Goal: Transaction & Acquisition: Book appointment/travel/reservation

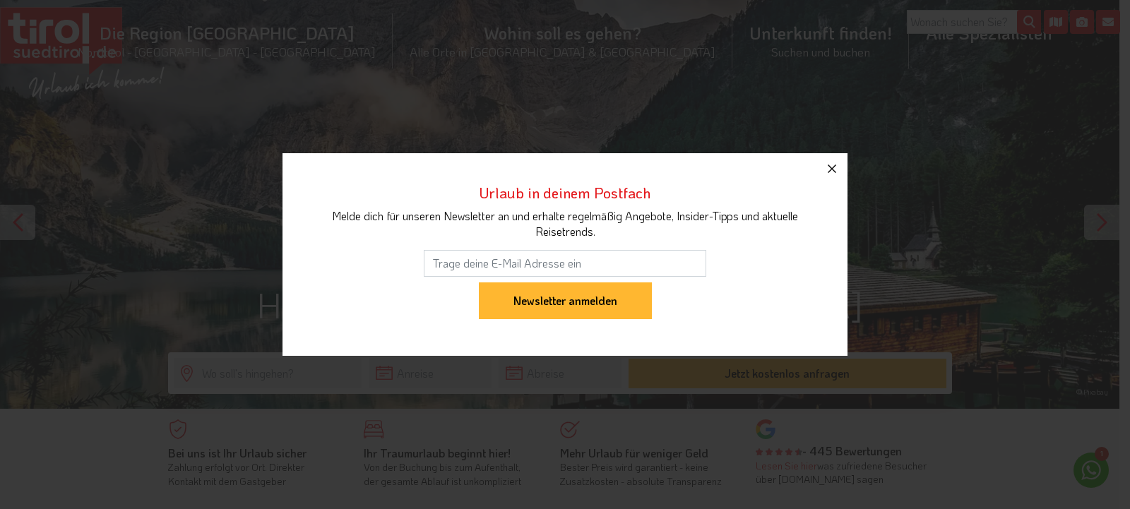
click at [832, 169] on icon "button" at bounding box center [832, 169] width 8 height 8
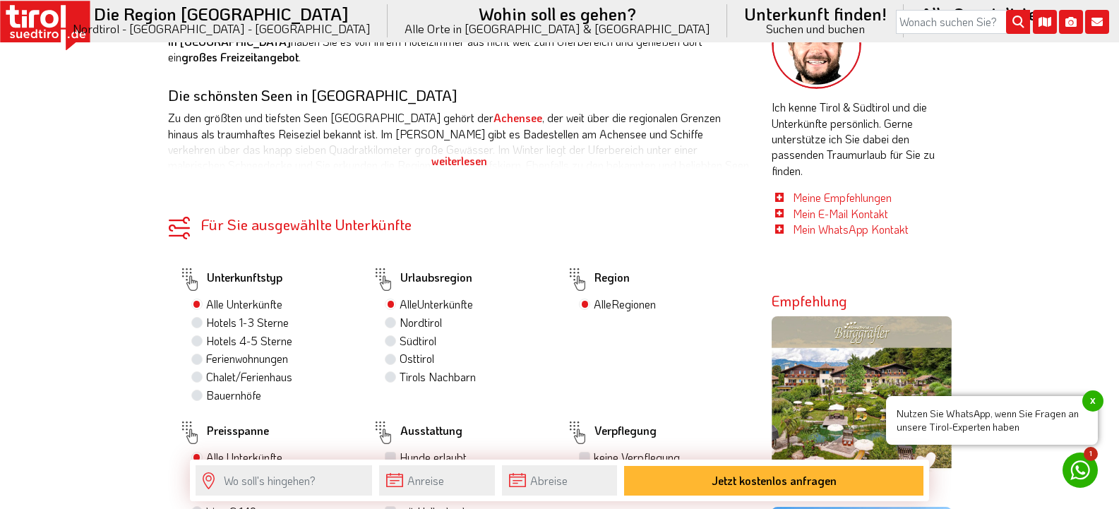
scroll to position [635, 0]
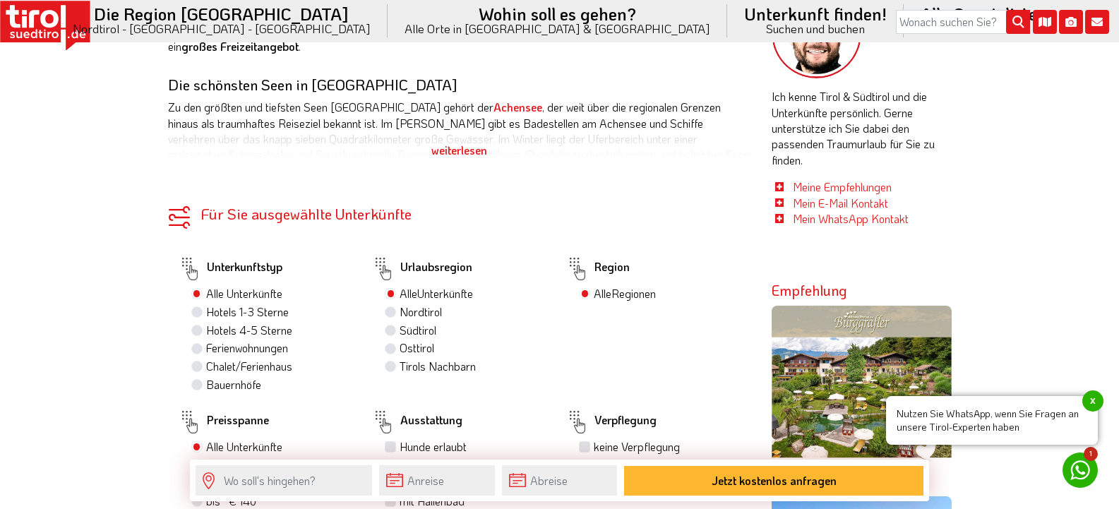
click at [400, 331] on label "Südtirol" at bounding box center [418, 331] width 37 height 16
click at [395, 331] on input "Südtirol" at bounding box center [392, 329] width 9 height 9
radio input "true"
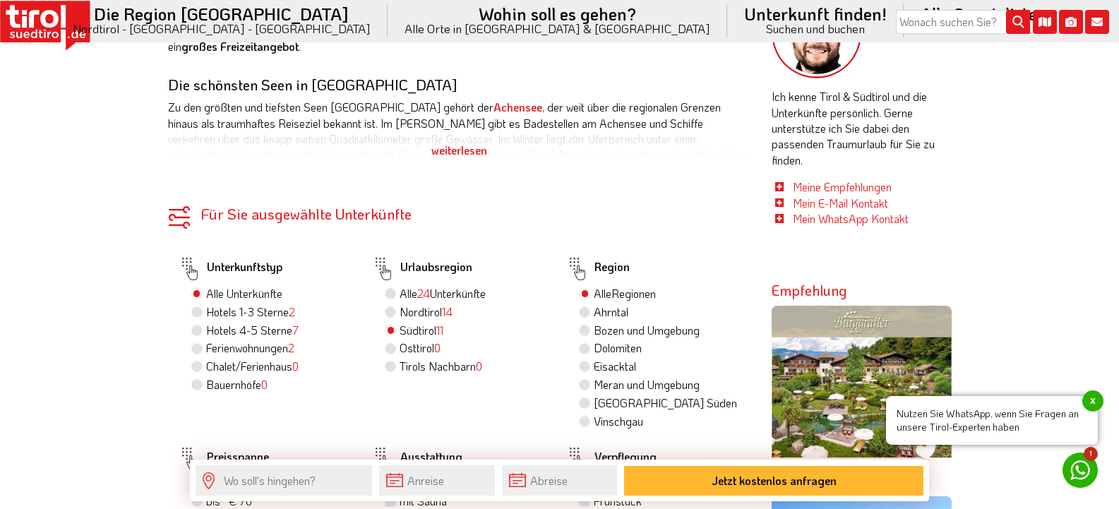
click at [206, 328] on label "Hotels 4-5 Sterne 7" at bounding box center [252, 331] width 92 height 16
click at [199, 328] on input "Hotels 4-5 Sterne 7" at bounding box center [198, 329] width 9 height 9
radio input "true"
click at [594, 380] on label "Meran und Umgebung" at bounding box center [647, 385] width 106 height 16
click at [583, 380] on input "Meran und Umgebung" at bounding box center [586, 384] width 9 height 9
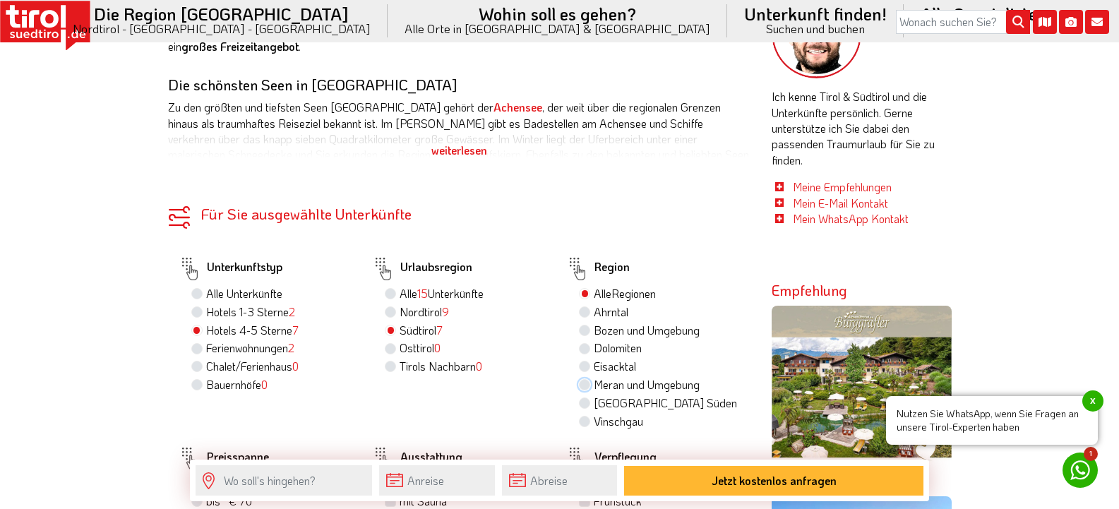
radio input "true"
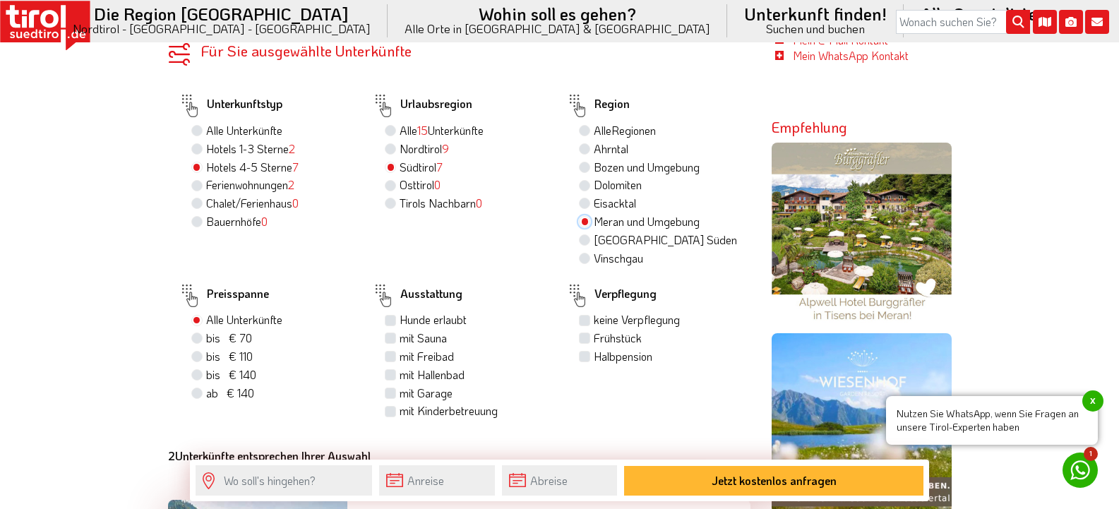
scroll to position [918, 0]
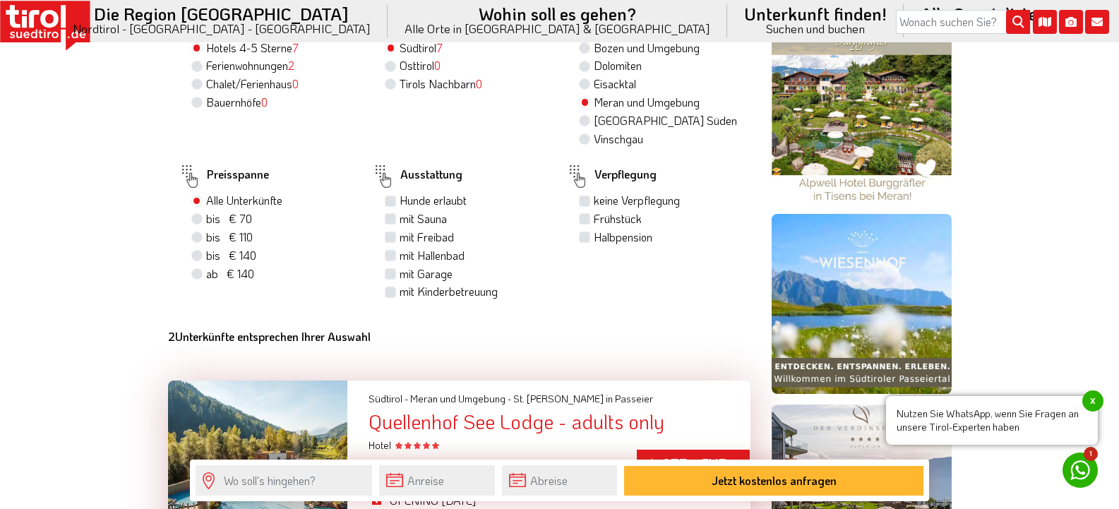
click at [594, 217] on label "Frühstück" at bounding box center [618, 219] width 48 height 16
click at [585, 217] on input "Frühstück" at bounding box center [586, 218] width 9 height 9
checkbox input "true"
click at [594, 237] on label "Halbpension" at bounding box center [623, 237] width 59 height 16
click at [582, 237] on input "Halbpension" at bounding box center [586, 236] width 9 height 9
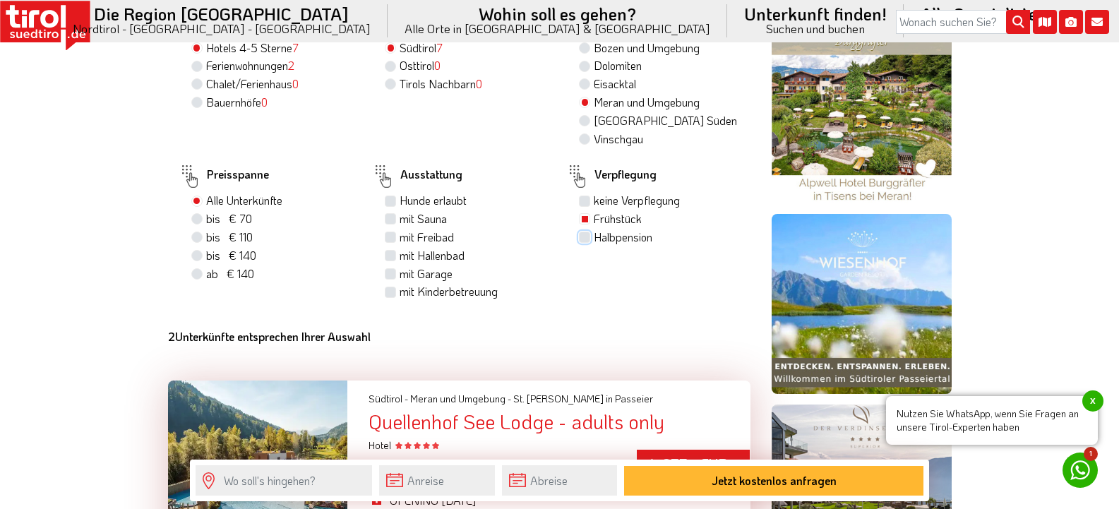
checkbox input "true"
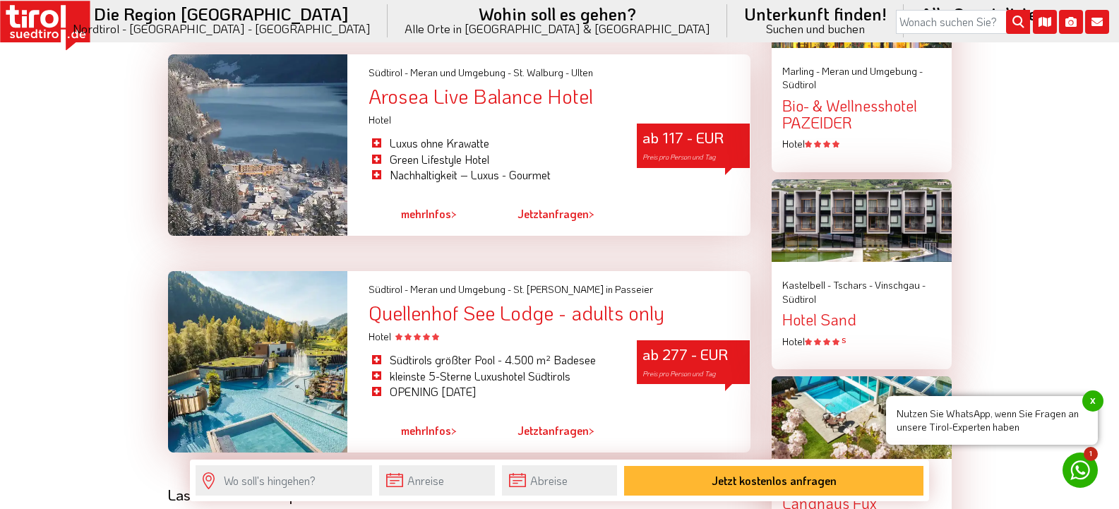
scroll to position [1553, 0]
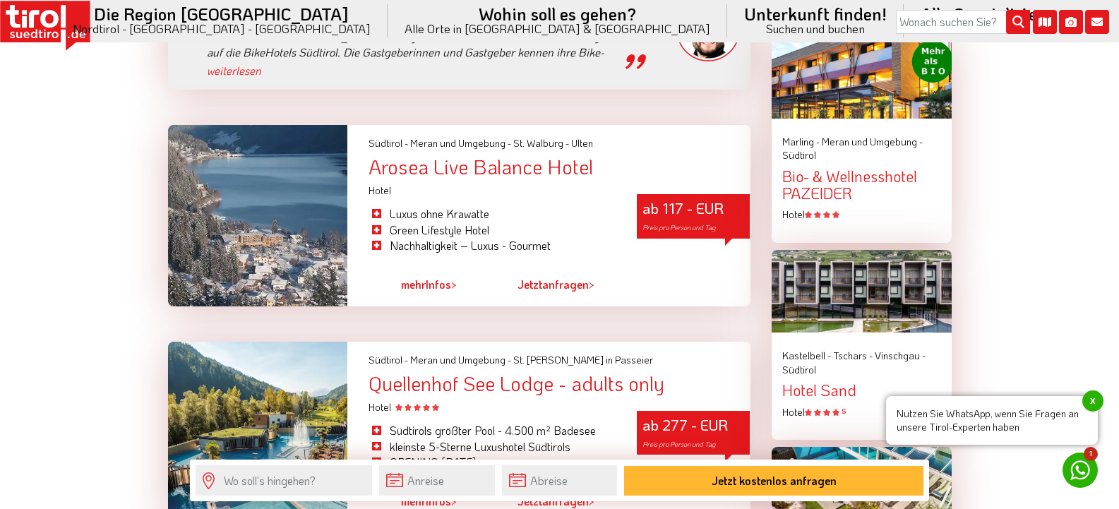
click at [486, 156] on div "Arosea Live Balance Hotel" at bounding box center [559, 167] width 381 height 22
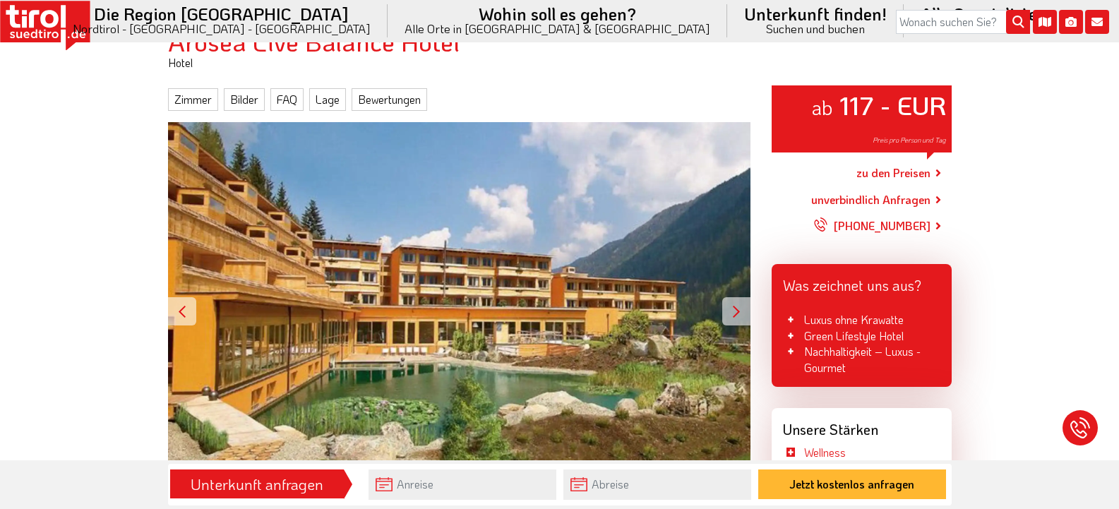
scroll to position [212, 0]
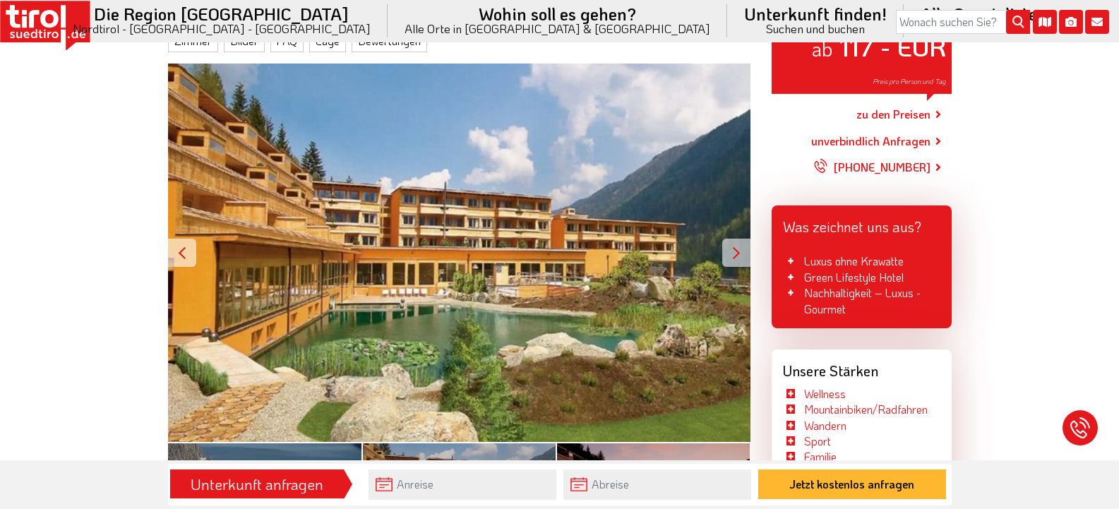
click at [736, 253] on div at bounding box center [736, 253] width 28 height 28
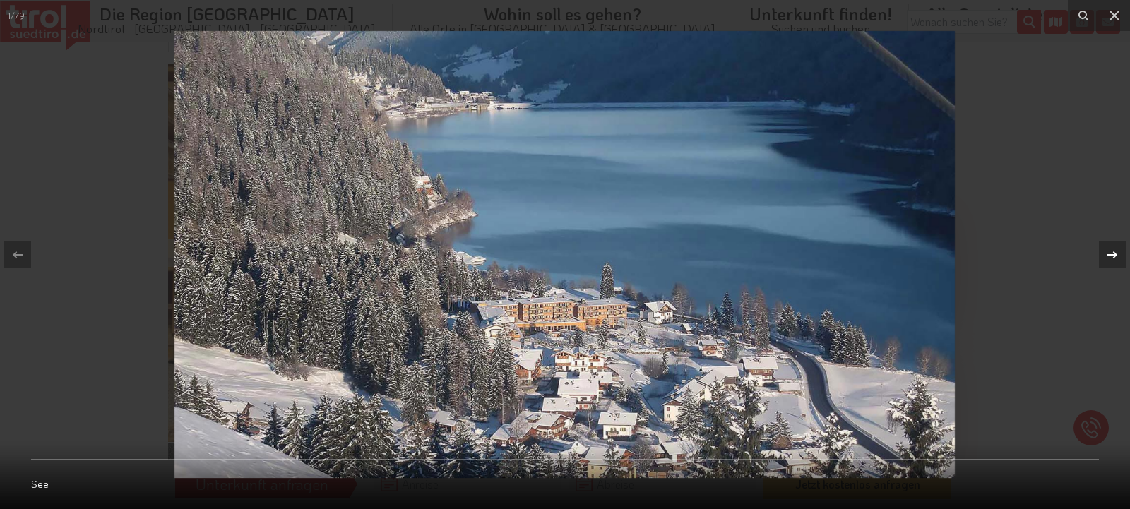
click at [1112, 256] on icon at bounding box center [1112, 254] width 17 height 17
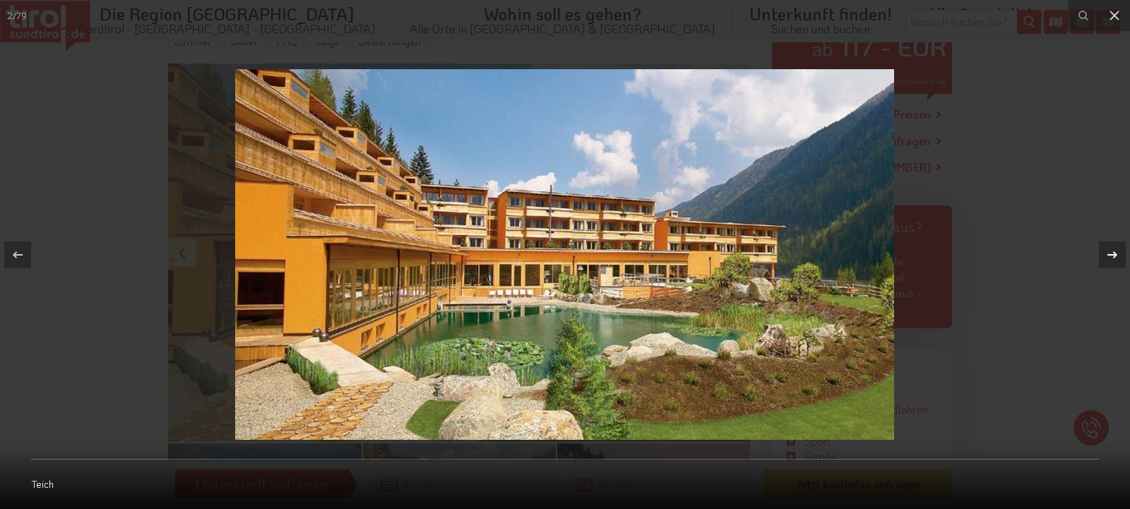
click at [1112, 256] on icon at bounding box center [1112, 254] width 17 height 17
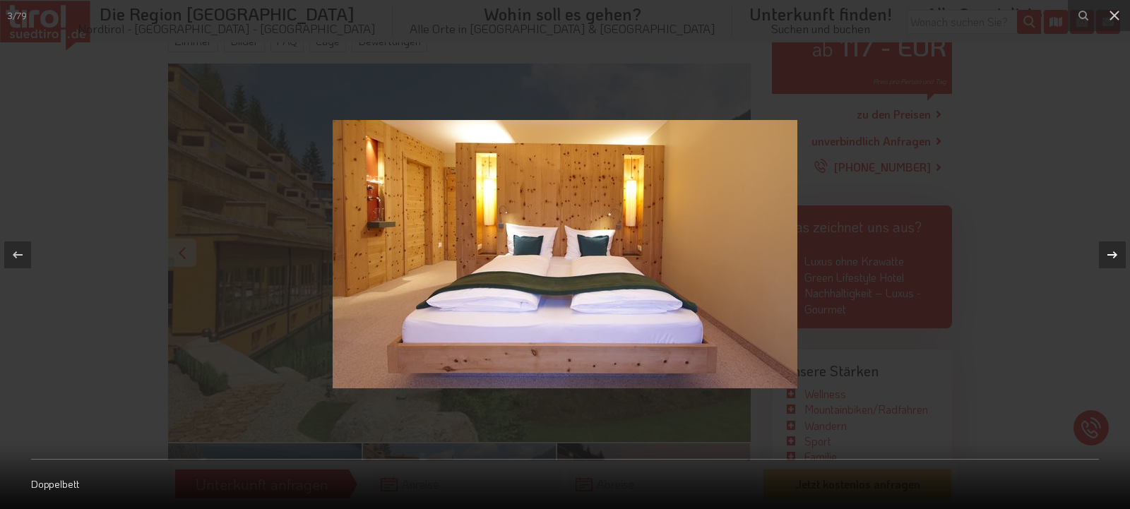
click at [1112, 256] on icon at bounding box center [1112, 254] width 17 height 17
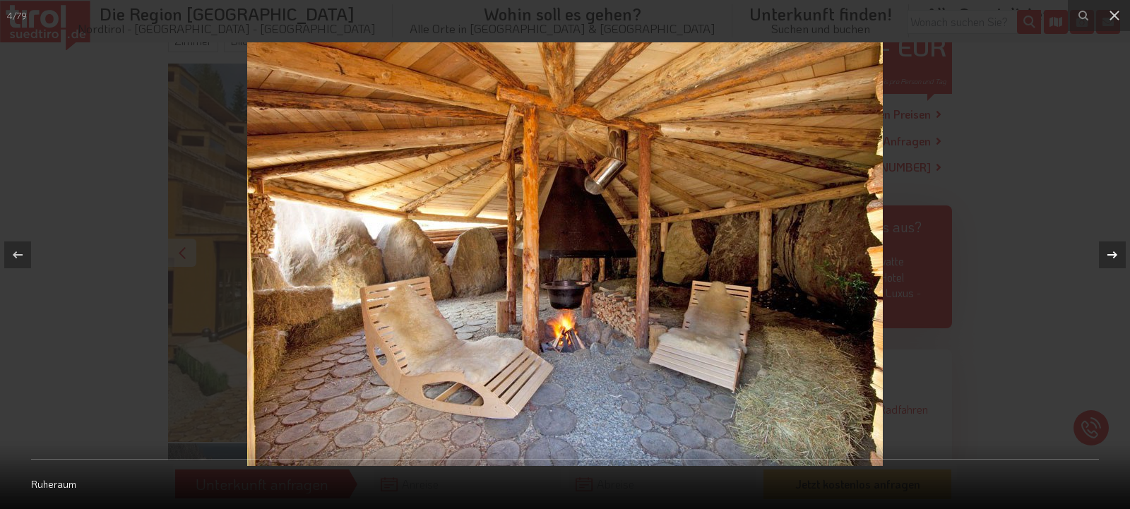
click at [1112, 256] on icon at bounding box center [1112, 254] width 17 height 17
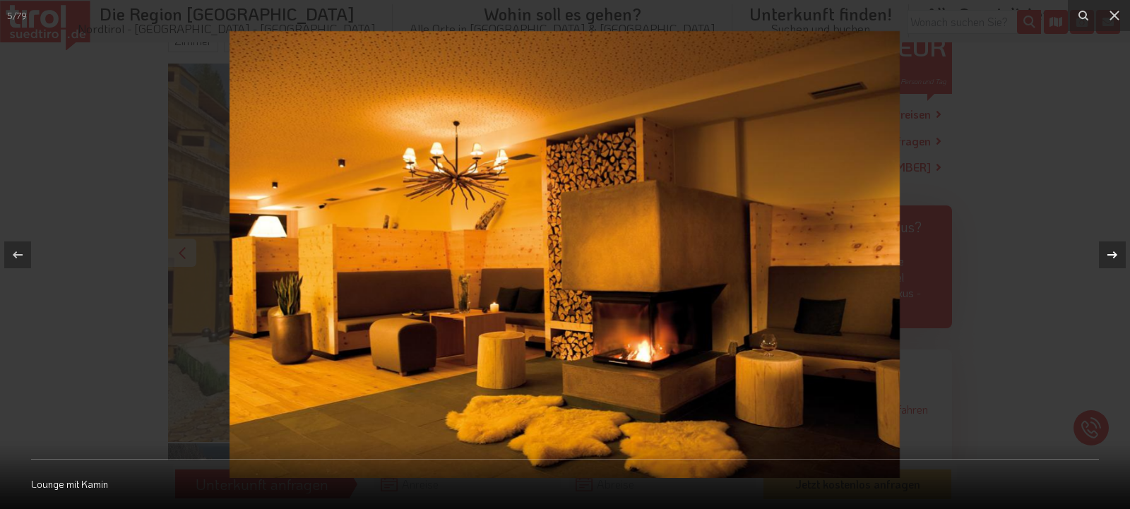
click at [1112, 256] on icon at bounding box center [1112, 254] width 17 height 17
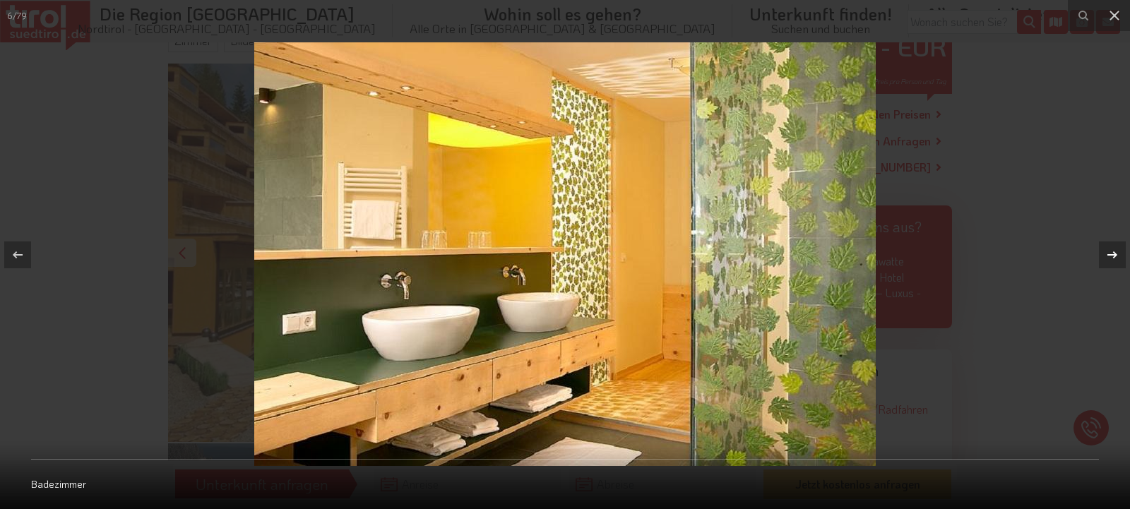
click at [1112, 256] on icon at bounding box center [1112, 254] width 17 height 17
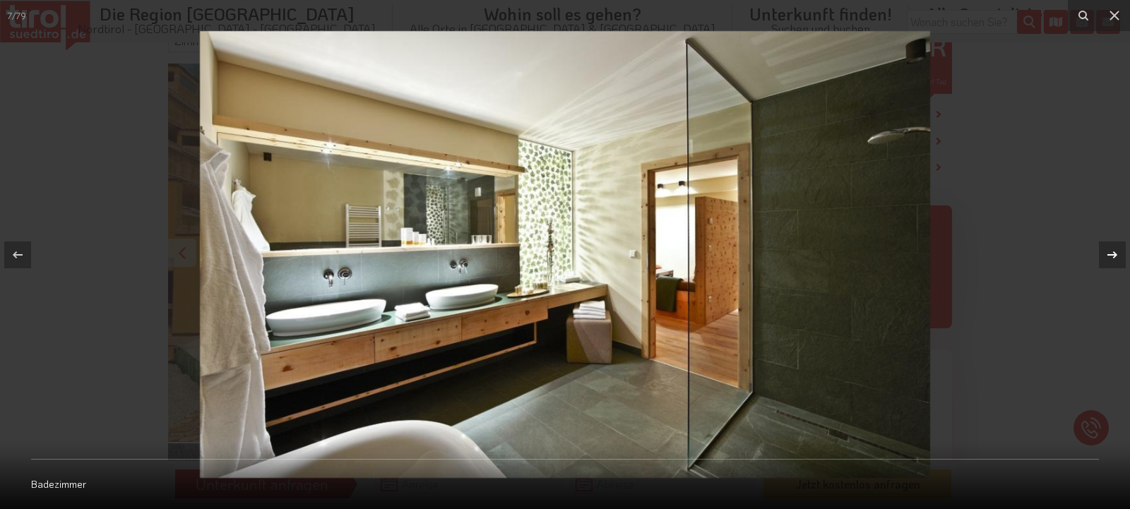
click at [1112, 256] on icon at bounding box center [1112, 254] width 17 height 17
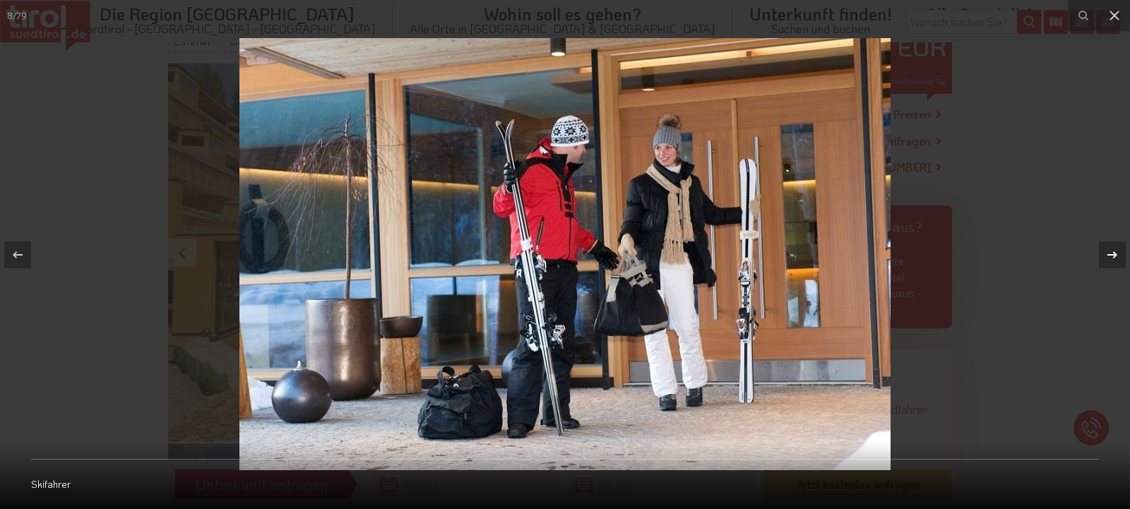
click at [1112, 256] on icon at bounding box center [1112, 254] width 17 height 17
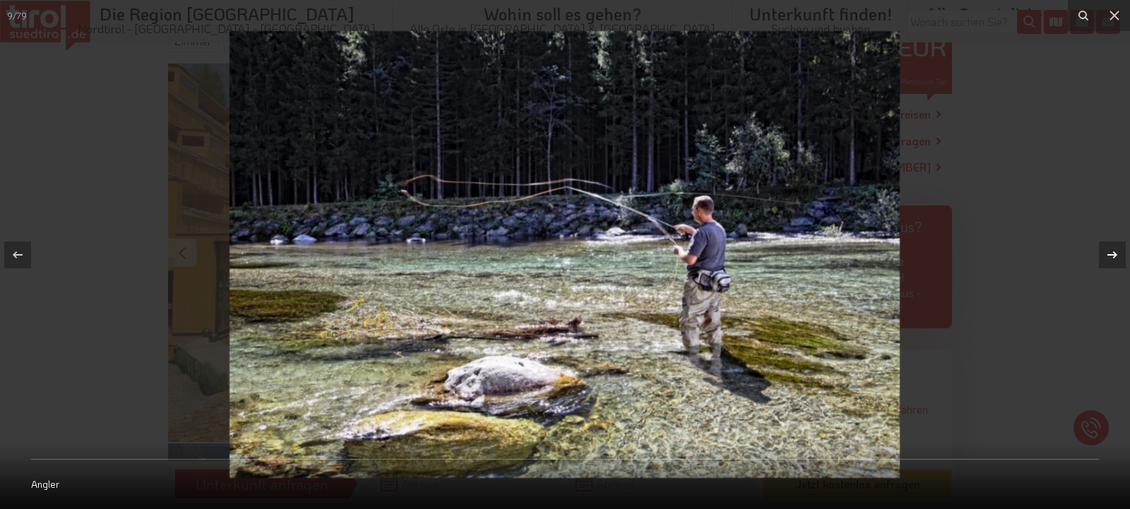
click at [1112, 256] on icon at bounding box center [1112, 254] width 17 height 17
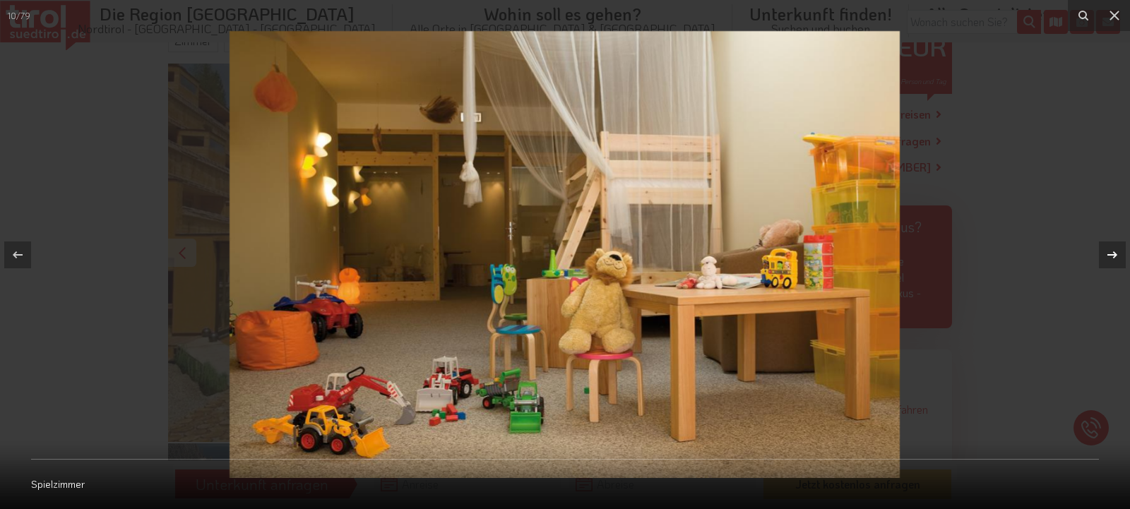
click at [1112, 256] on icon at bounding box center [1112, 254] width 17 height 17
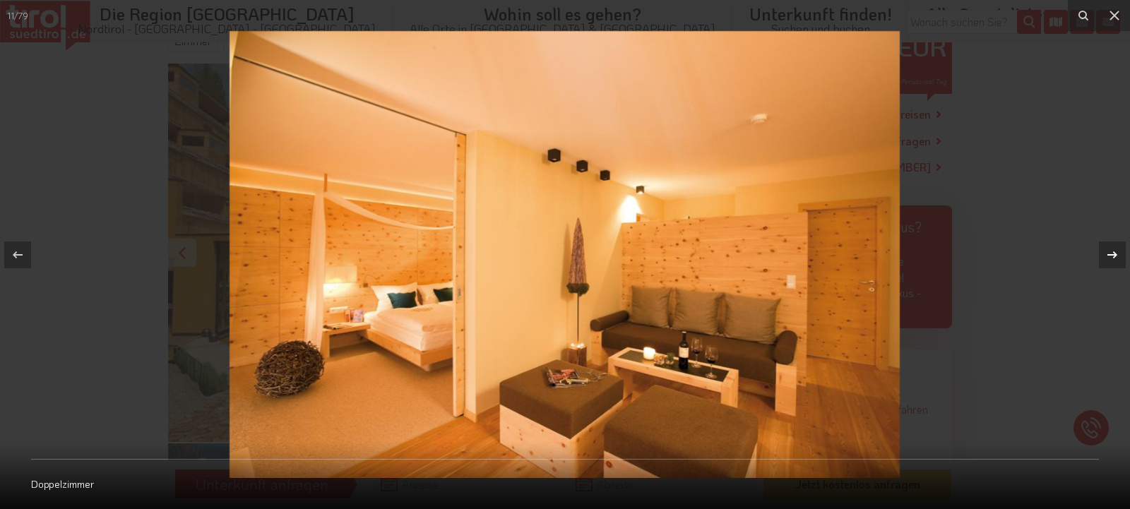
click at [1112, 256] on icon at bounding box center [1112, 254] width 17 height 17
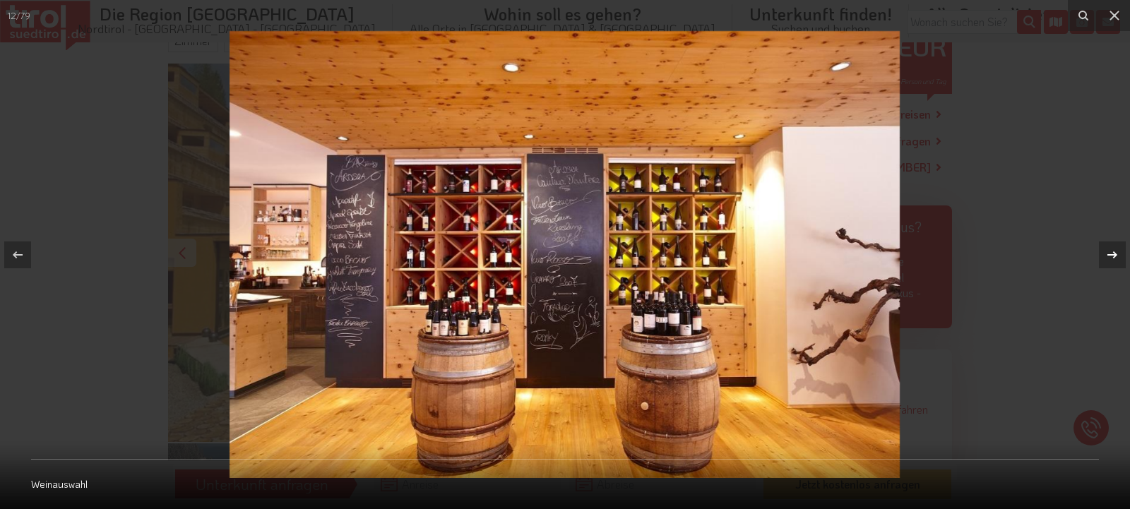
click at [1112, 256] on icon at bounding box center [1112, 254] width 17 height 17
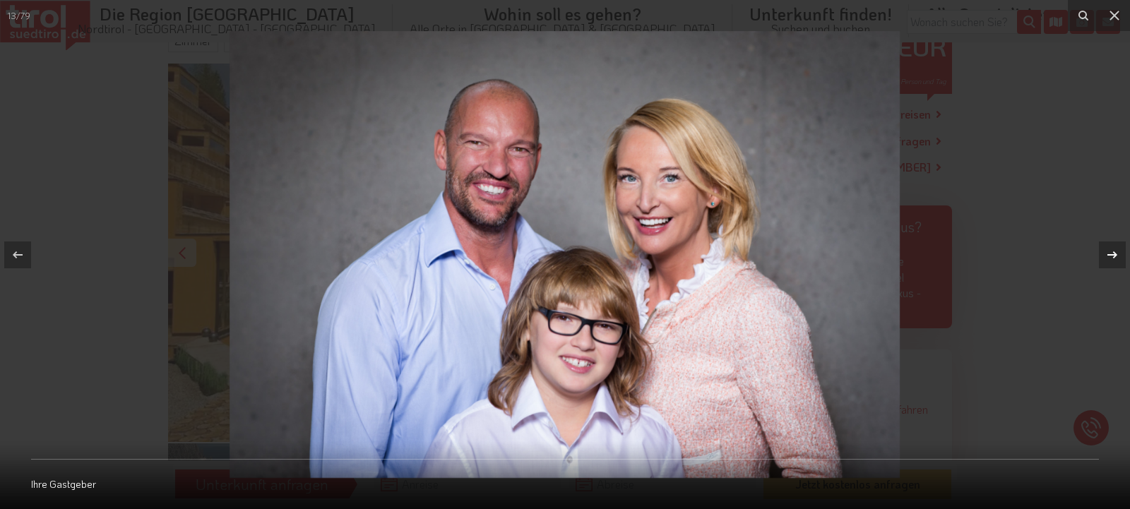
click at [1112, 256] on icon at bounding box center [1112, 254] width 17 height 17
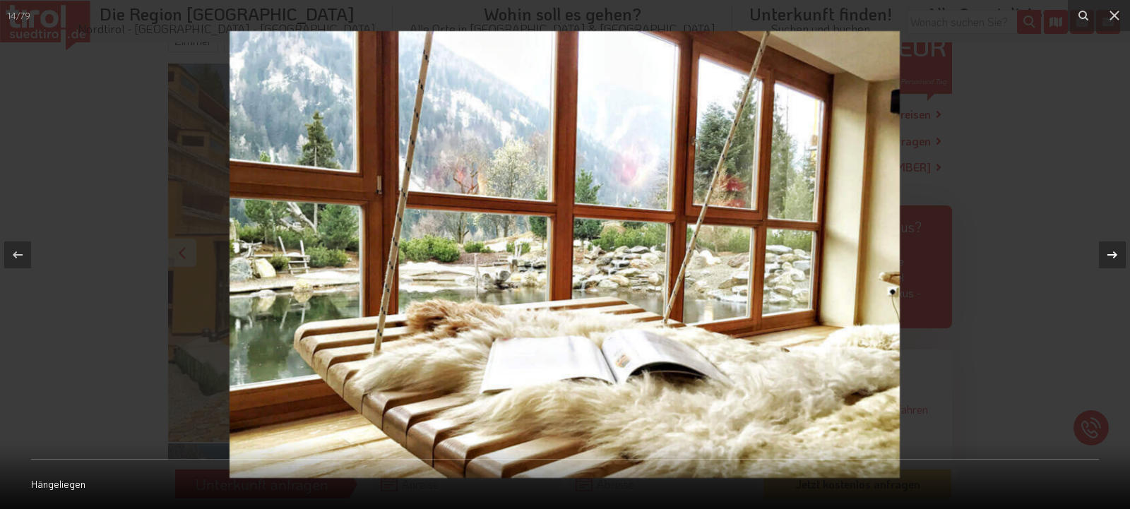
click at [1112, 256] on icon at bounding box center [1112, 254] width 17 height 17
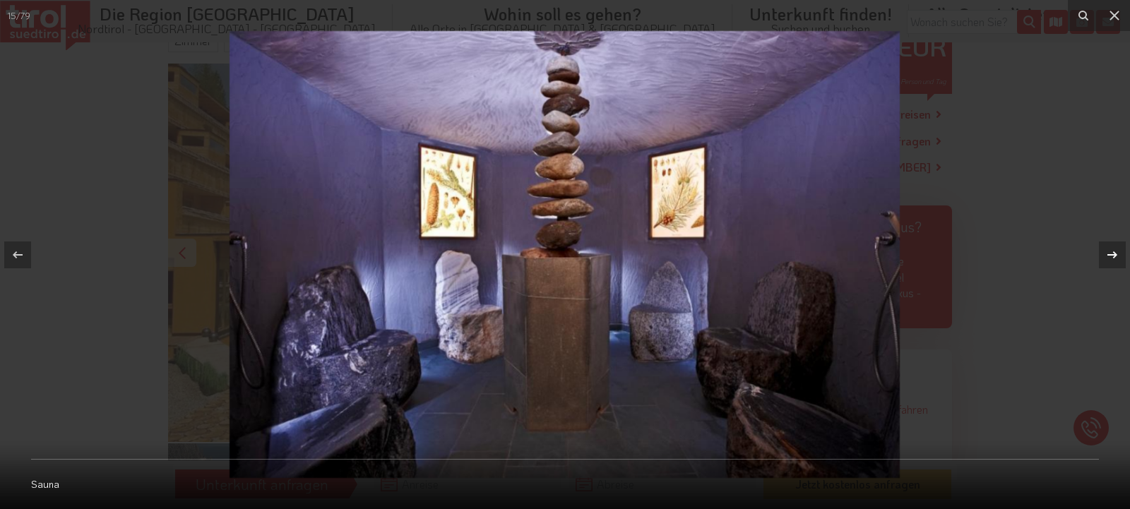
click at [1112, 256] on icon at bounding box center [1112, 254] width 17 height 17
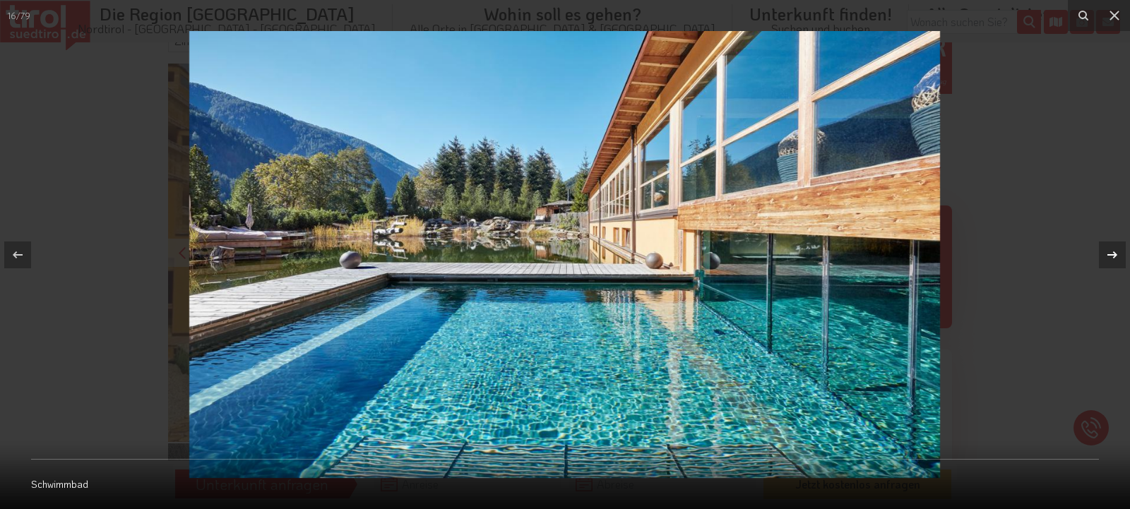
click at [1112, 256] on icon at bounding box center [1112, 254] width 17 height 17
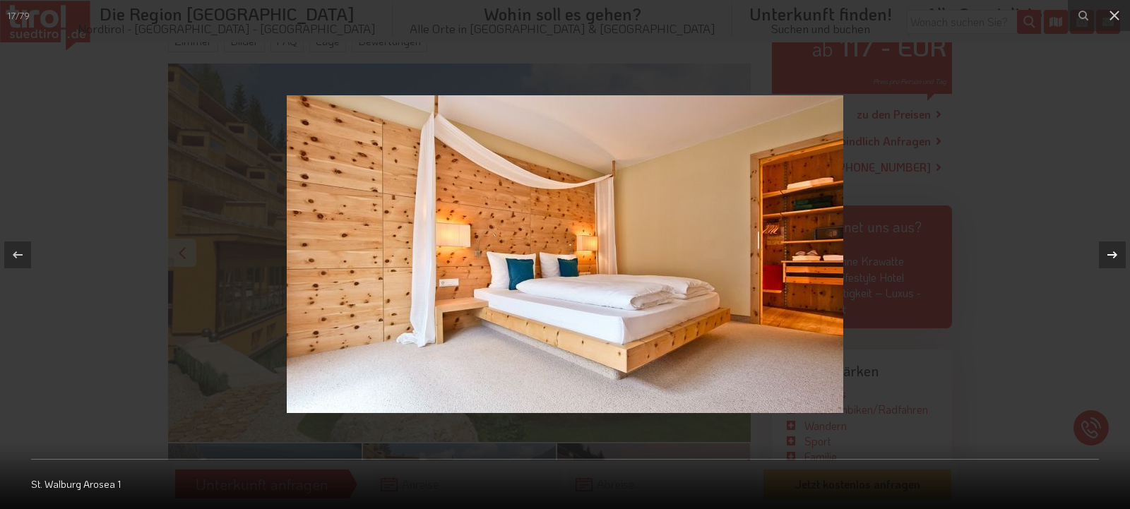
click at [1112, 256] on icon at bounding box center [1112, 254] width 17 height 17
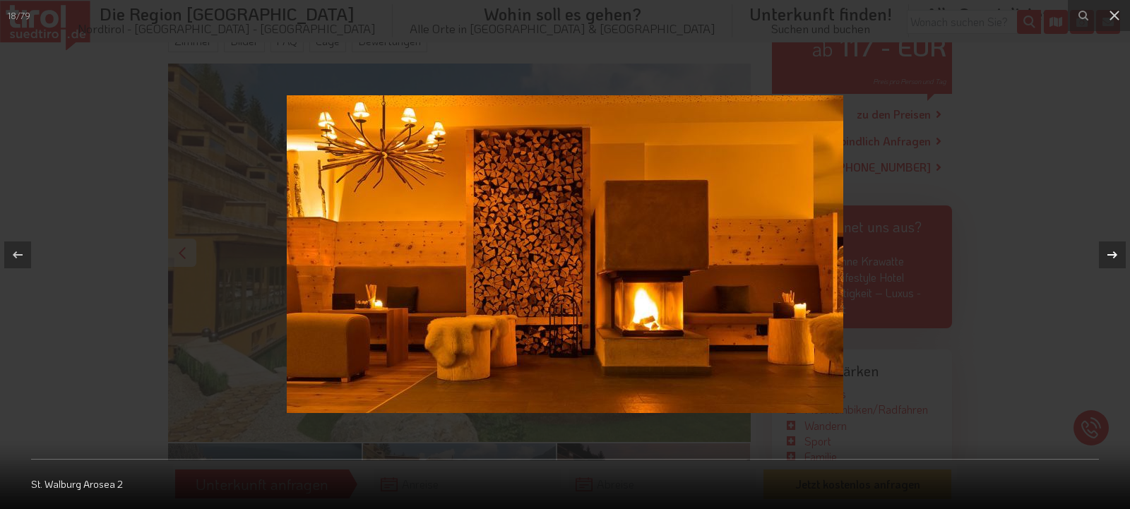
click at [1112, 256] on icon at bounding box center [1112, 254] width 17 height 17
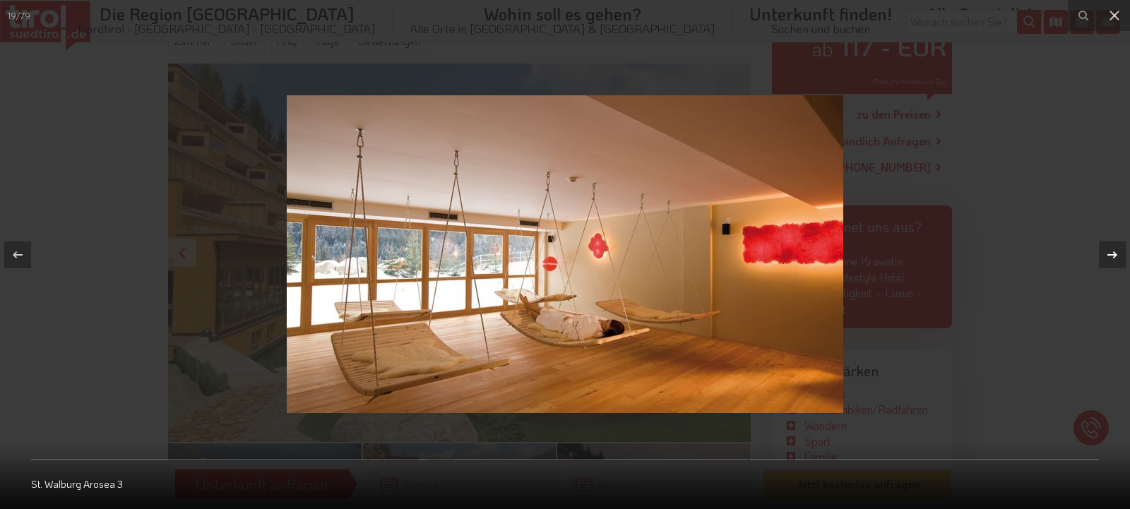
click at [1112, 256] on icon at bounding box center [1112, 254] width 17 height 17
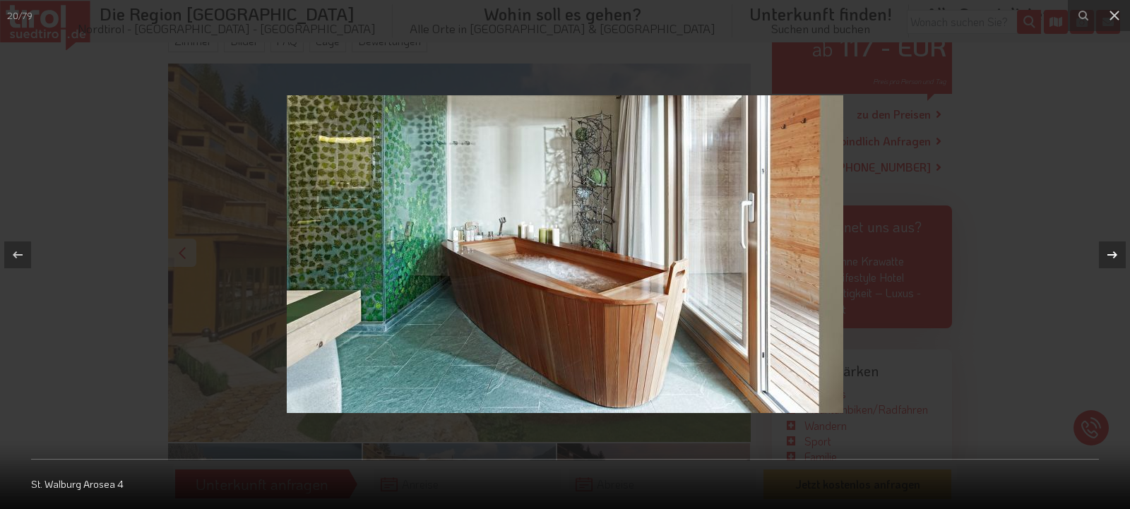
click at [1112, 256] on icon at bounding box center [1112, 254] width 17 height 17
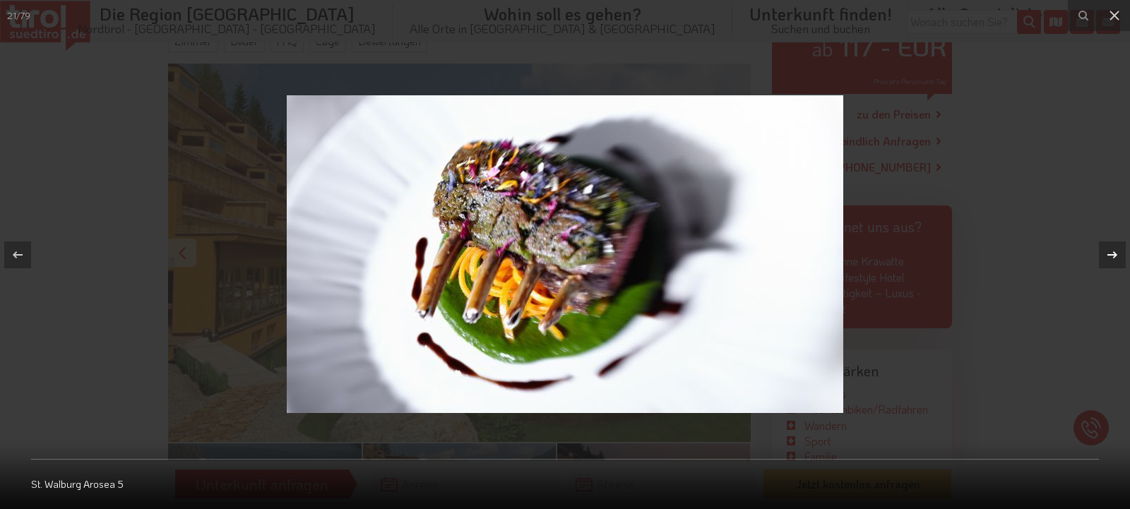
click at [1112, 256] on icon at bounding box center [1112, 254] width 17 height 17
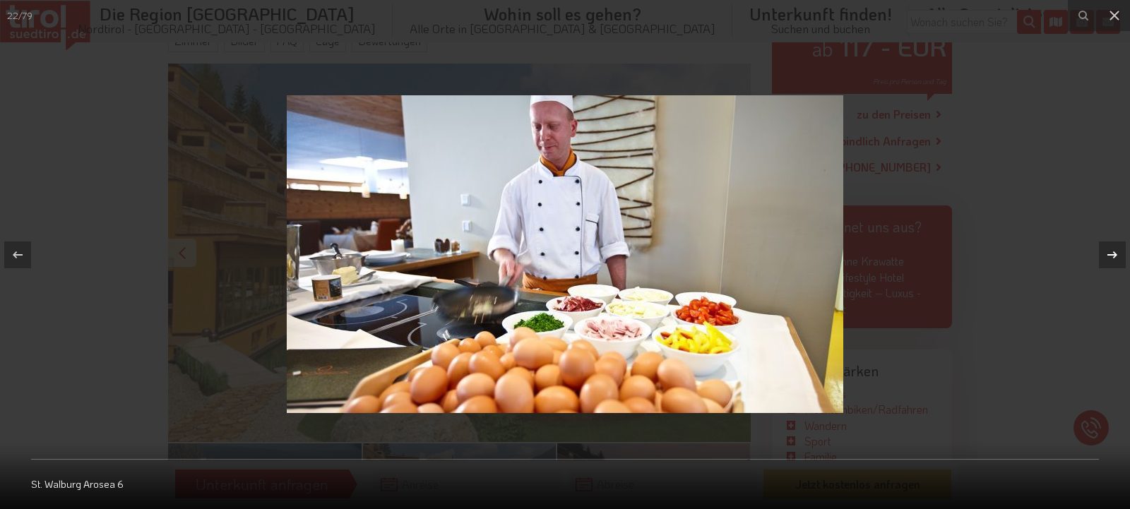
click at [1112, 256] on icon at bounding box center [1112, 254] width 17 height 17
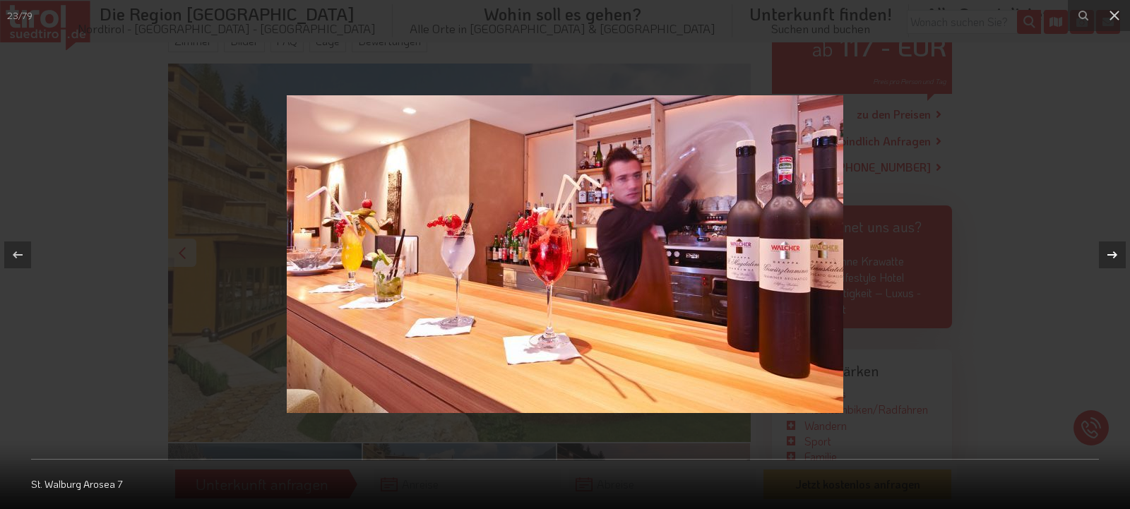
click at [1112, 256] on icon at bounding box center [1112, 254] width 17 height 17
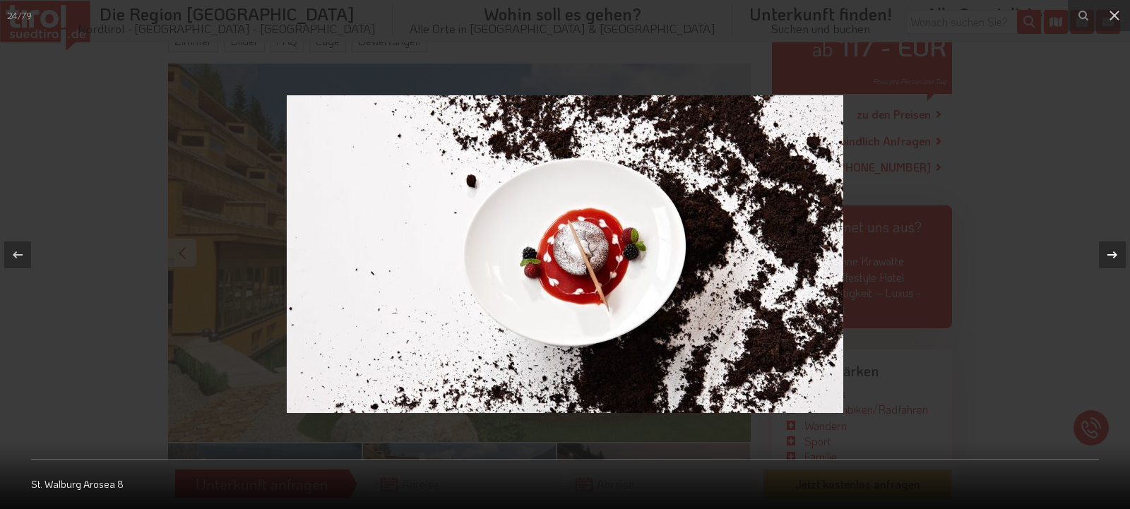
click at [1112, 256] on icon at bounding box center [1112, 254] width 17 height 17
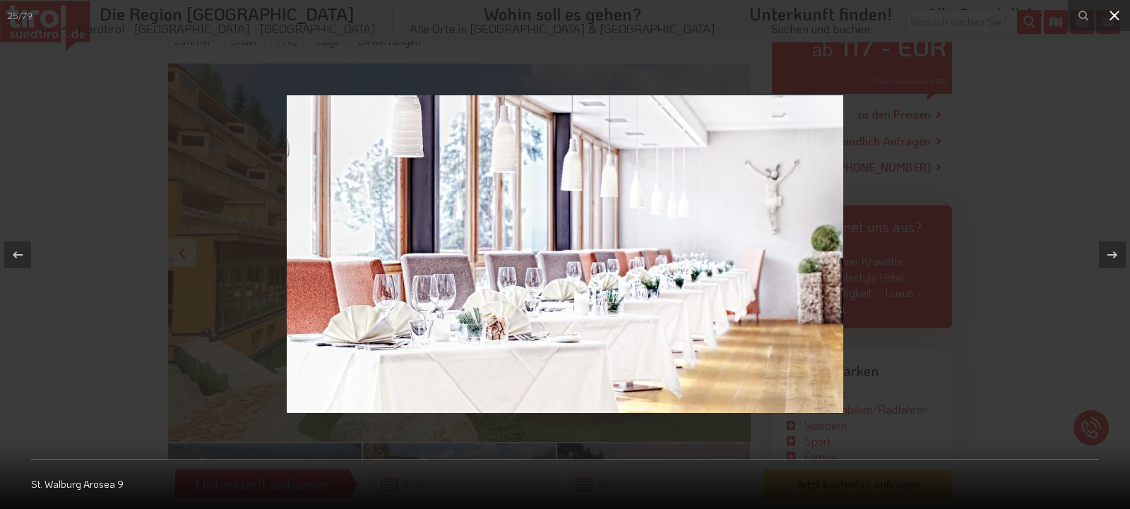
click at [1114, 13] on icon at bounding box center [1114, 15] width 17 height 17
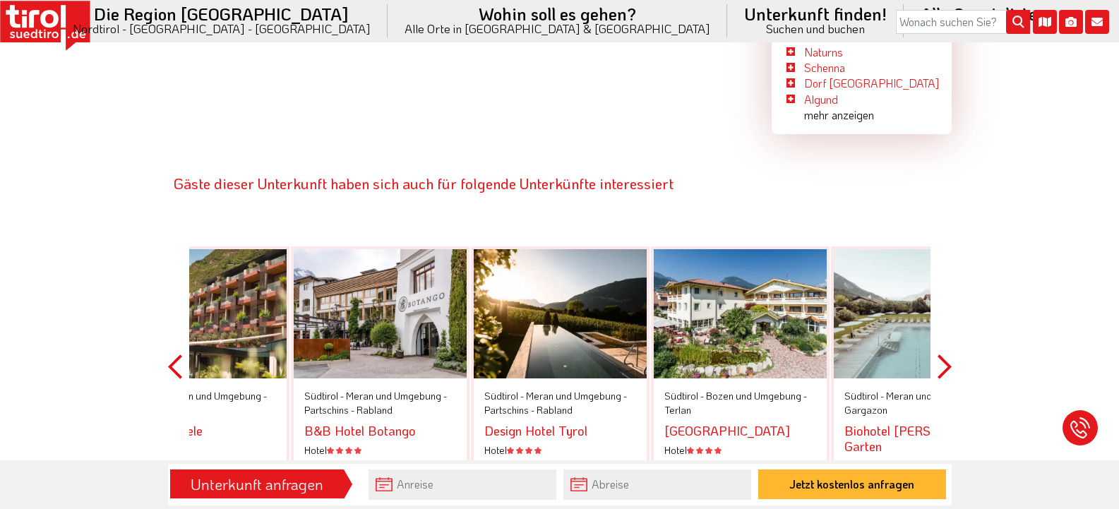
scroll to position [2895, 0]
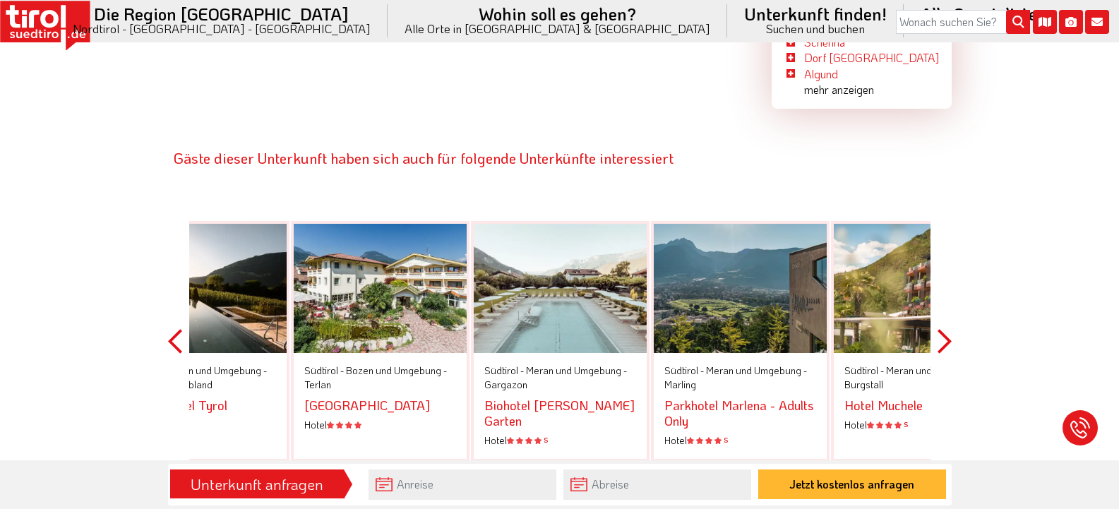
click at [947, 275] on button "Next" at bounding box center [945, 341] width 14 height 320
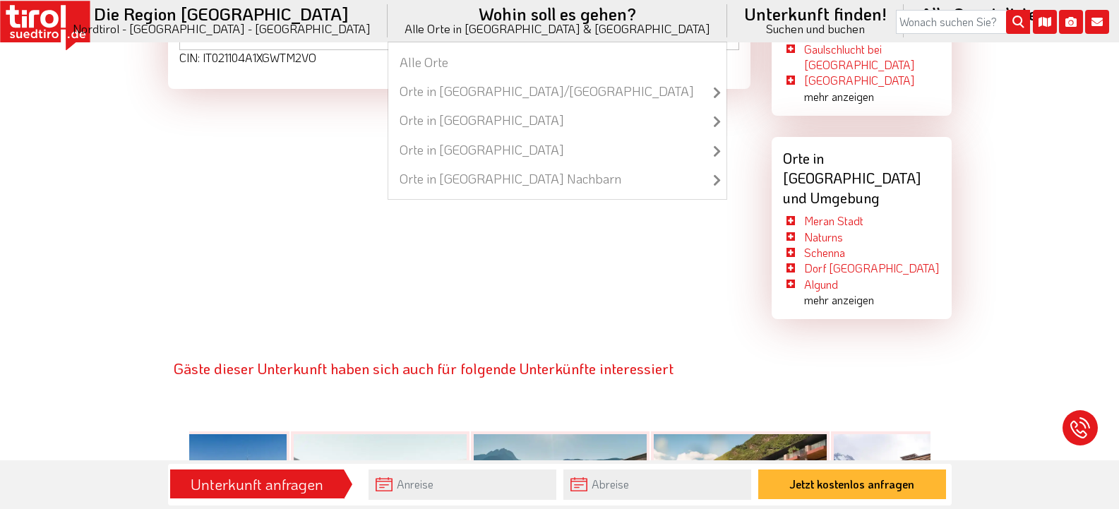
scroll to position [2683, 0]
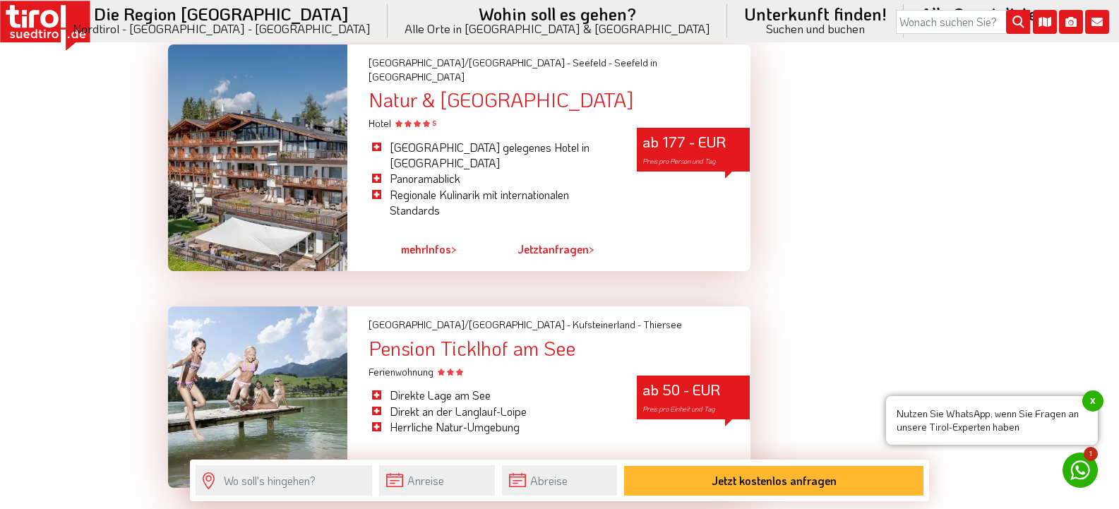
scroll to position [3848, 0]
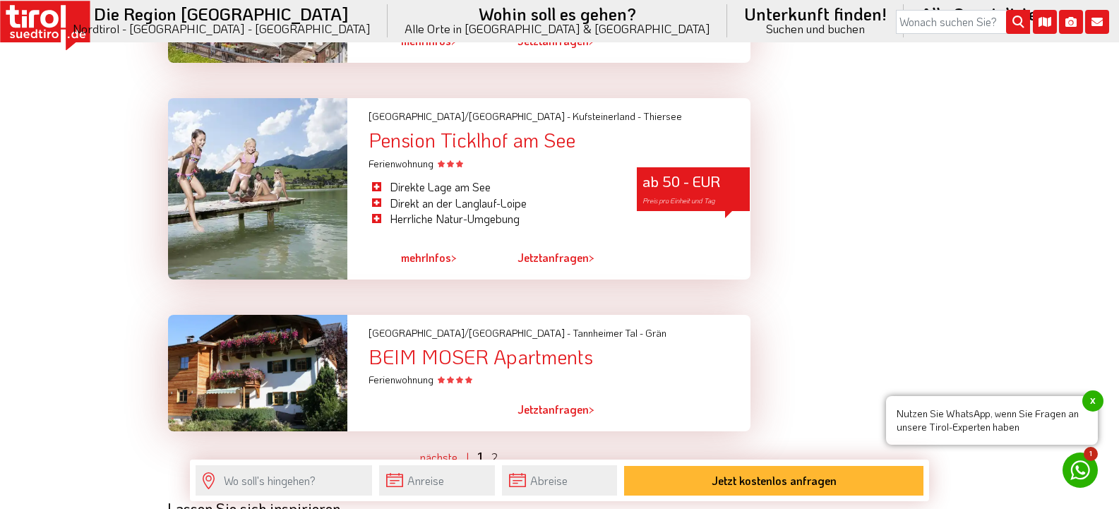
click at [497, 450] on link "2" at bounding box center [494, 457] width 6 height 15
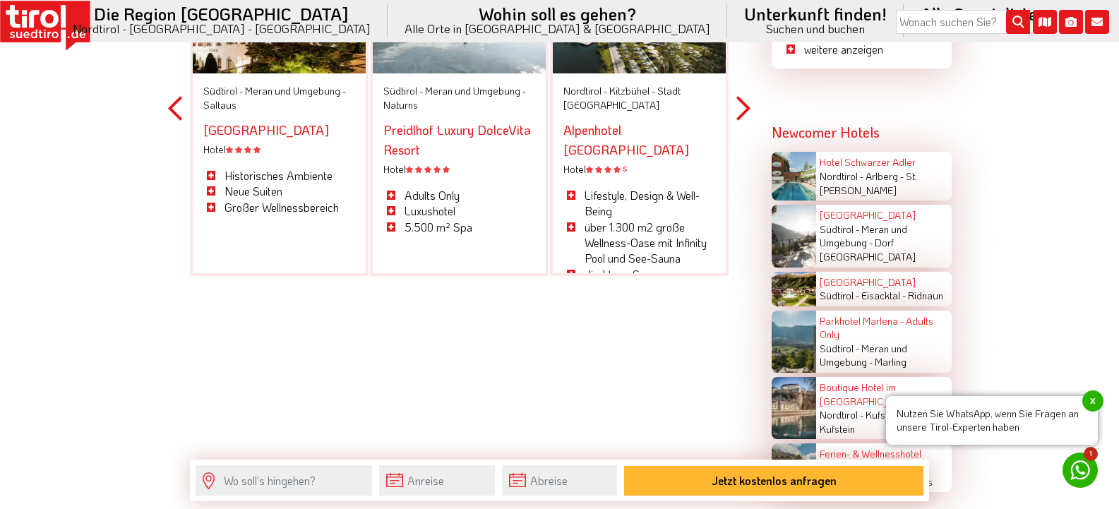
scroll to position [1544, 0]
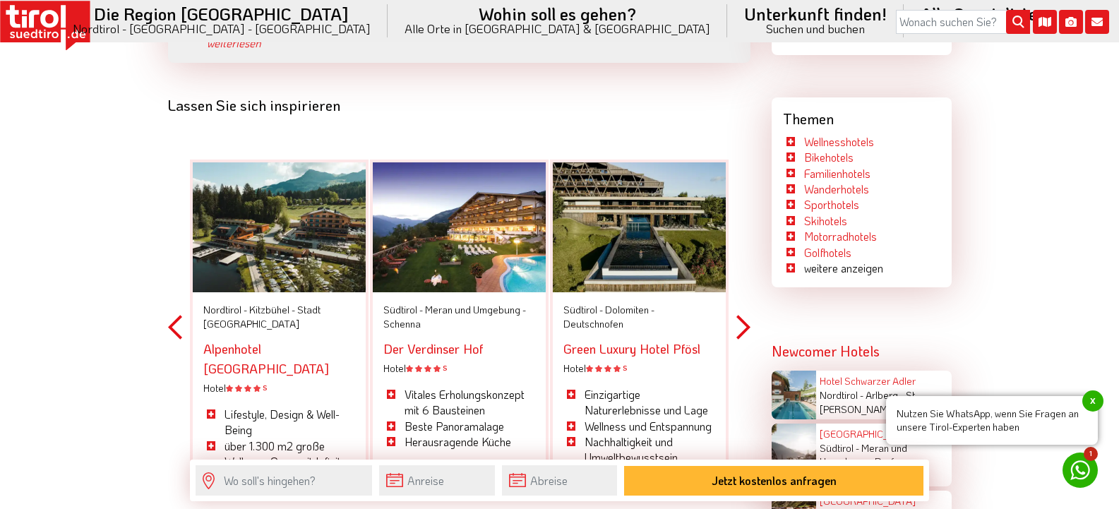
click at [496, 209] on div at bounding box center [459, 227] width 173 height 130
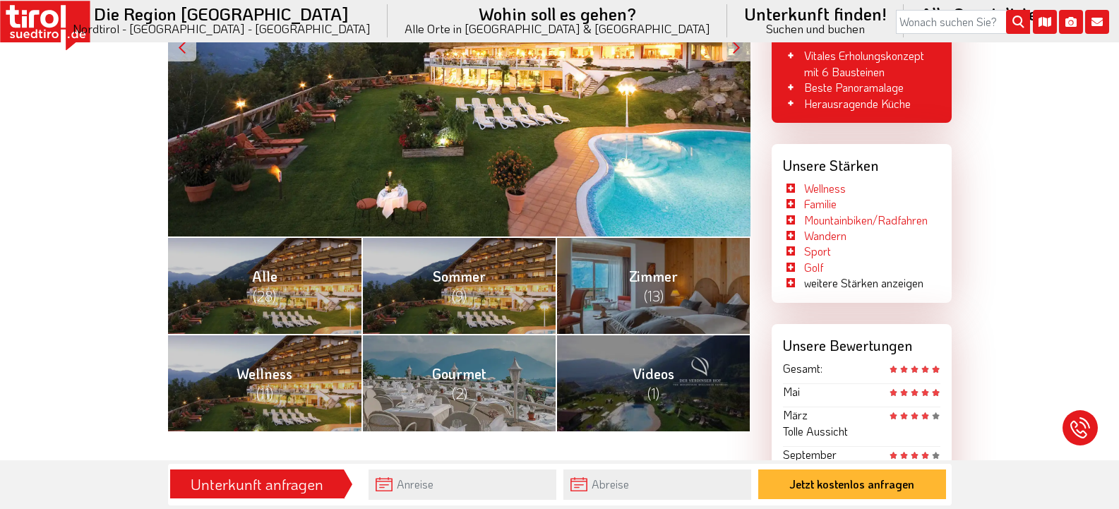
scroll to position [424, 0]
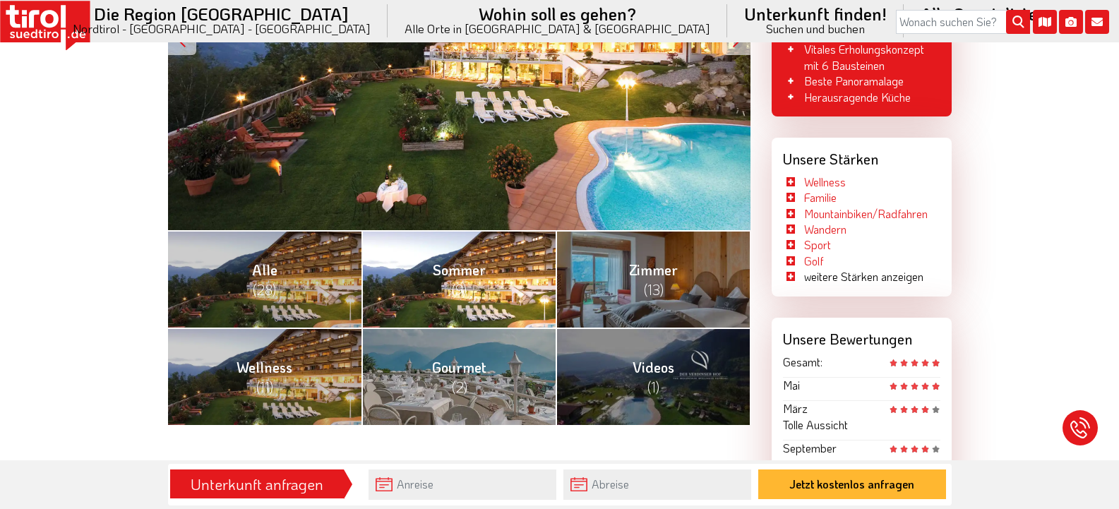
click at [494, 258] on link "Sommer (9)" at bounding box center [459, 278] width 194 height 97
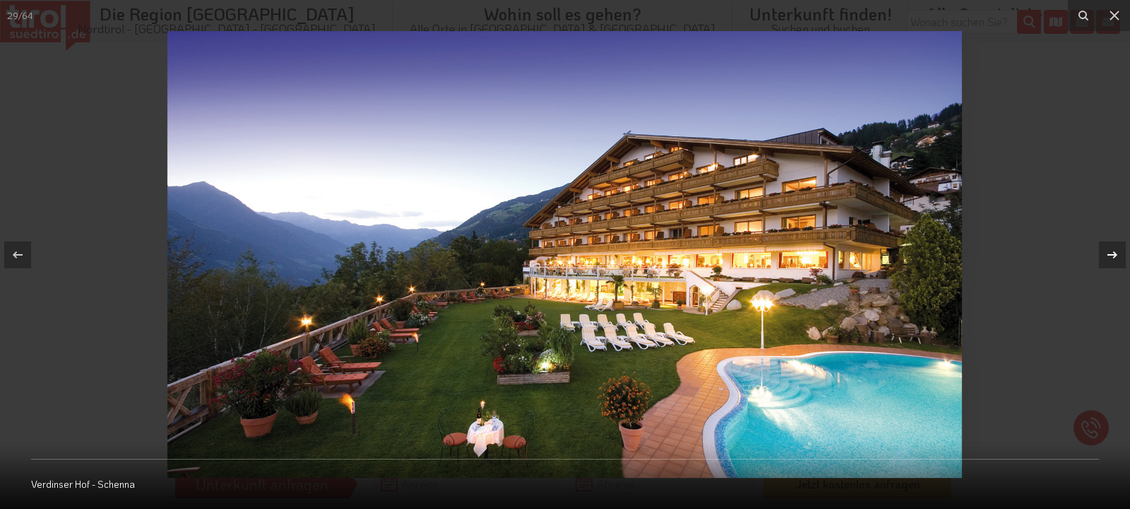
click at [1110, 249] on icon at bounding box center [1112, 254] width 17 height 17
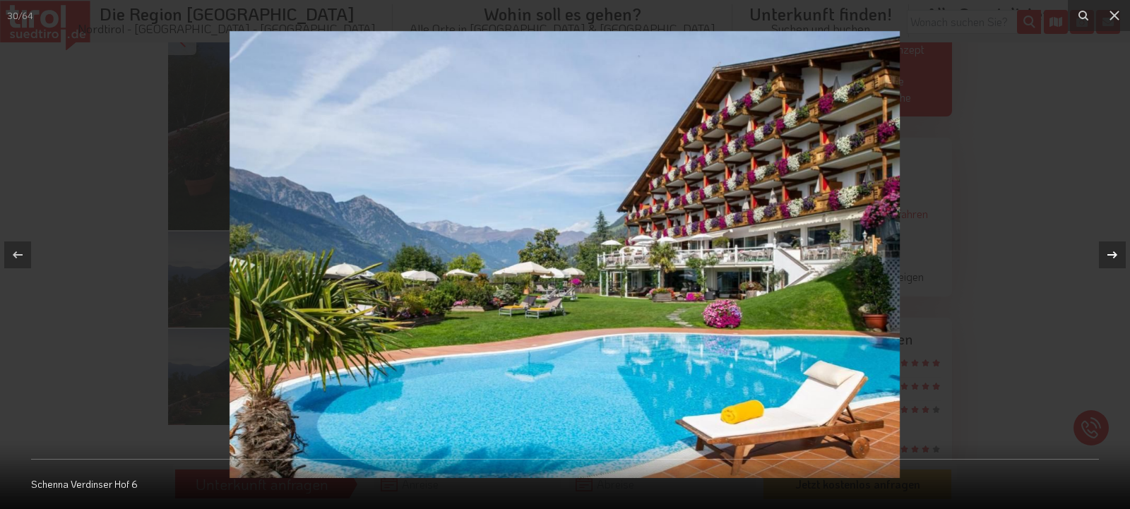
click at [1110, 249] on icon at bounding box center [1112, 254] width 17 height 17
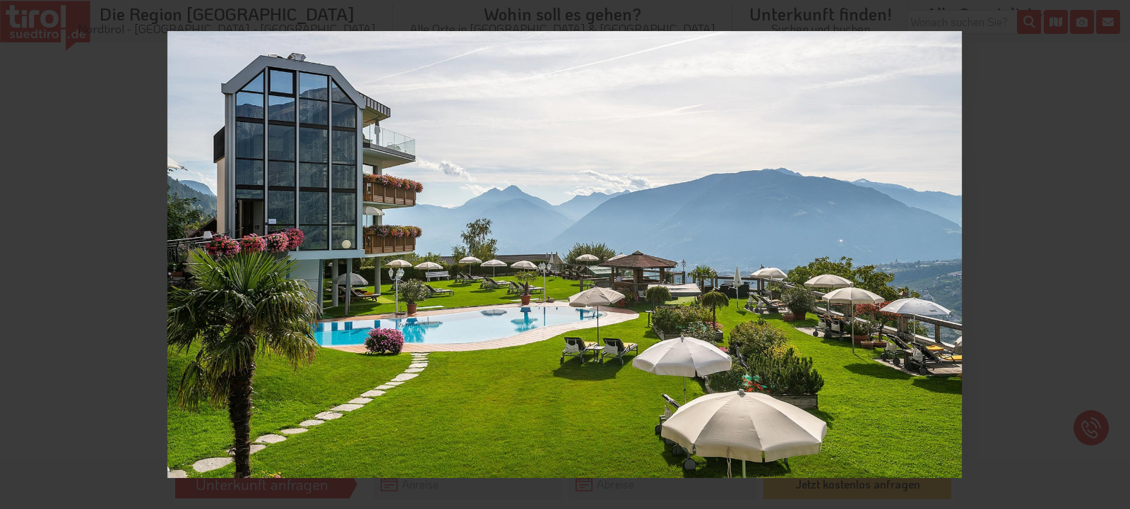
click at [1110, 249] on div "31 / 64 Verdinser Hof - Schenna - Garten" at bounding box center [565, 254] width 1130 height 509
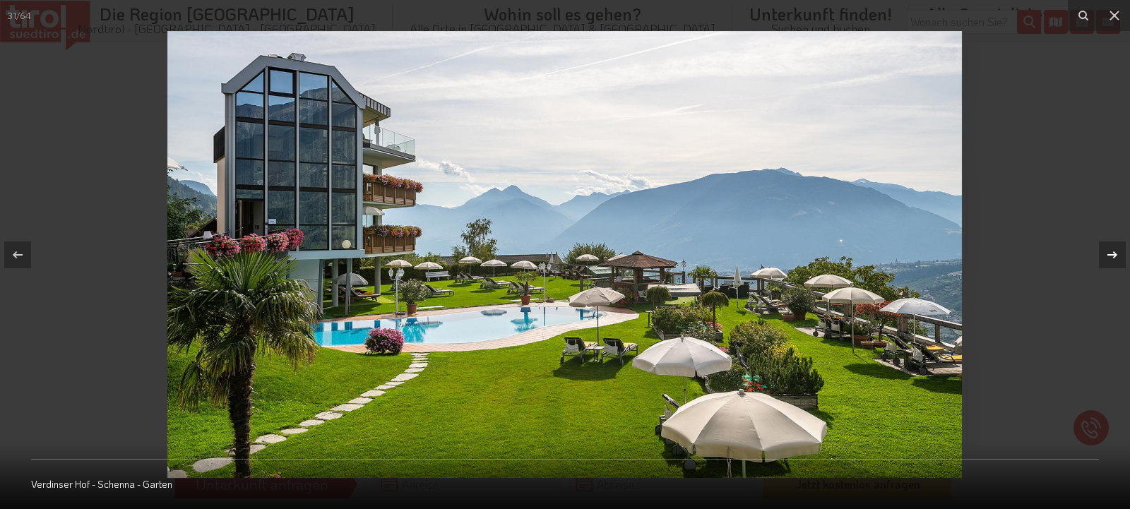
click at [1110, 255] on icon at bounding box center [1112, 254] width 10 height 7
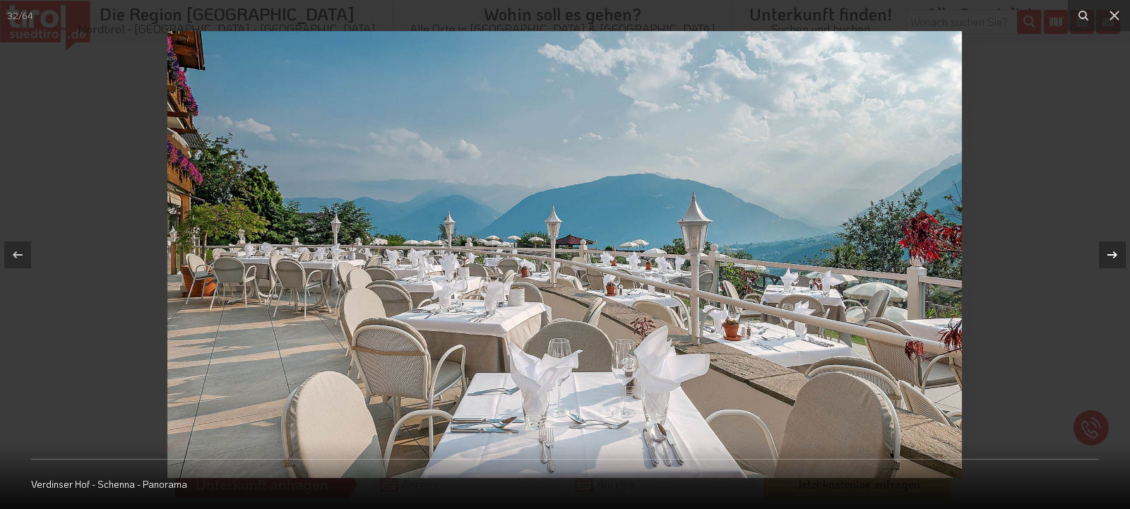
click at [1110, 255] on icon at bounding box center [1112, 254] width 10 height 7
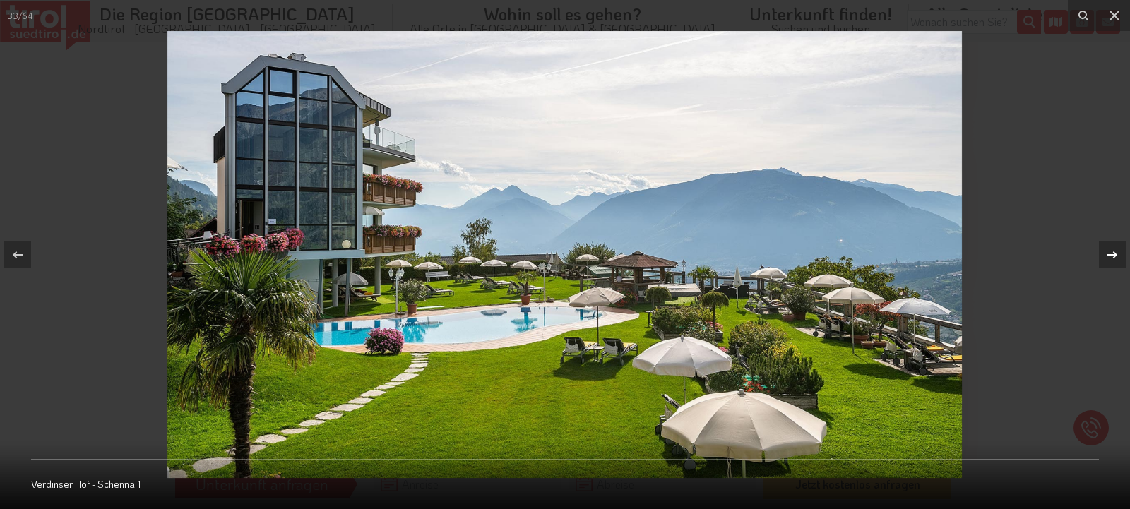
click at [1110, 255] on icon at bounding box center [1112, 254] width 10 height 7
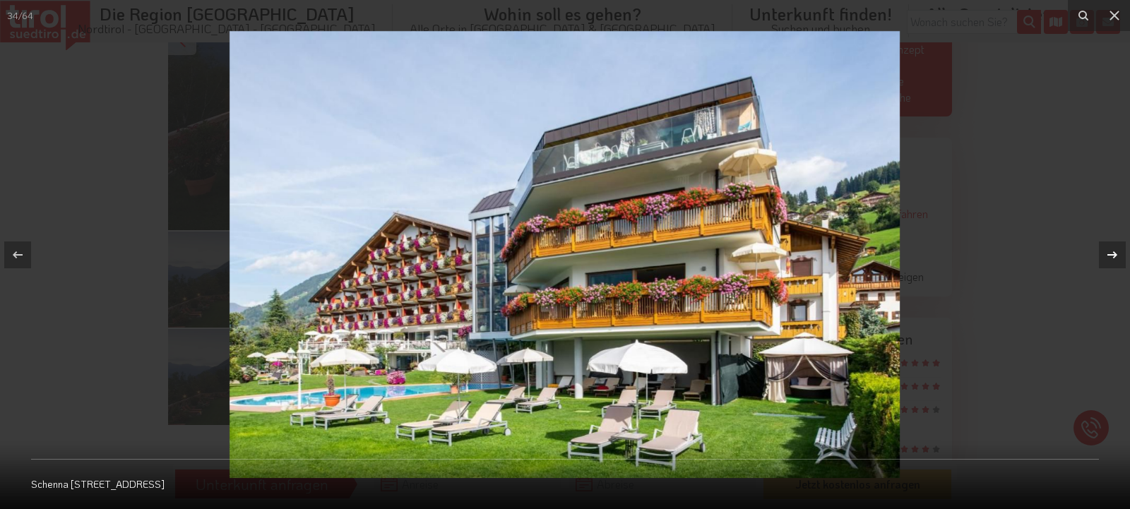
click at [1110, 253] on icon at bounding box center [1112, 254] width 17 height 17
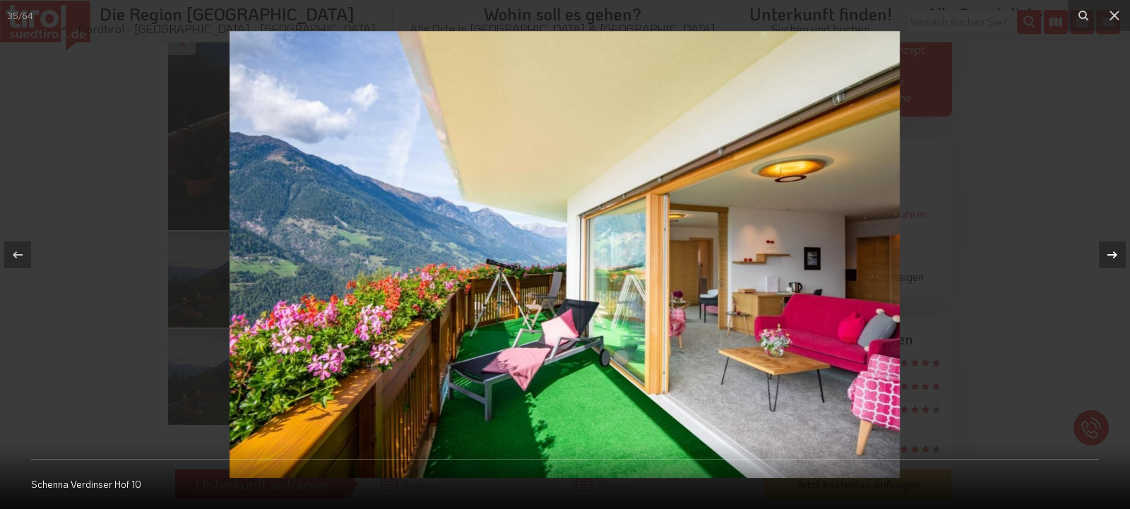
click at [1110, 253] on icon at bounding box center [1112, 254] width 17 height 17
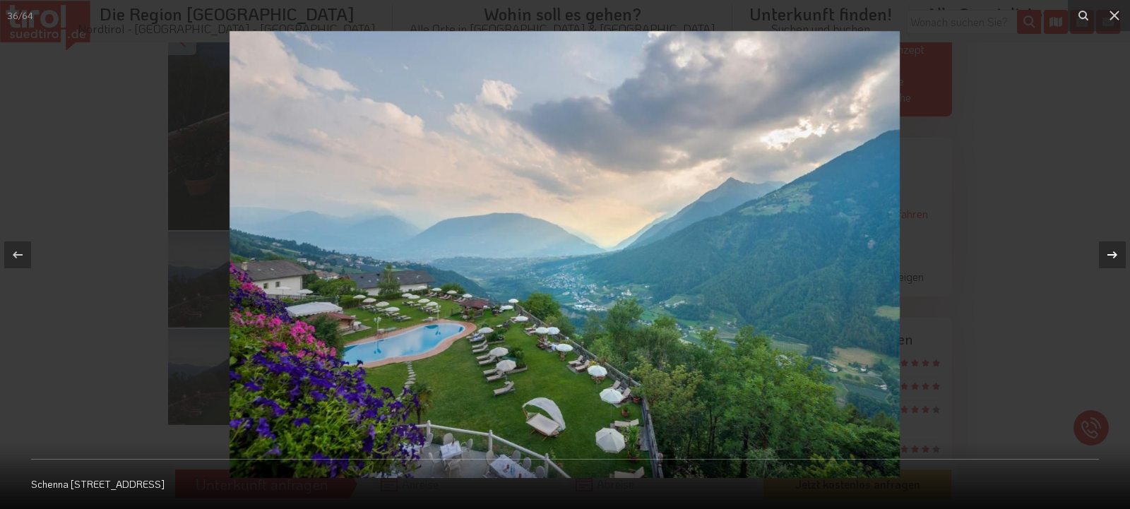
click at [1110, 253] on icon at bounding box center [1112, 254] width 17 height 17
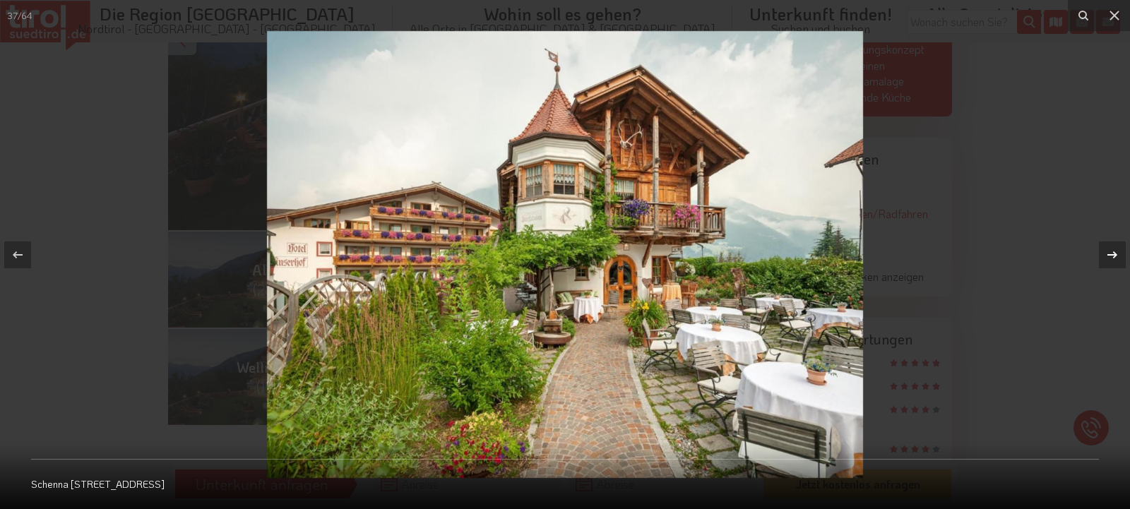
click at [1110, 253] on icon at bounding box center [1112, 254] width 17 height 17
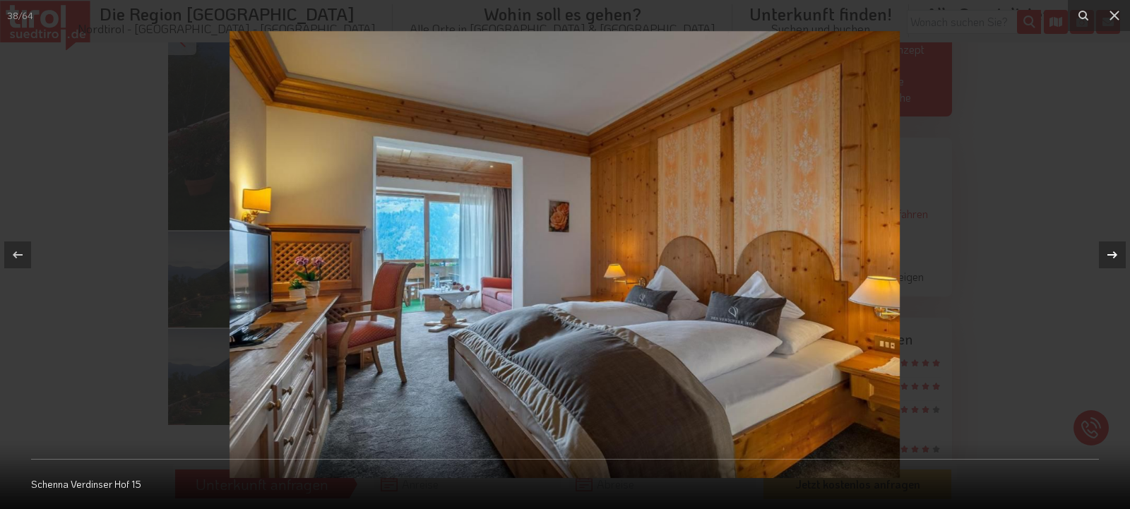
click at [1110, 253] on icon at bounding box center [1112, 254] width 17 height 17
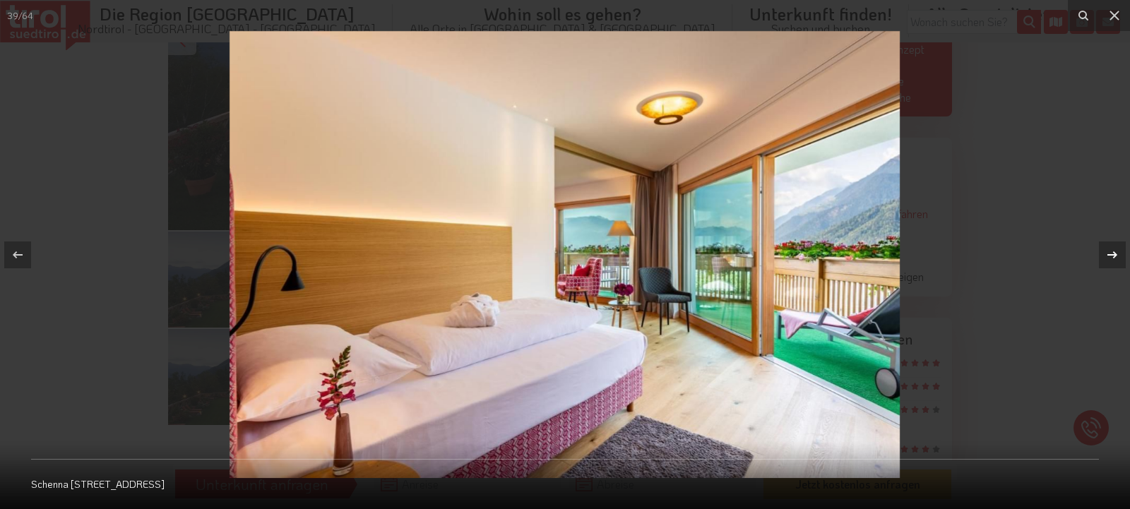
click at [1110, 253] on icon at bounding box center [1112, 254] width 17 height 17
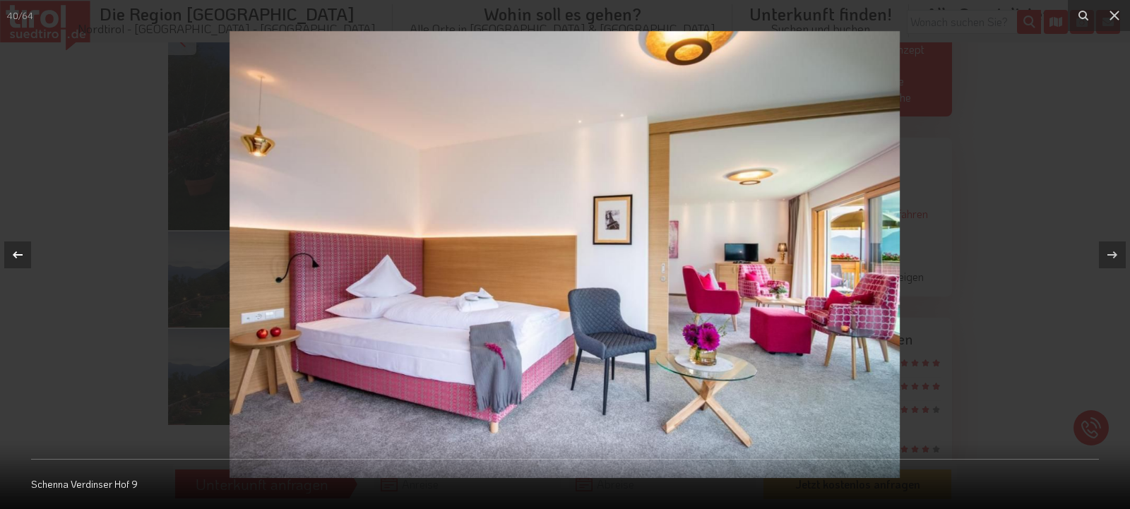
click at [24, 250] on icon at bounding box center [17, 254] width 17 height 17
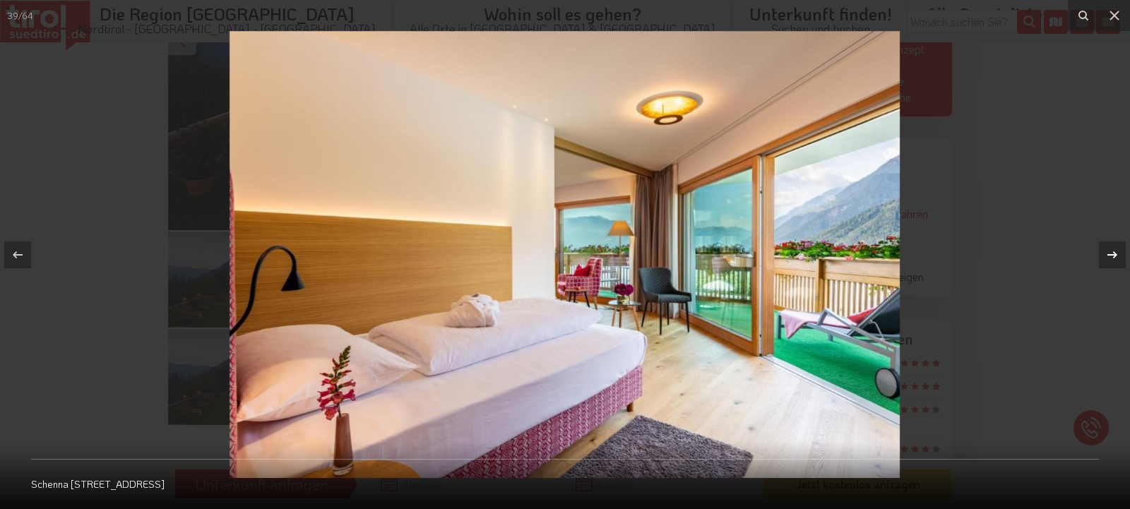
click at [1109, 250] on icon at bounding box center [1112, 254] width 17 height 17
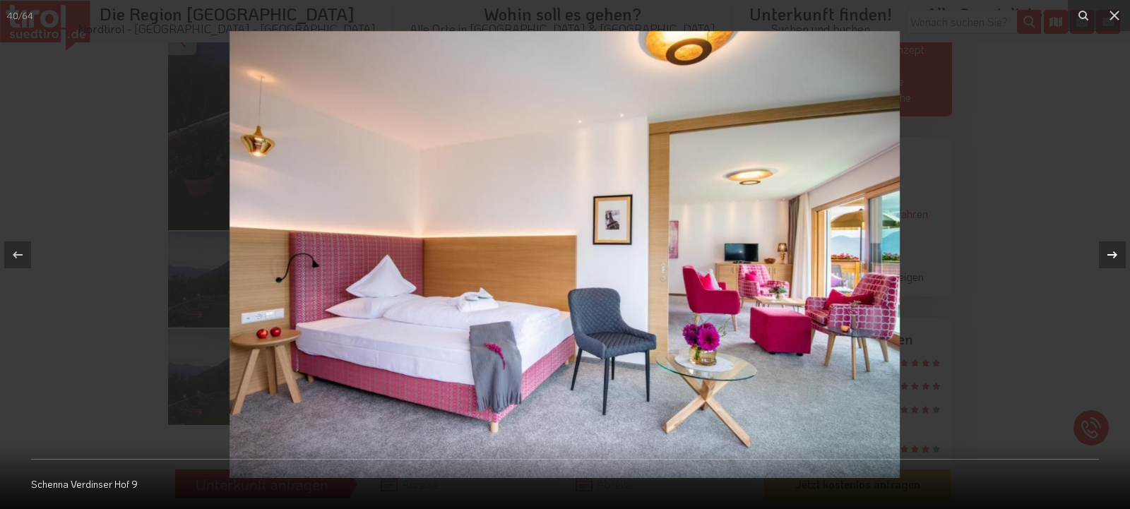
click at [1109, 250] on icon at bounding box center [1112, 254] width 17 height 17
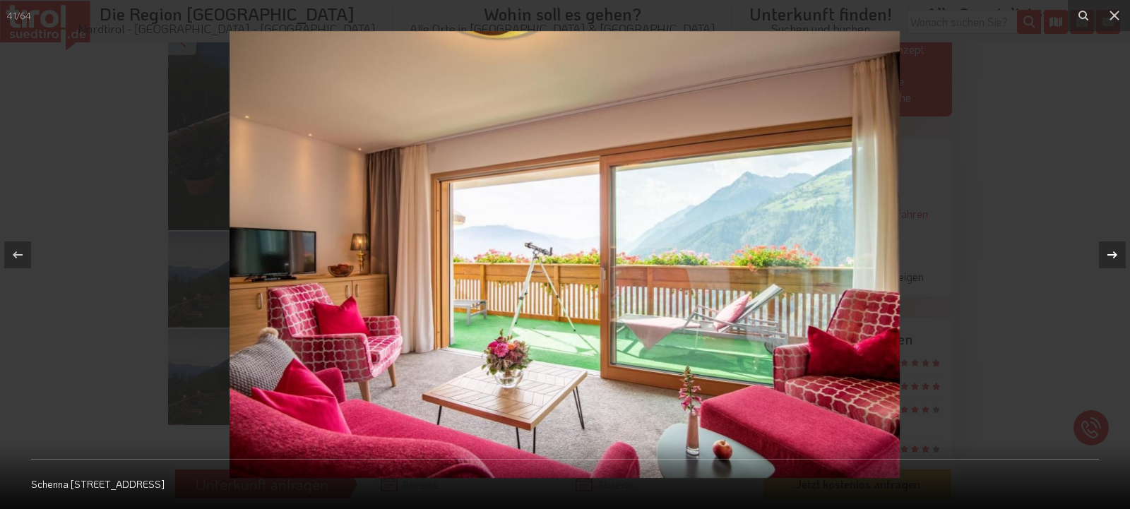
click at [1109, 250] on icon at bounding box center [1112, 254] width 17 height 17
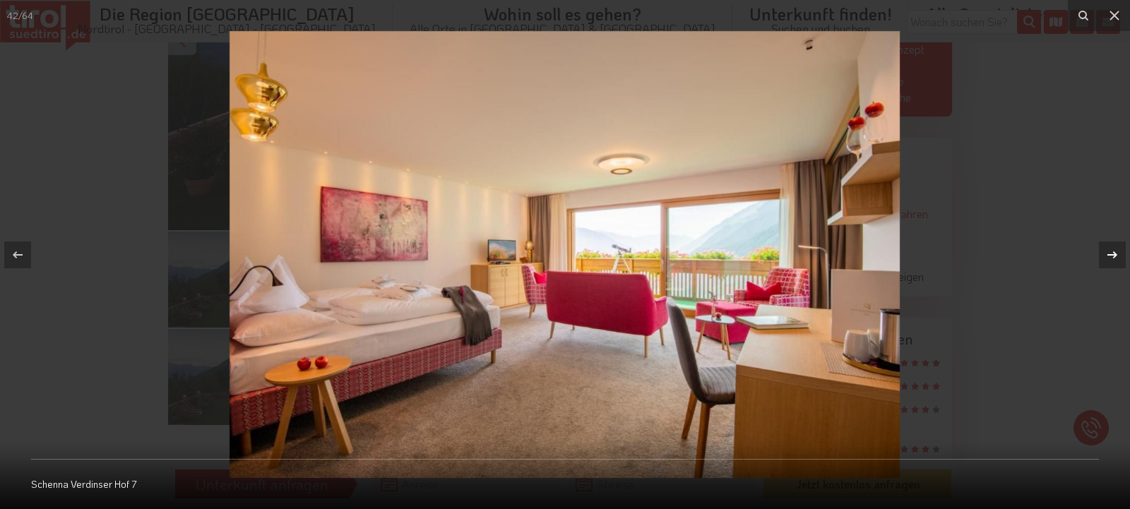
click at [1109, 250] on icon at bounding box center [1112, 254] width 17 height 17
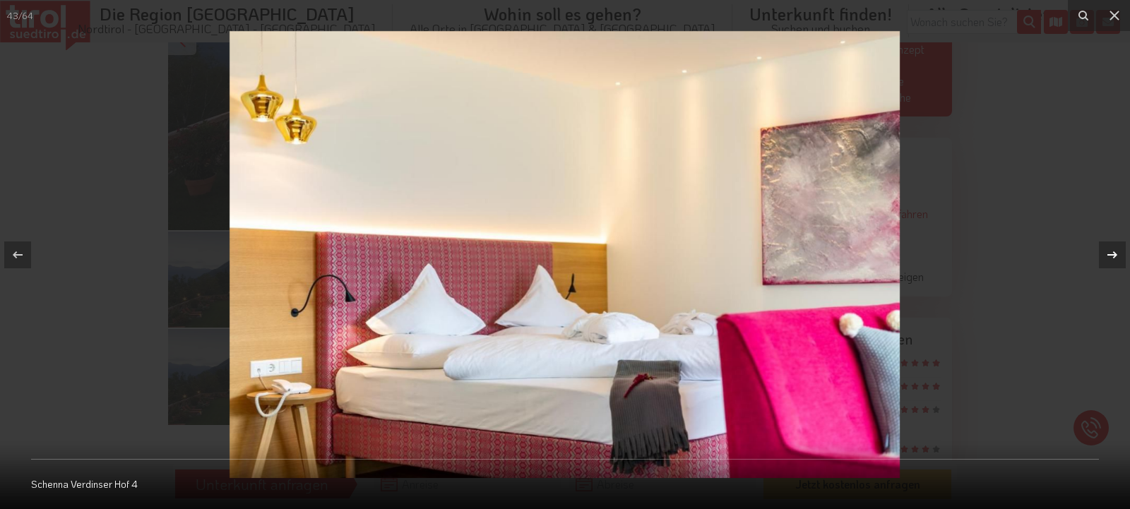
click at [1109, 250] on icon at bounding box center [1112, 254] width 17 height 17
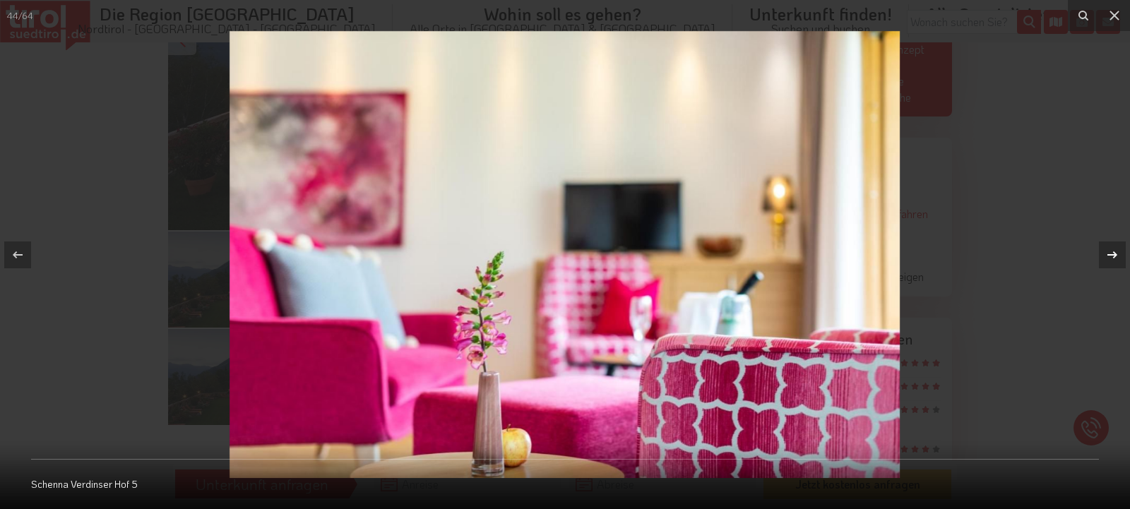
click at [1109, 250] on icon at bounding box center [1112, 254] width 17 height 17
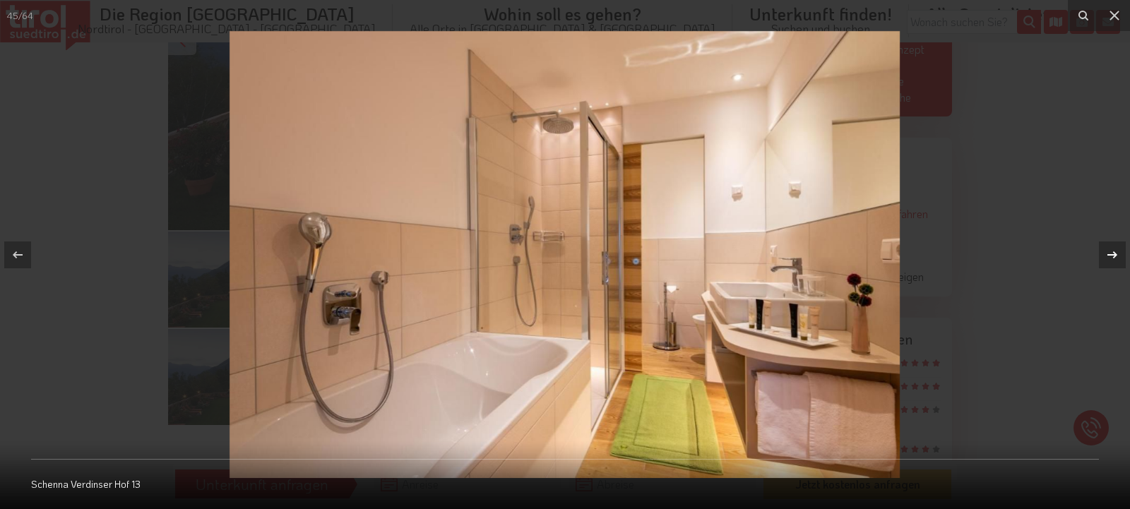
click at [1109, 250] on icon at bounding box center [1112, 254] width 17 height 17
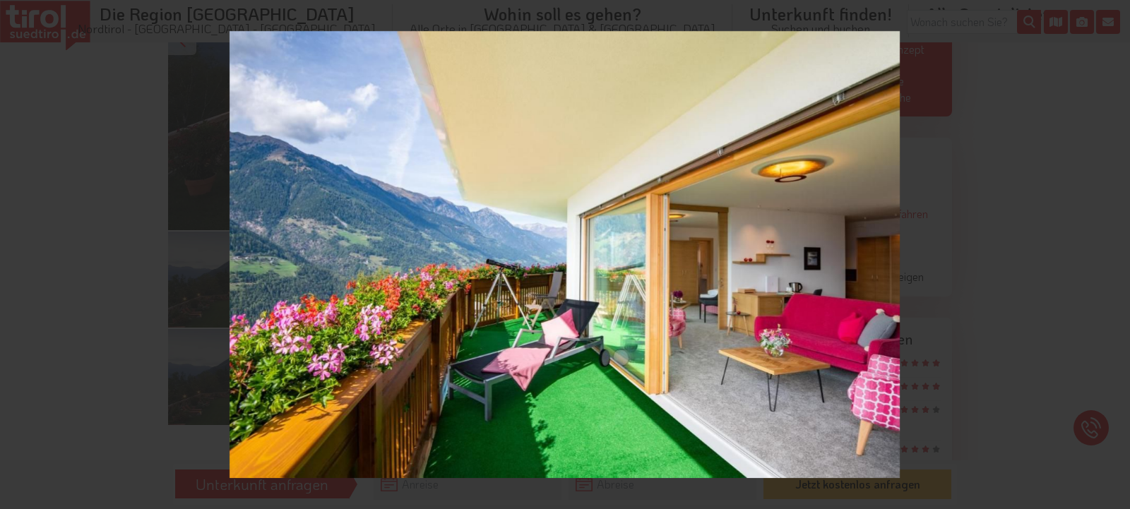
click at [1109, 250] on div "46 / 64 Schenna Verdinser Hof 10" at bounding box center [565, 254] width 1130 height 509
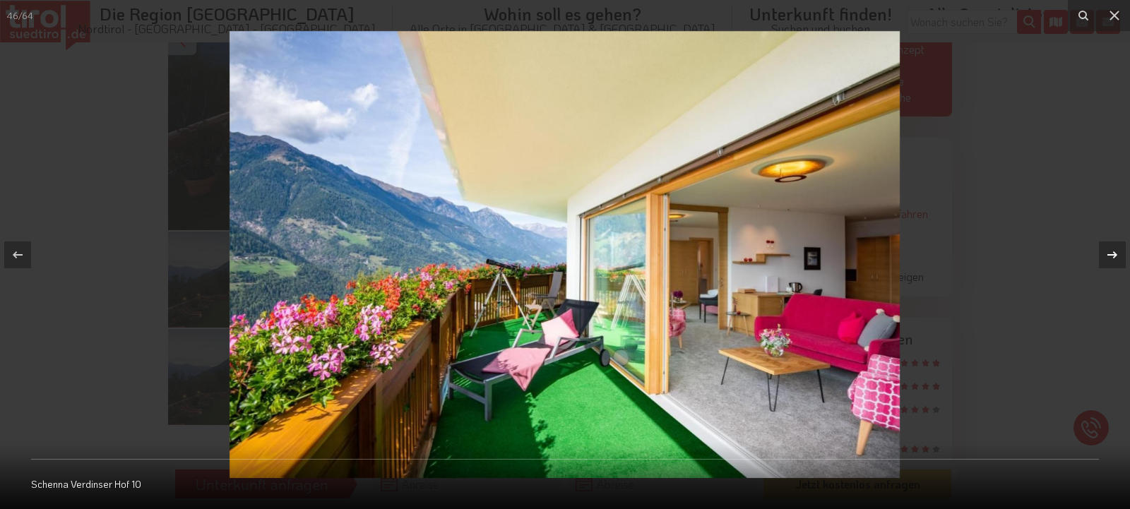
click at [1107, 252] on icon at bounding box center [1112, 254] width 17 height 17
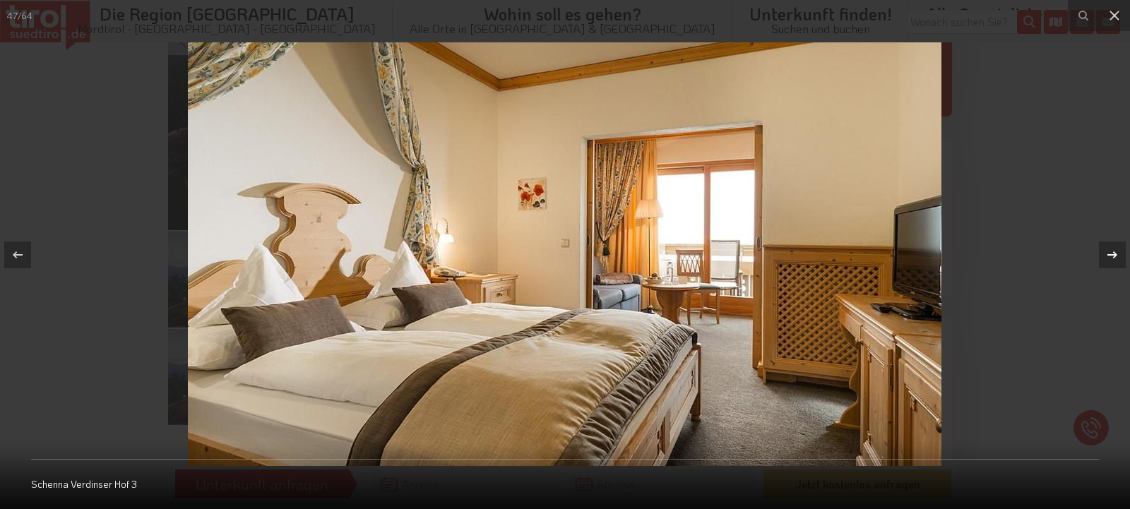
click at [1109, 256] on icon at bounding box center [1112, 254] width 17 height 17
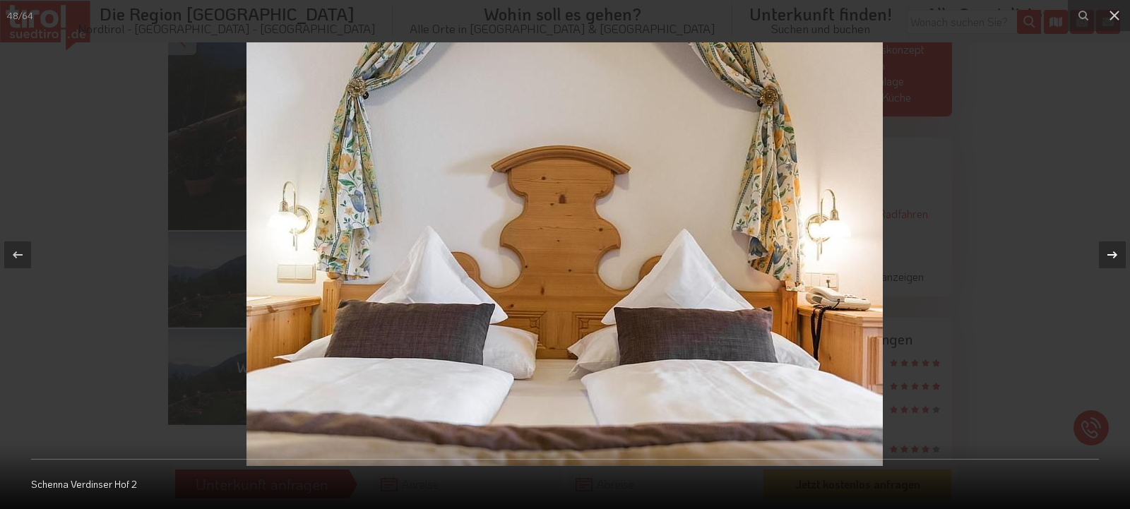
click at [1109, 256] on icon at bounding box center [1112, 254] width 17 height 17
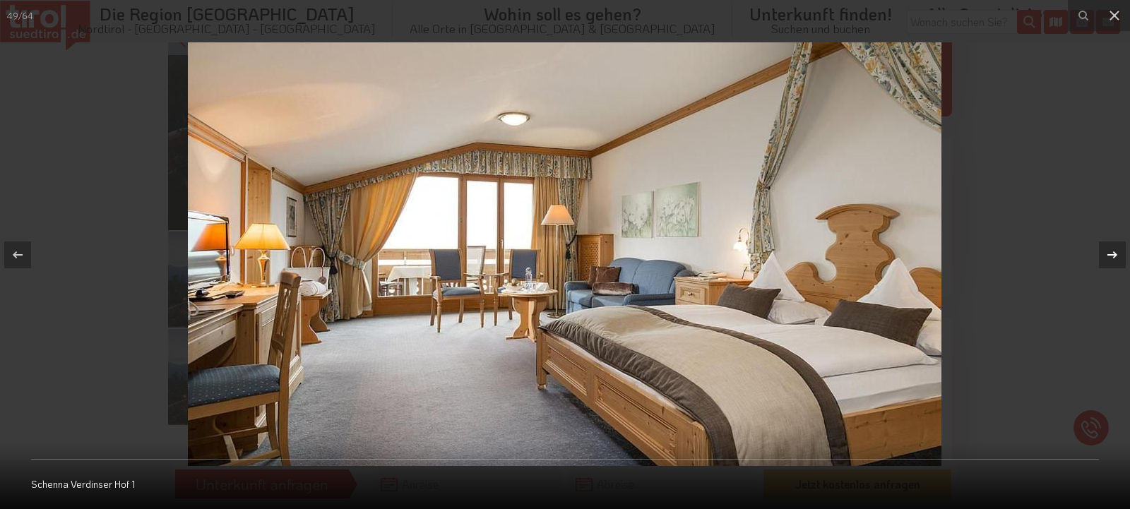
click at [1109, 256] on icon at bounding box center [1112, 254] width 17 height 17
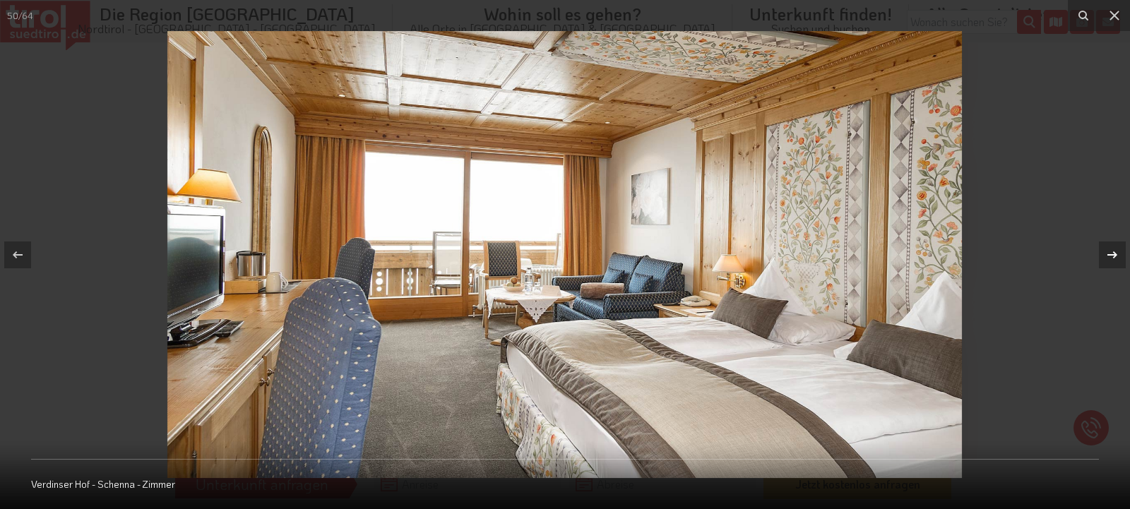
click at [1109, 256] on icon at bounding box center [1112, 254] width 17 height 17
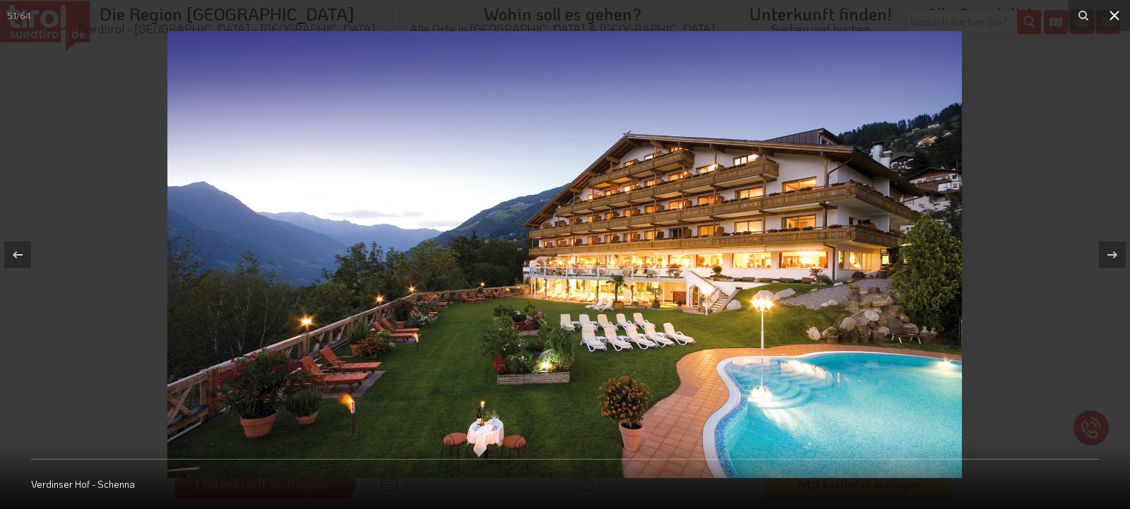
click at [1110, 15] on icon at bounding box center [1114, 15] width 17 height 17
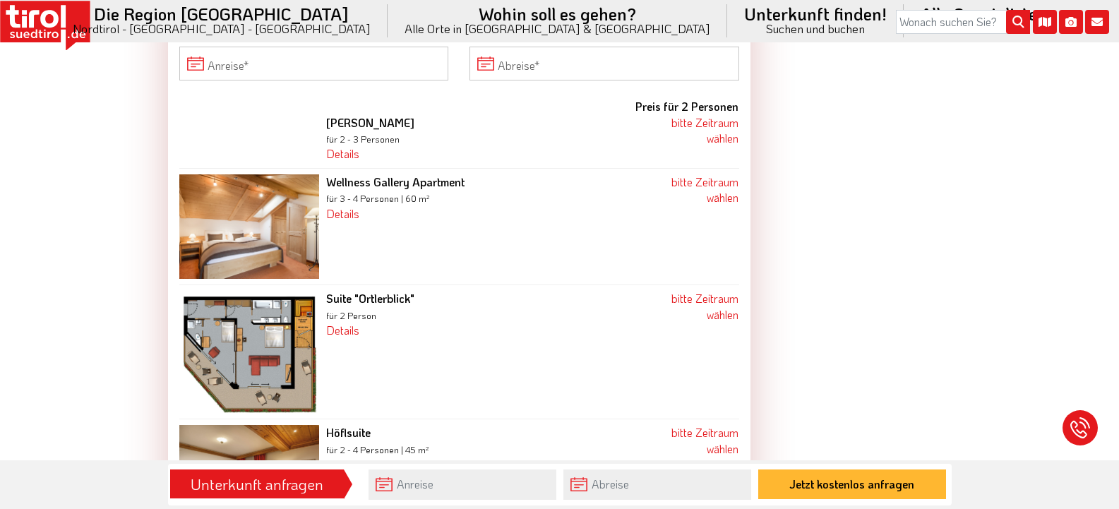
scroll to position [1483, 0]
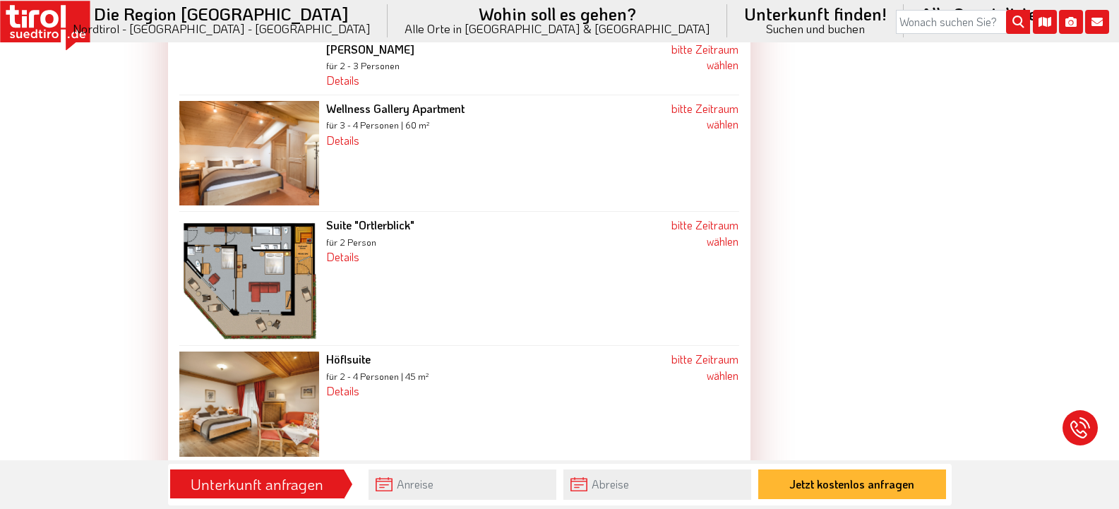
click at [265, 270] on img at bounding box center [249, 278] width 140 height 122
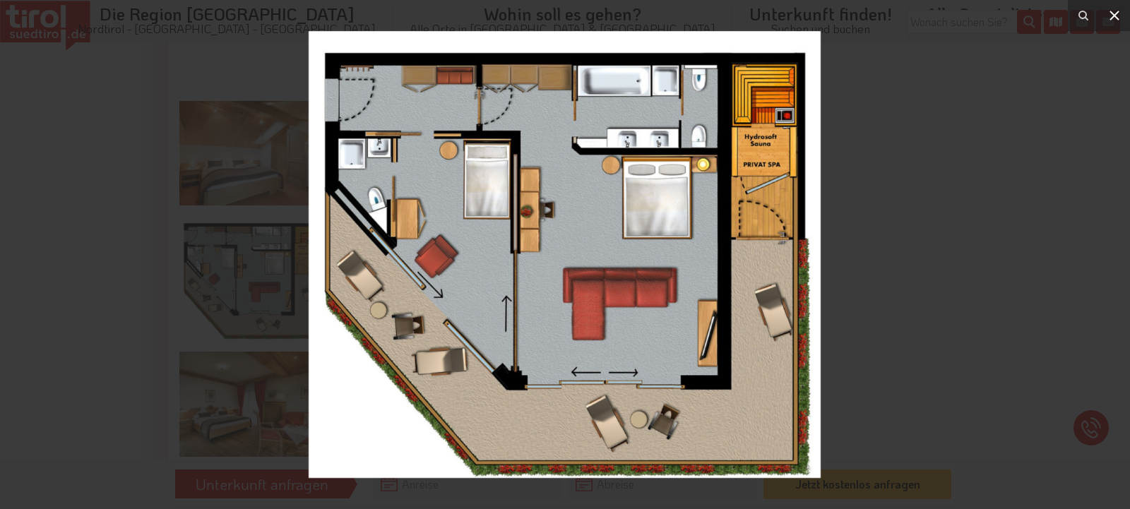
click at [1112, 13] on icon at bounding box center [1114, 16] width 10 height 10
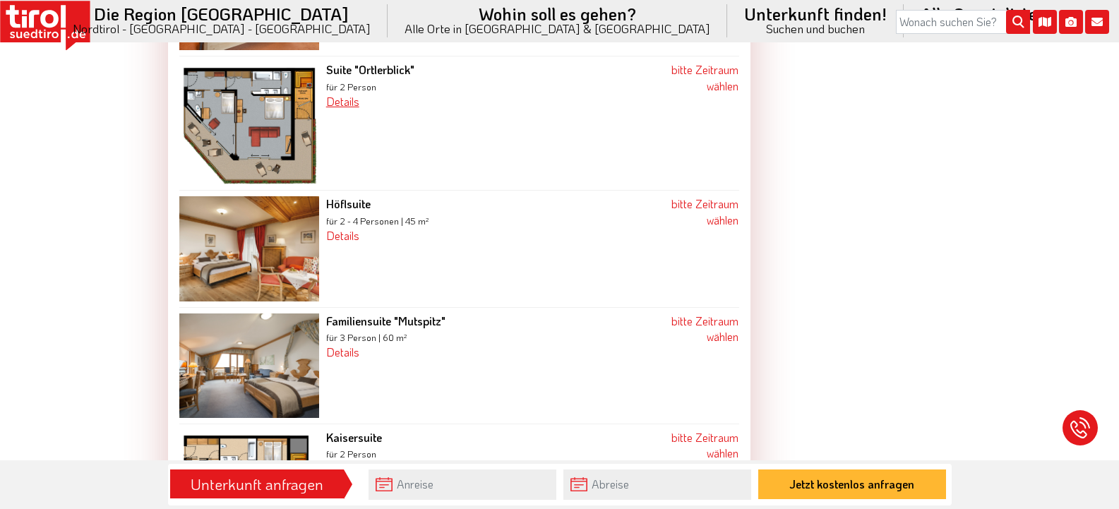
scroll to position [1695, 0]
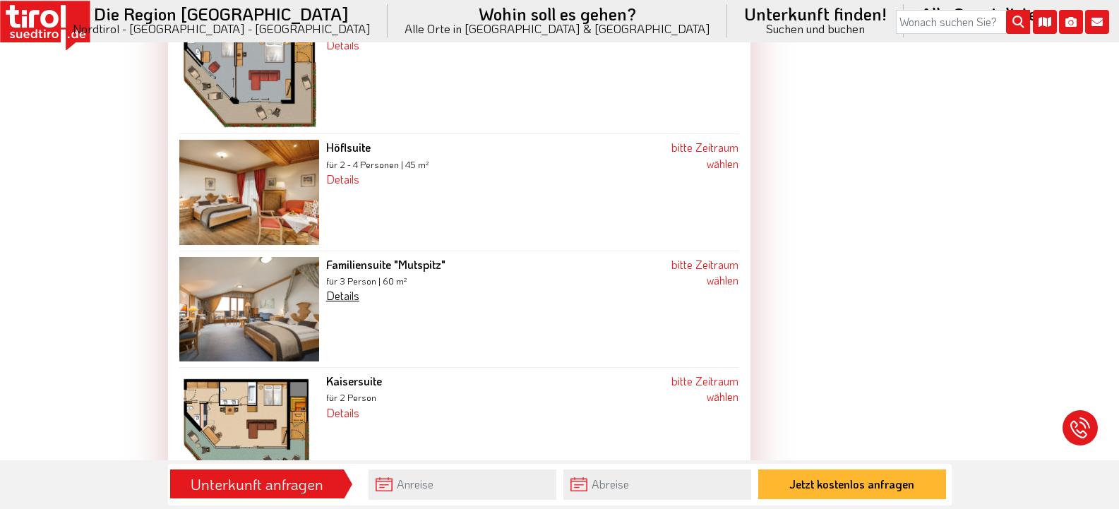
click at [348, 288] on link "Details" at bounding box center [342, 295] width 33 height 15
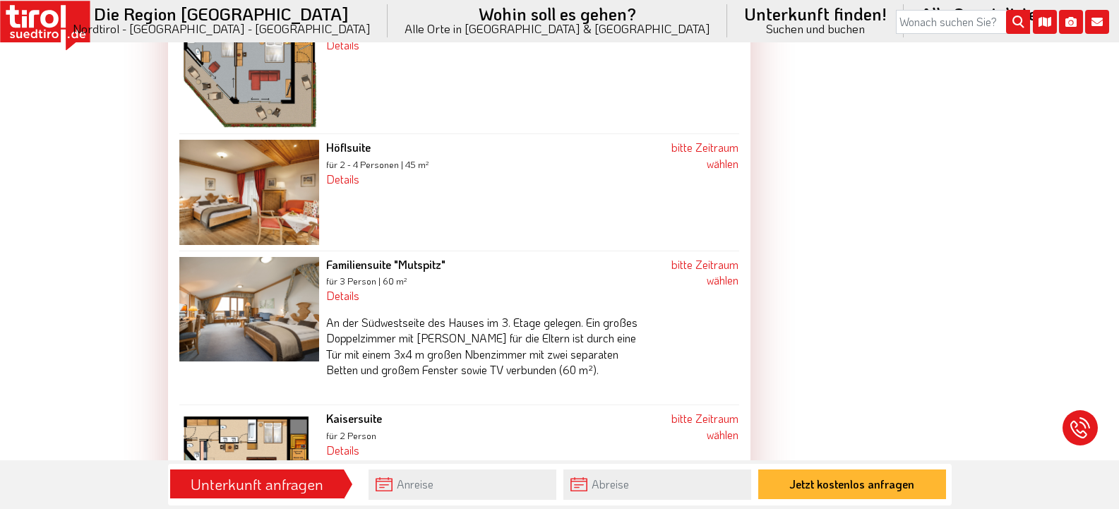
click at [228, 290] on img at bounding box center [249, 309] width 140 height 104
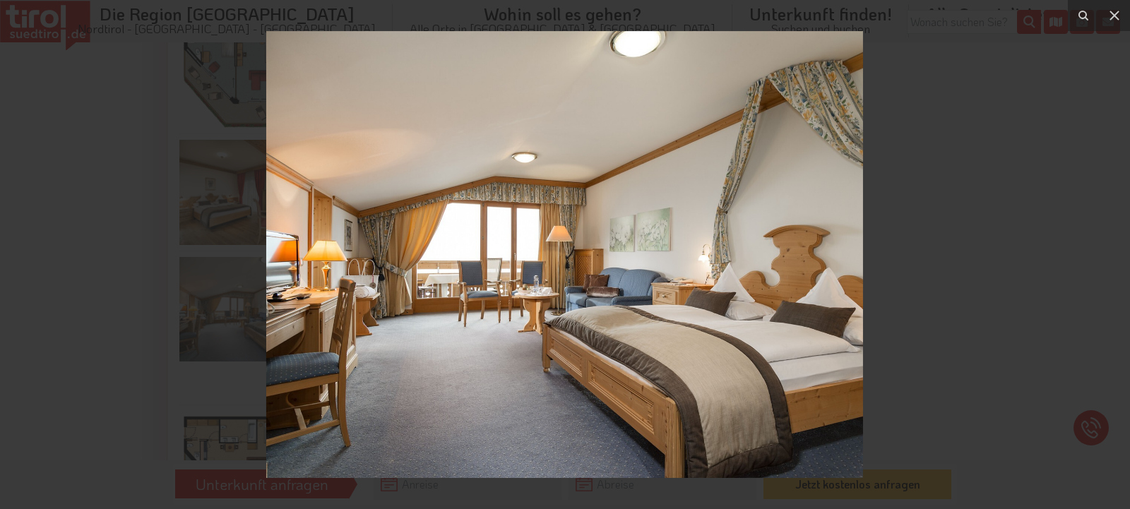
click at [706, 287] on img at bounding box center [564, 254] width 597 height 447
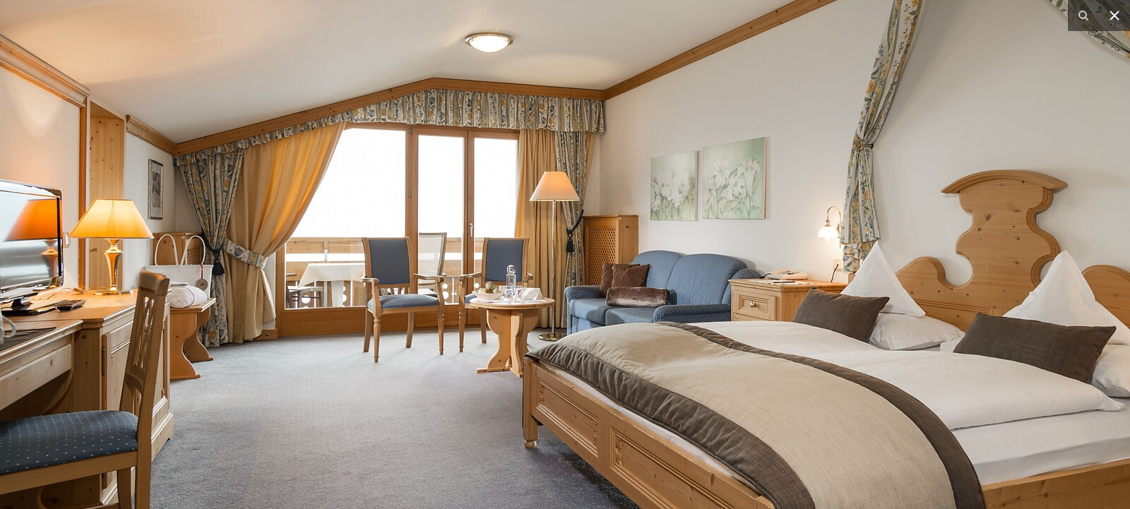
click at [1118, 18] on icon at bounding box center [1114, 15] width 17 height 17
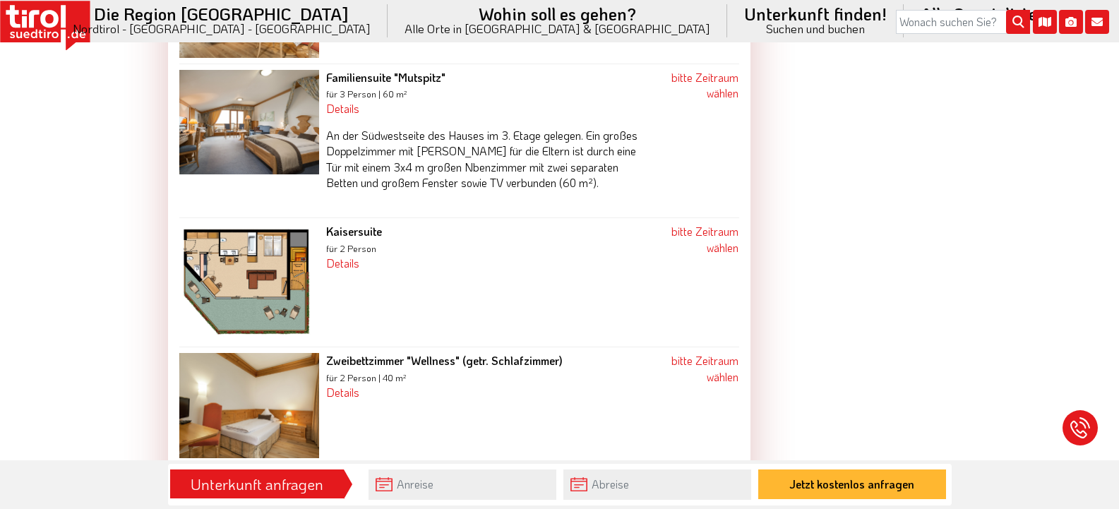
scroll to position [1906, 0]
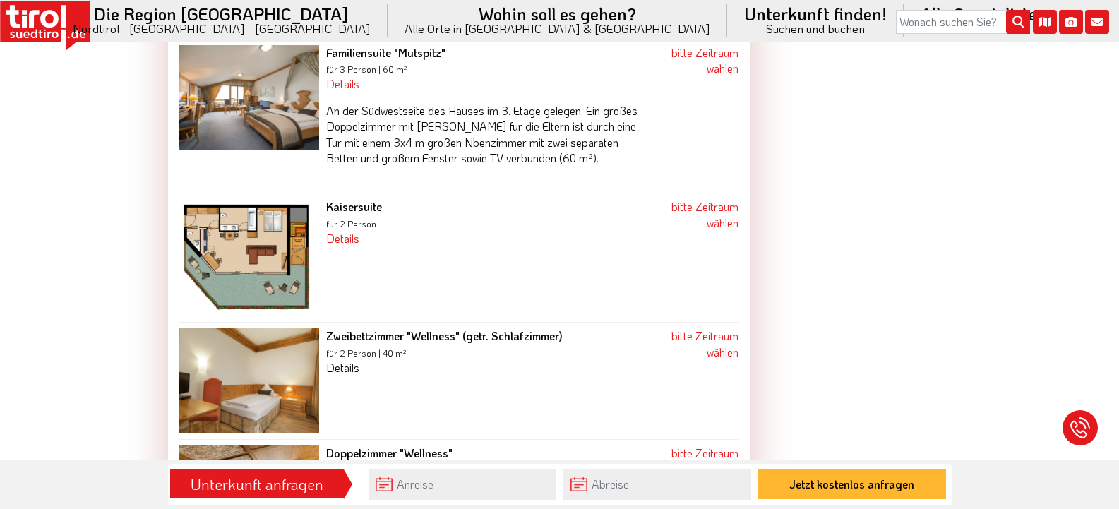
click at [336, 360] on link "Details" at bounding box center [342, 367] width 33 height 15
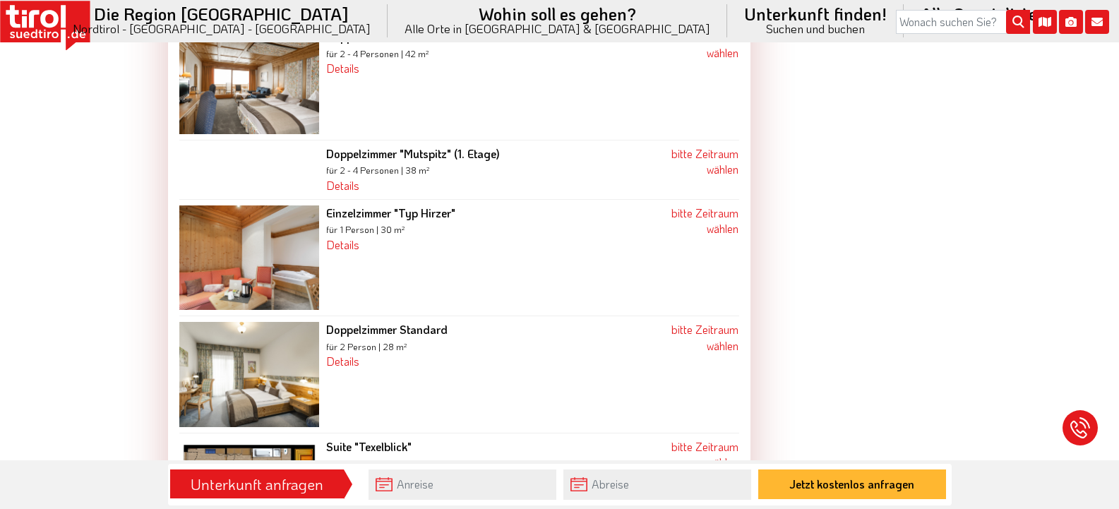
scroll to position [2612, 0]
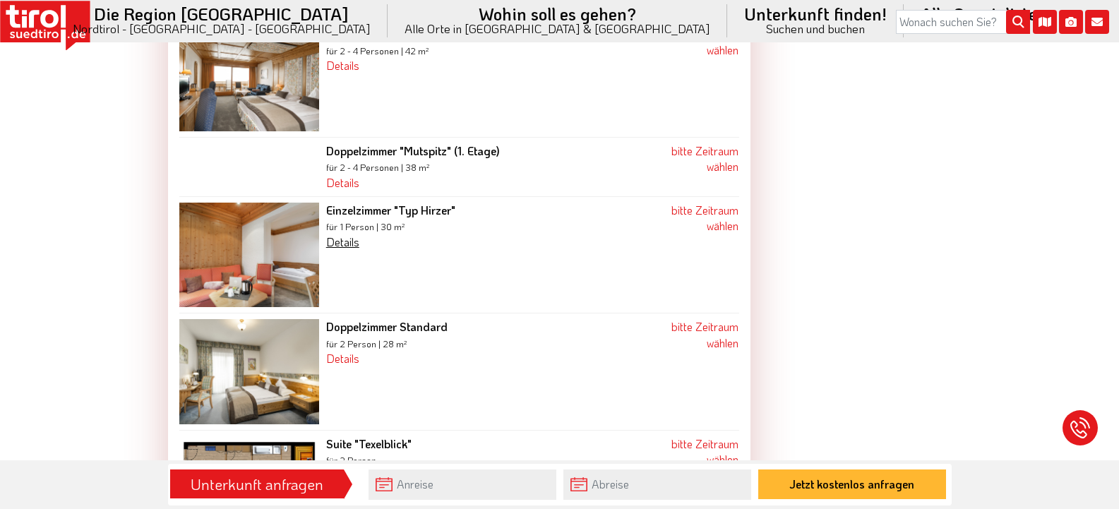
click at [339, 234] on link "Details" at bounding box center [342, 241] width 33 height 15
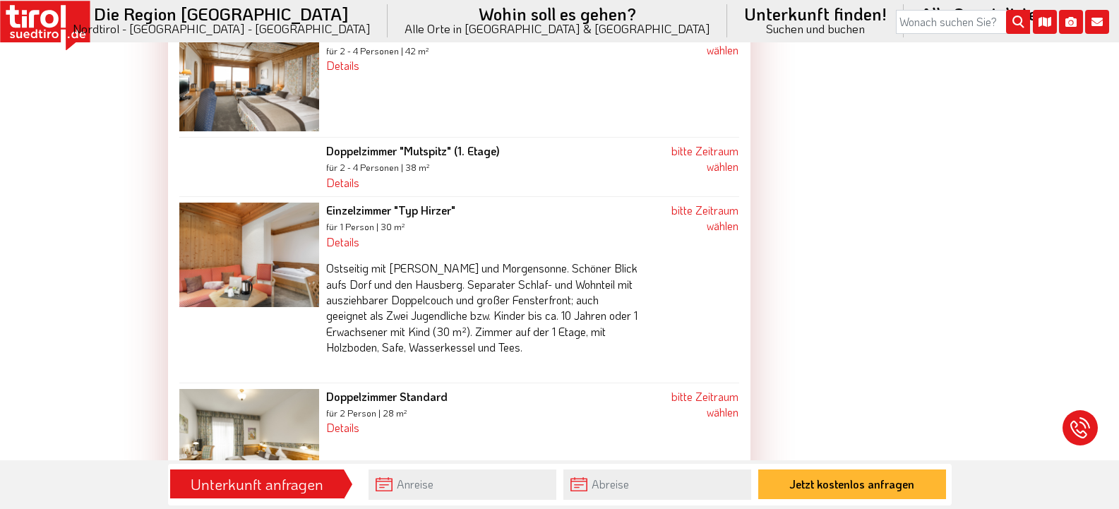
click at [290, 253] on img at bounding box center [249, 255] width 140 height 104
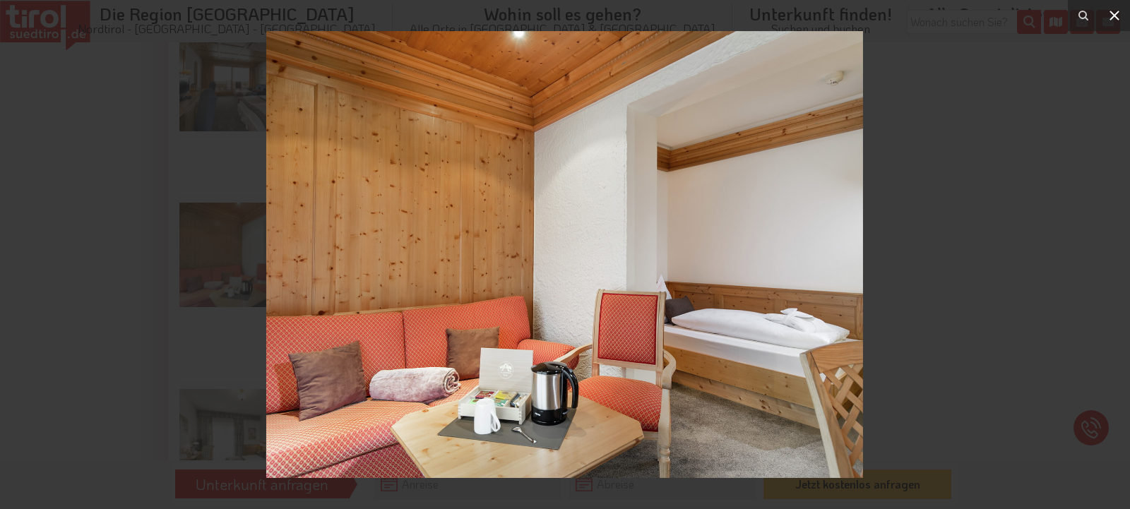
click at [1113, 13] on icon at bounding box center [1114, 15] width 17 height 17
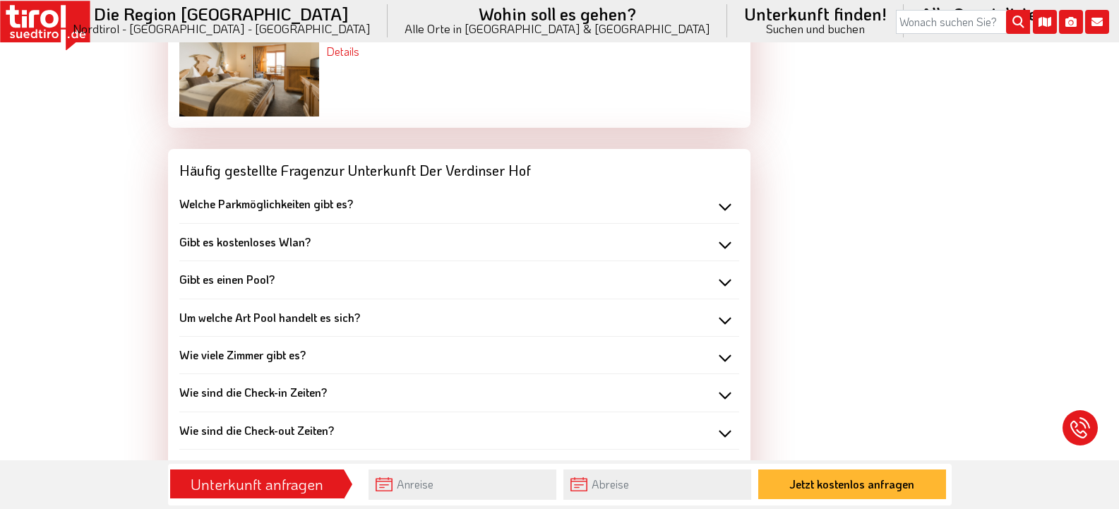
scroll to position [3248, 0]
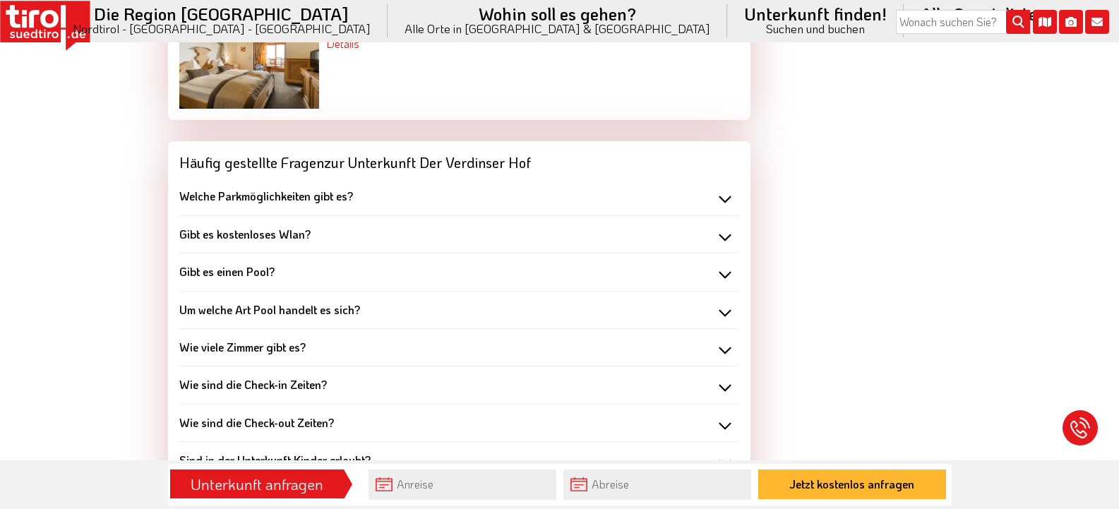
click at [724, 189] on div "Welche Parkmöglichkeiten gibt es?" at bounding box center [459, 197] width 560 height 16
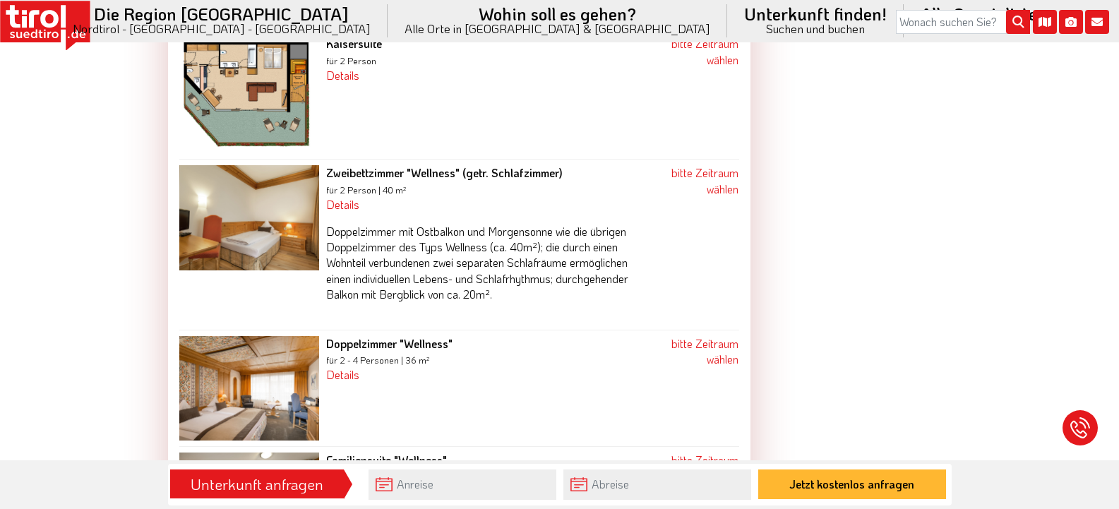
scroll to position [2118, 0]
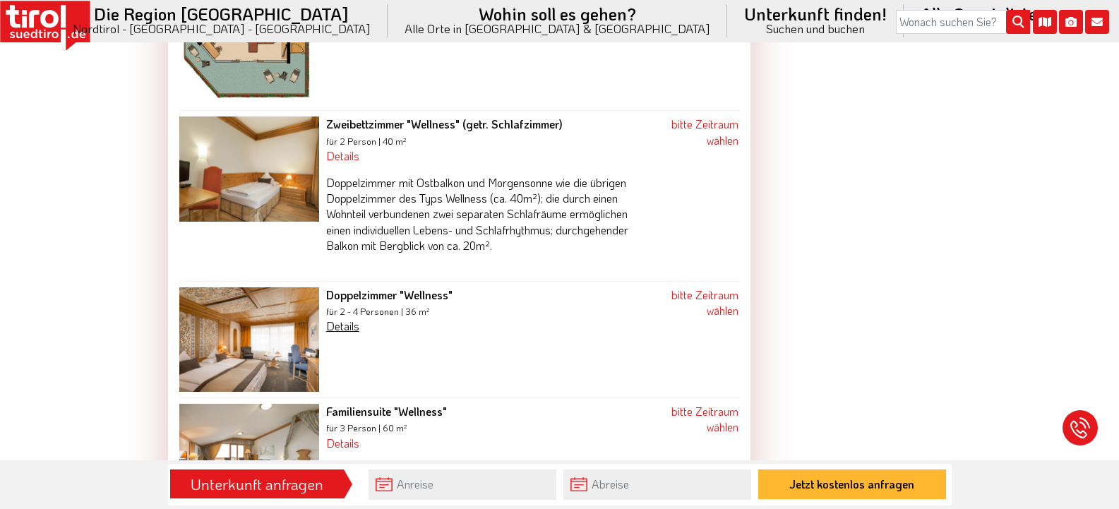
click at [338, 318] on link "Details" at bounding box center [342, 325] width 33 height 15
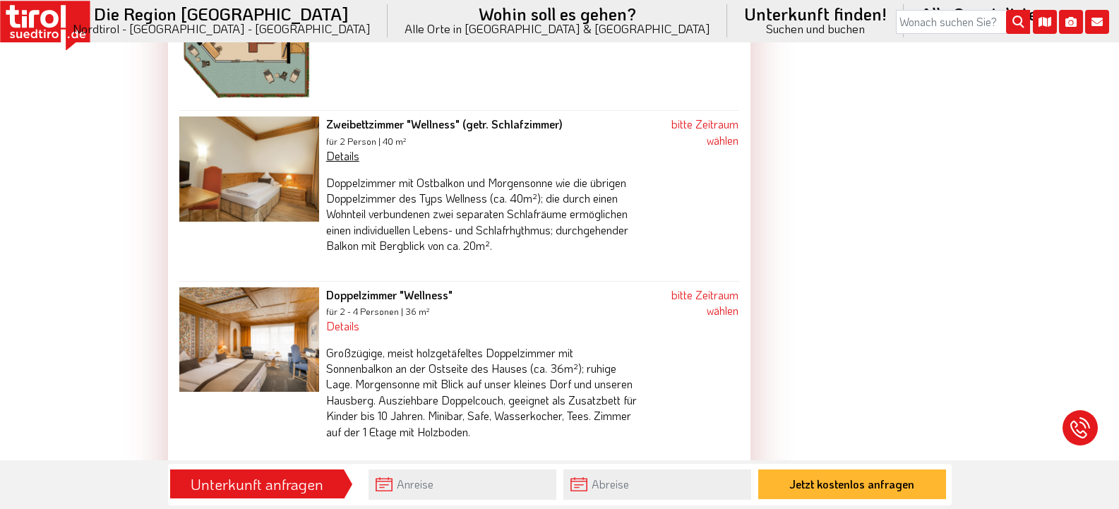
click at [340, 148] on link "Details" at bounding box center [342, 155] width 33 height 15
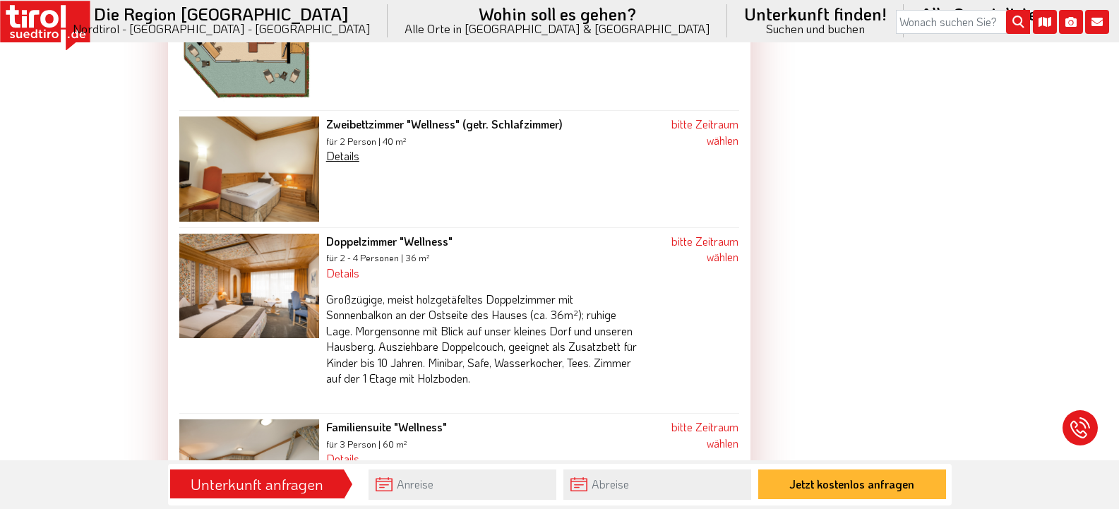
click at [340, 148] on link "Details" at bounding box center [342, 155] width 33 height 15
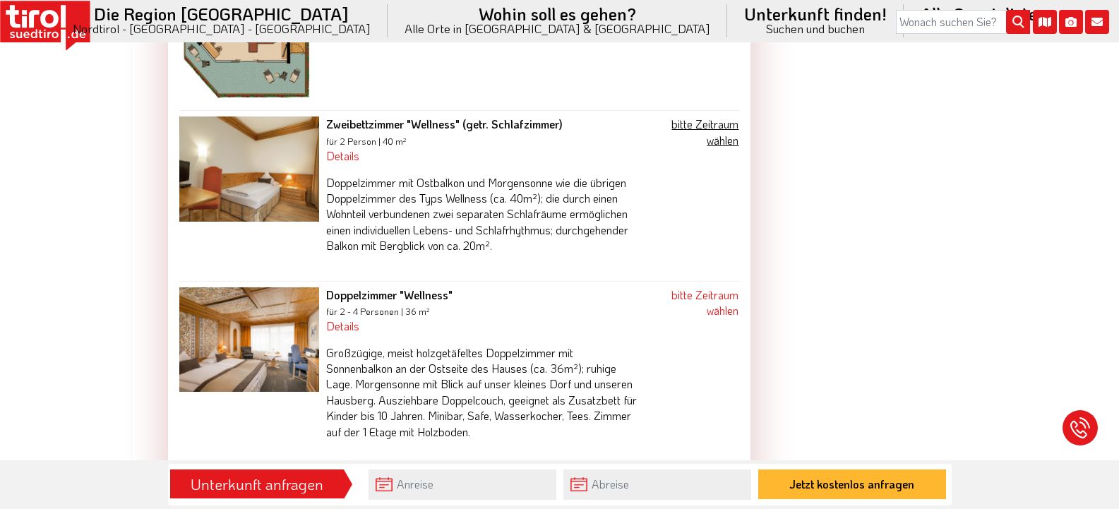
click at [700, 117] on link "bitte Zeitraum wählen" at bounding box center [704, 132] width 67 height 30
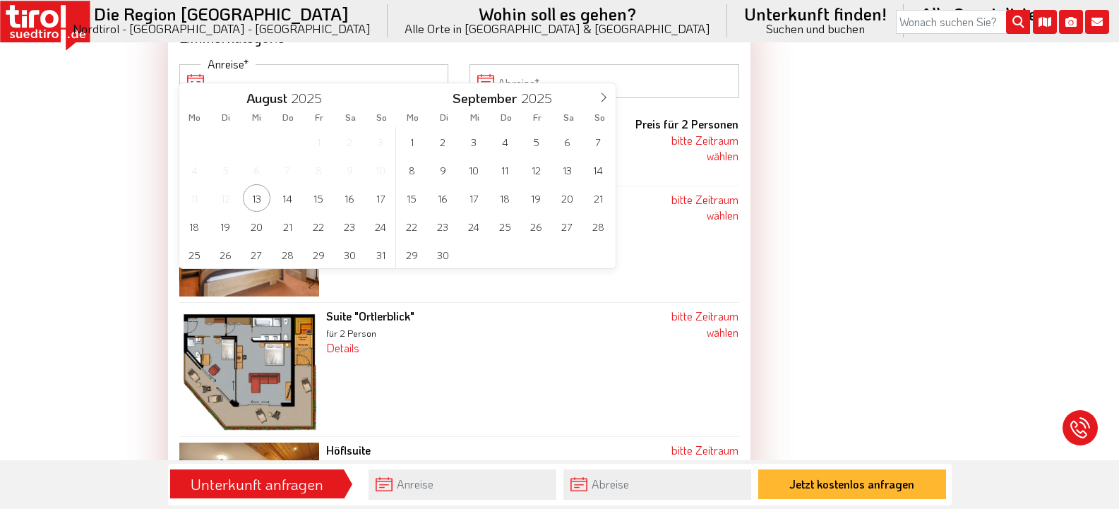
click at [186, 71] on input "Anreise" at bounding box center [314, 81] width 270 height 34
click at [597, 224] on span "28" at bounding box center [599, 227] width 28 height 28
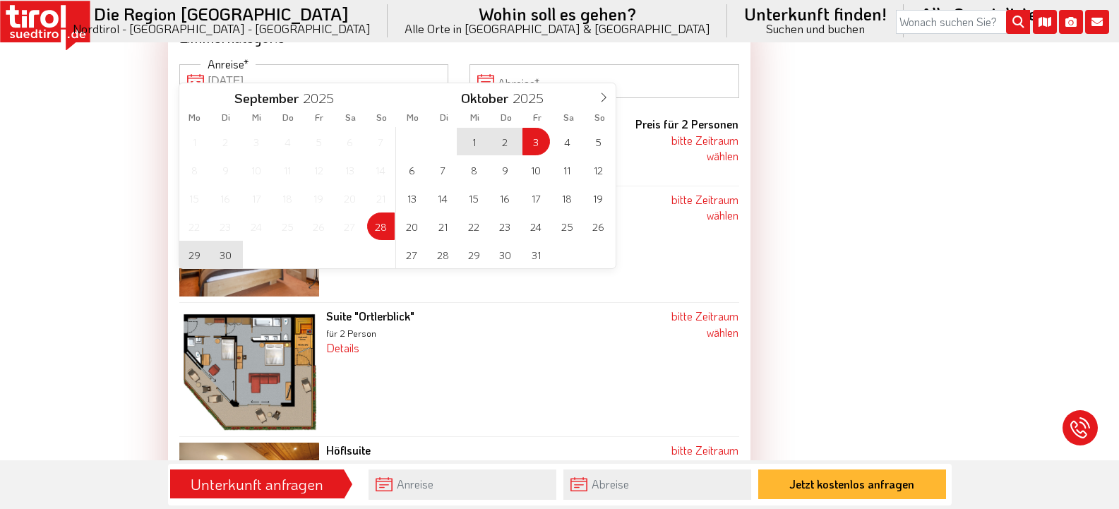
click at [541, 140] on span "3" at bounding box center [536, 142] width 28 height 28
type input "28-09-2025"
type input "03-10-2025"
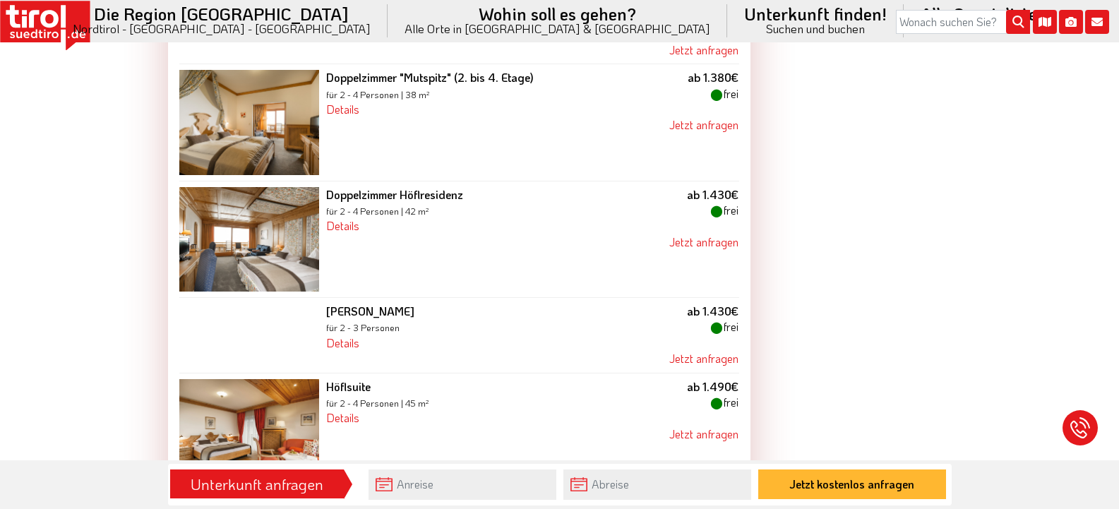
scroll to position [2027, 0]
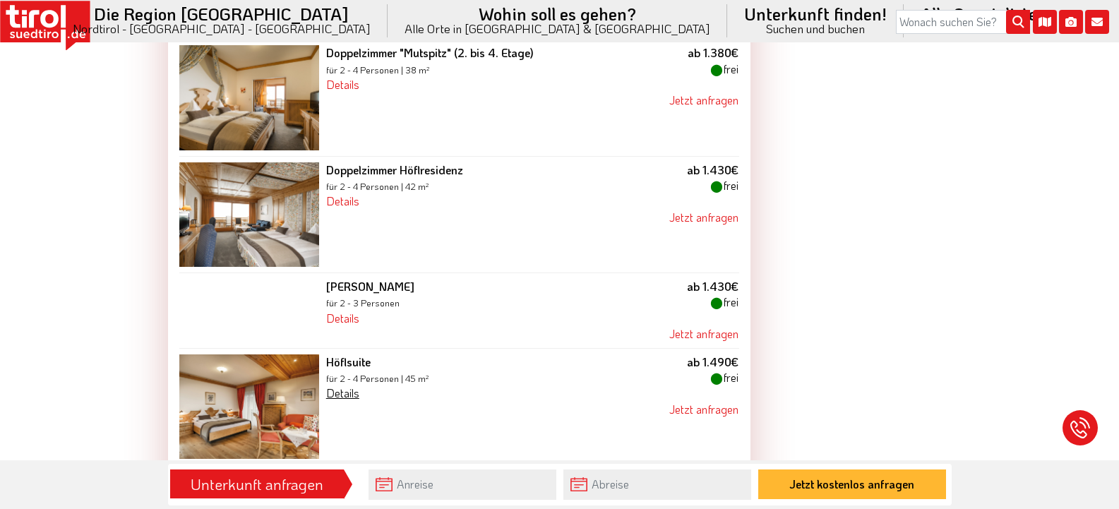
click at [338, 386] on link "Details" at bounding box center [342, 393] width 33 height 15
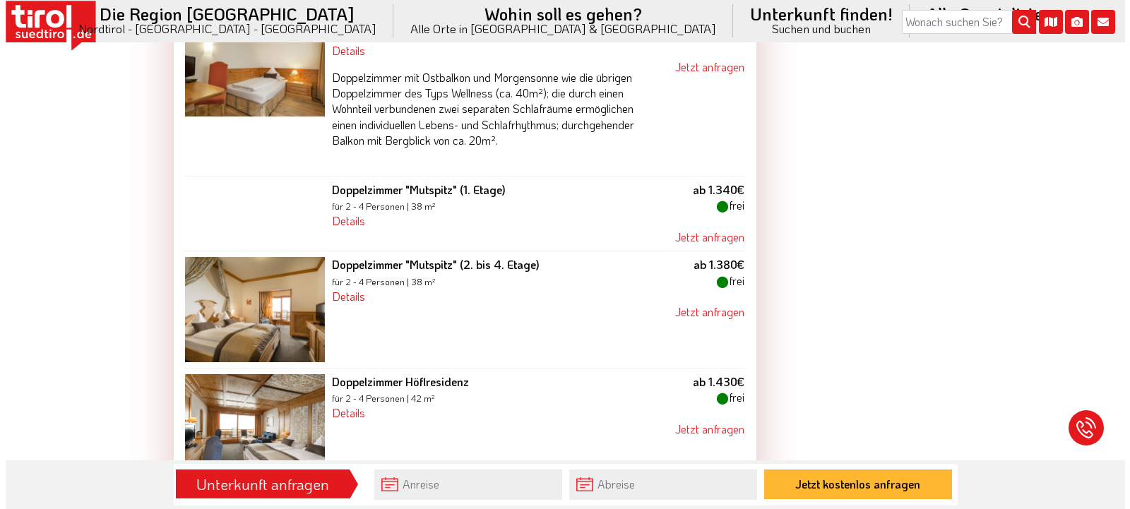
scroll to position [1462, 0]
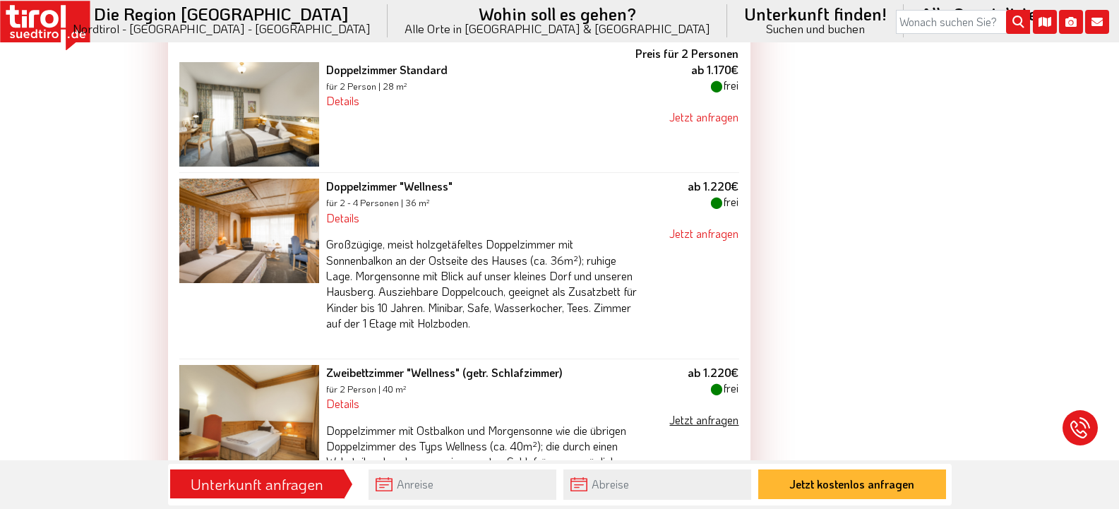
click at [690, 412] on link "Jetzt anfragen" at bounding box center [703, 419] width 69 height 15
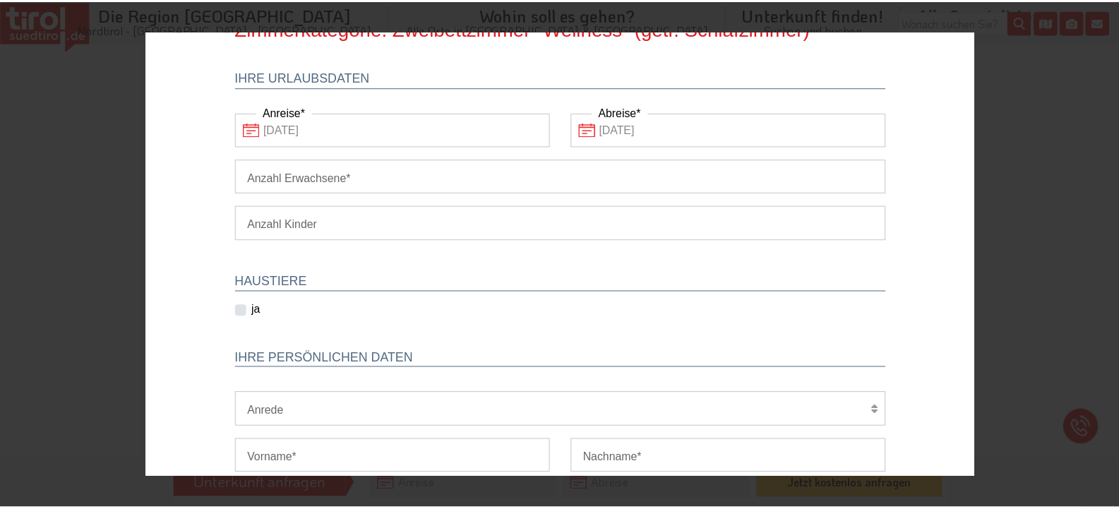
scroll to position [0, 0]
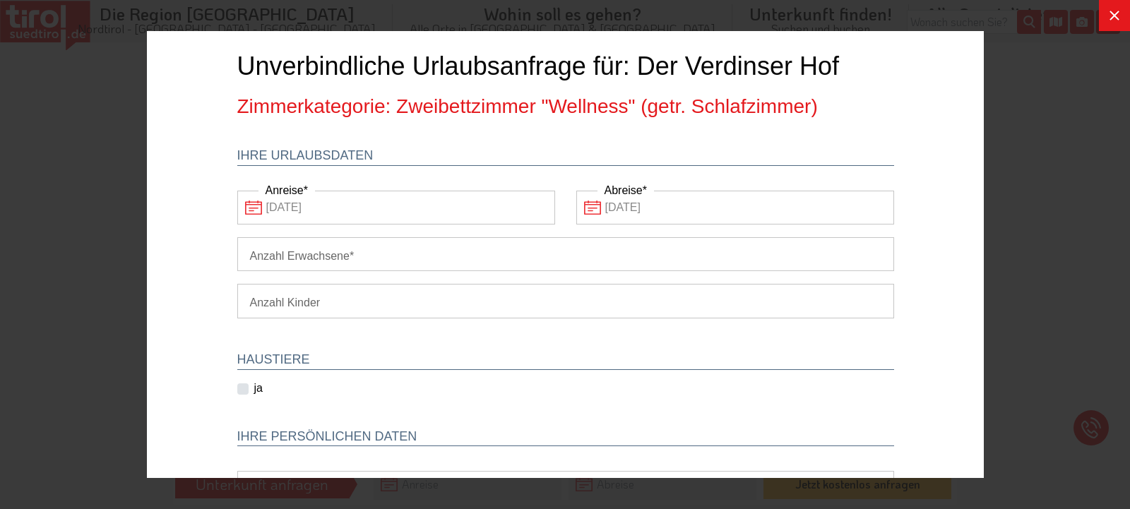
click at [1113, 16] on icon at bounding box center [1114, 16] width 10 height 10
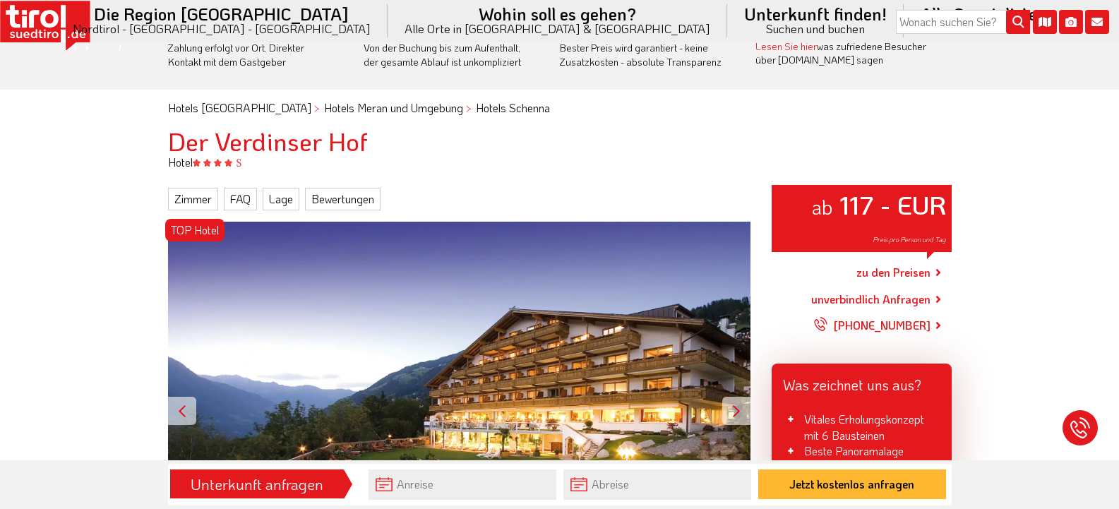
scroll to position [50, 0]
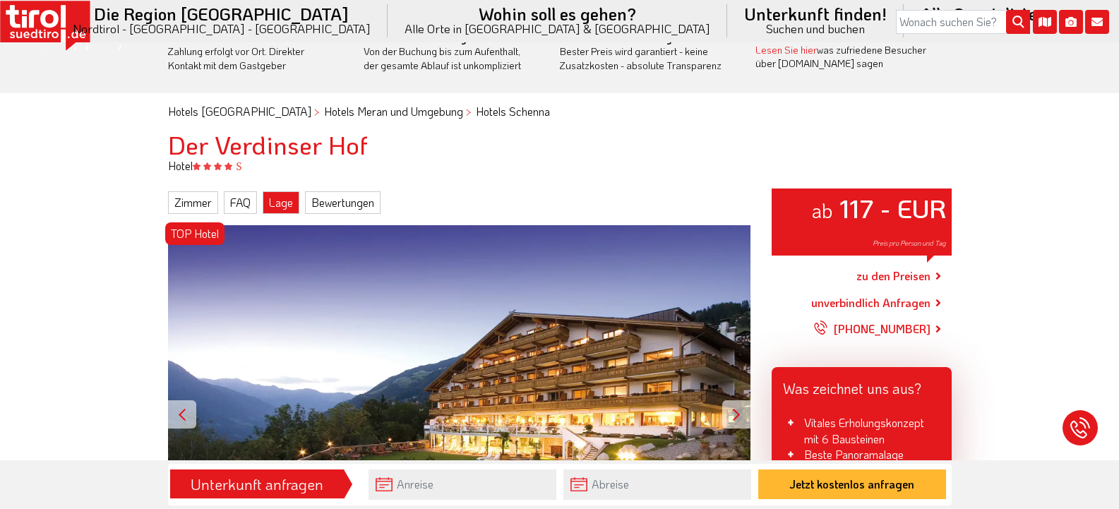
click at [279, 202] on link "Lage" at bounding box center [281, 202] width 37 height 23
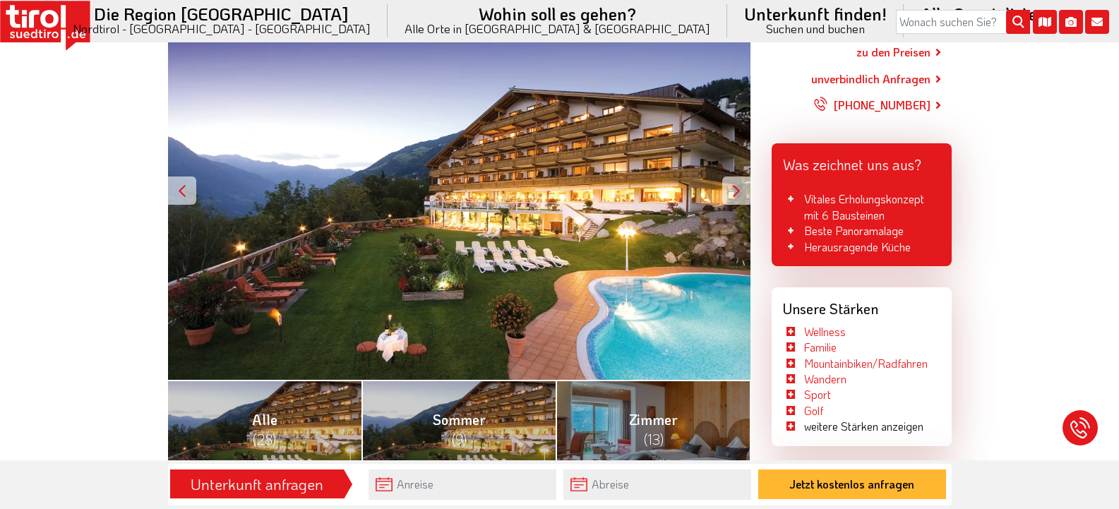
scroll to position [62, 0]
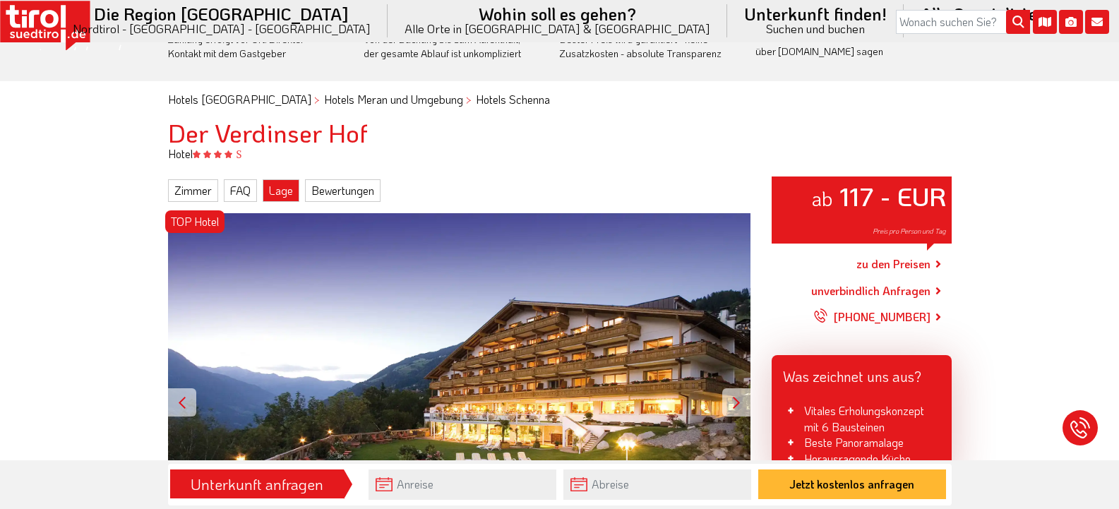
click at [286, 193] on link "Lage" at bounding box center [281, 190] width 37 height 23
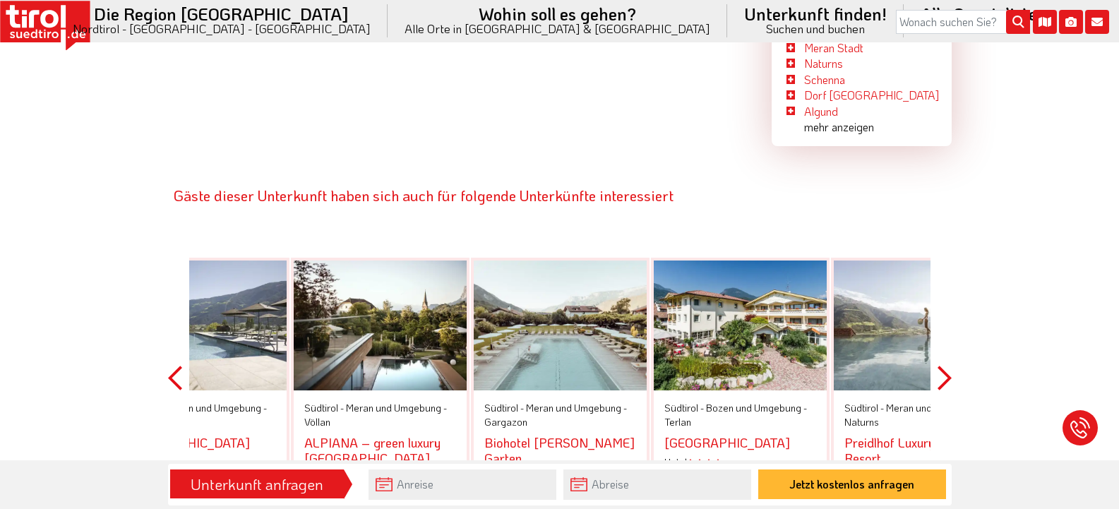
scroll to position [4510, 0]
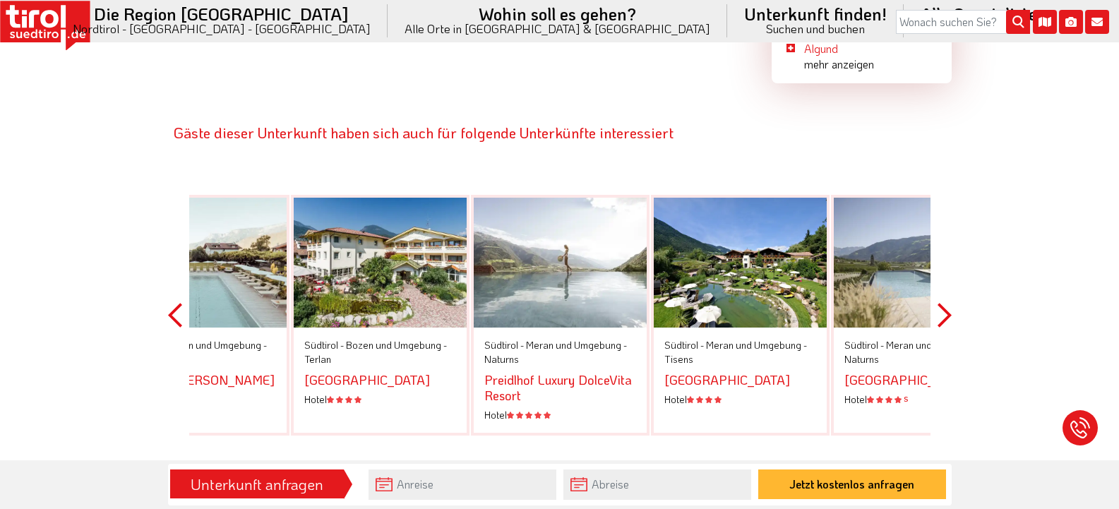
click at [172, 275] on button "Previous" at bounding box center [175, 315] width 14 height 320
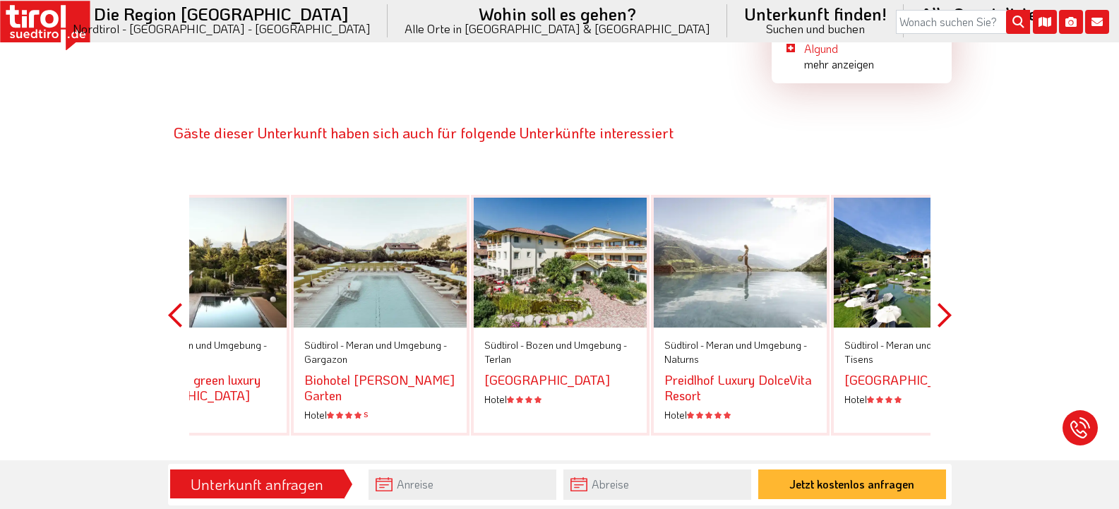
click at [172, 275] on button "Previous" at bounding box center [175, 315] width 14 height 320
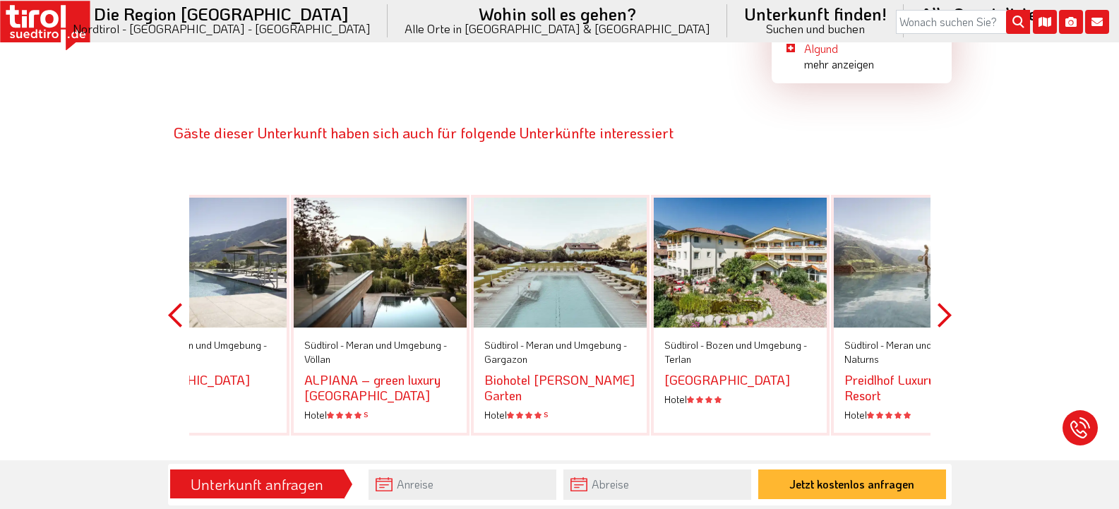
click at [172, 275] on button "Previous" at bounding box center [175, 315] width 14 height 320
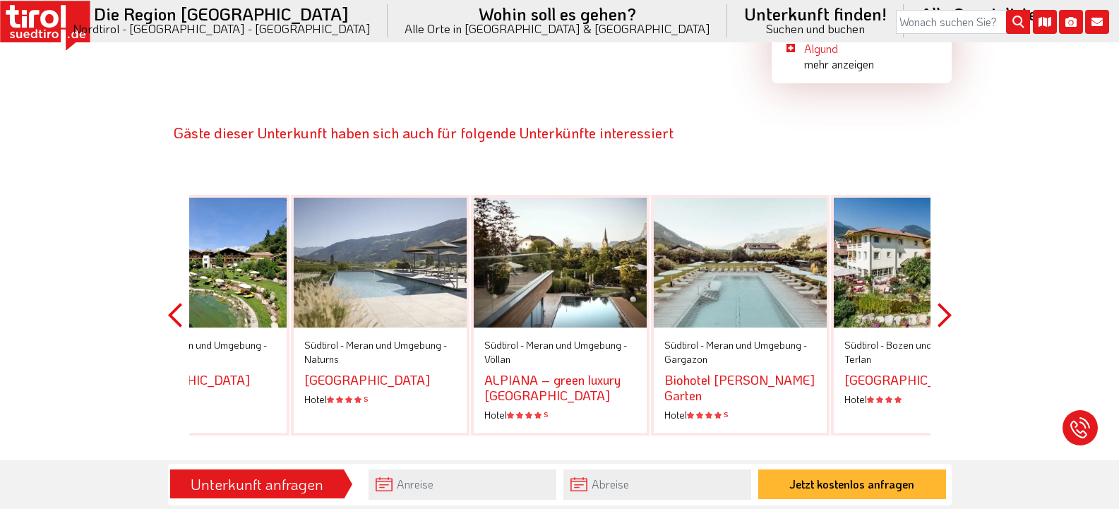
click at [176, 276] on button "Previous" at bounding box center [175, 315] width 14 height 320
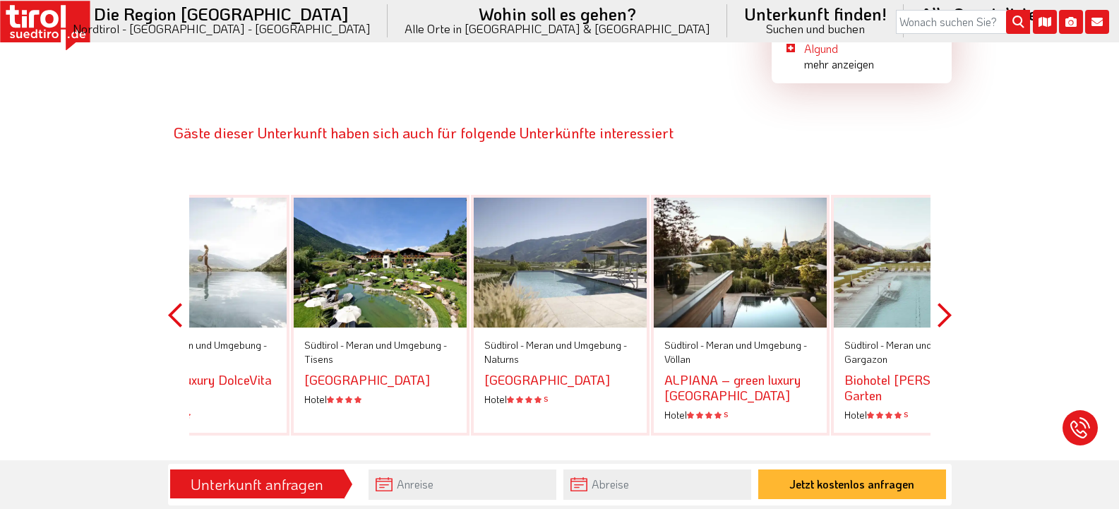
click at [337, 371] on link "[GEOGRAPHIC_DATA]" at bounding box center [367, 379] width 126 height 17
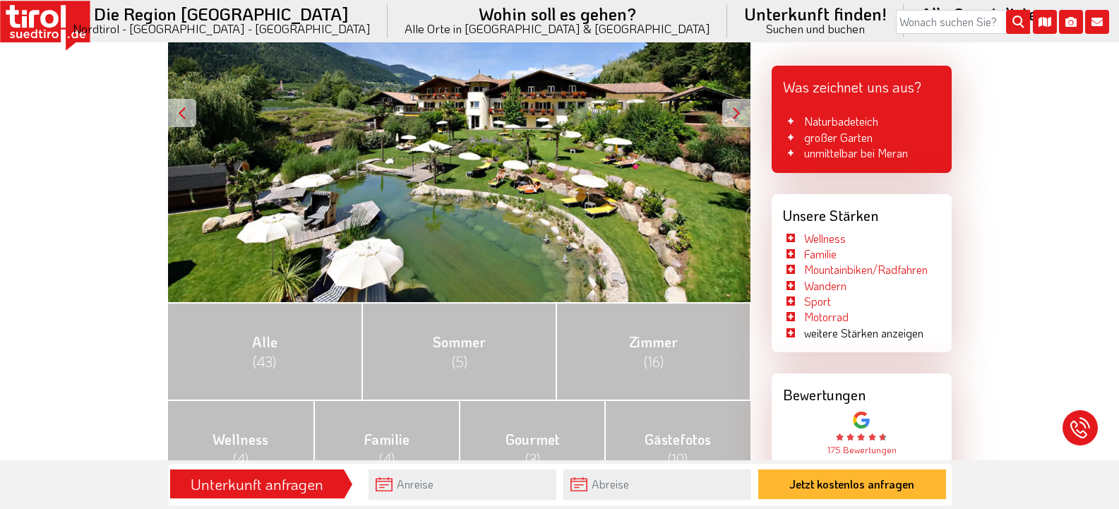
scroll to position [353, 0]
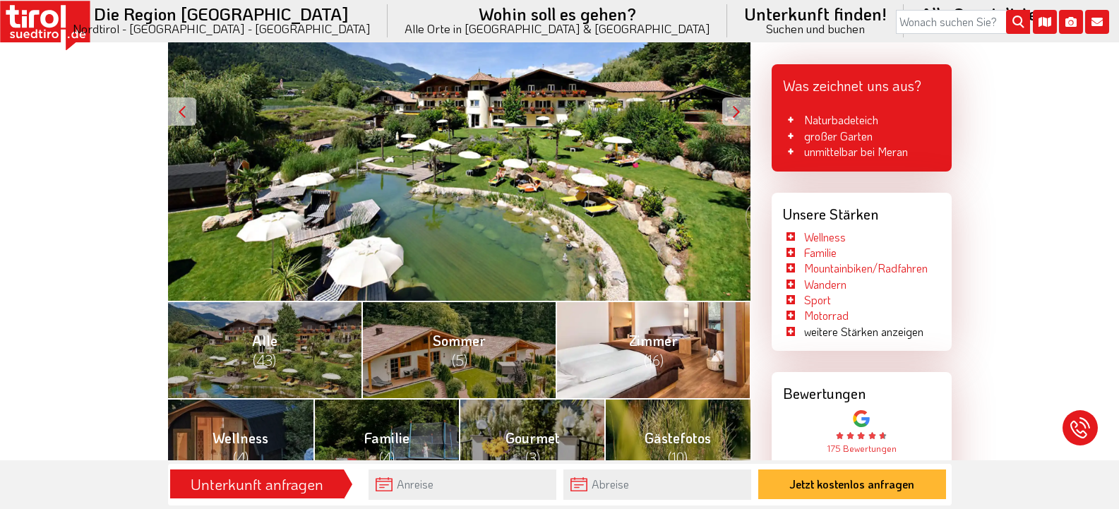
click at [664, 355] on span "(16)" at bounding box center [654, 360] width 20 height 18
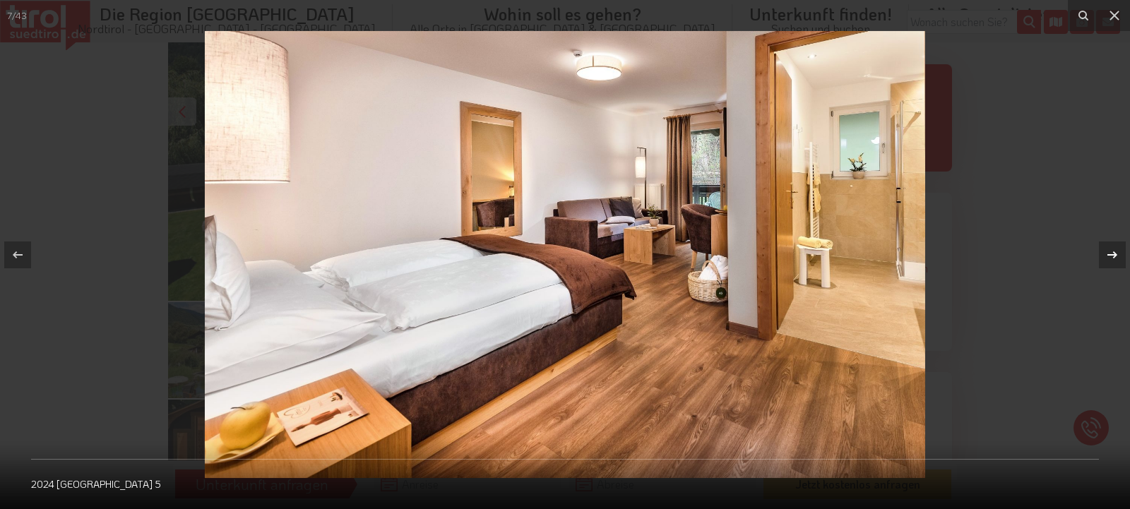
click at [1112, 249] on icon at bounding box center [1112, 254] width 17 height 17
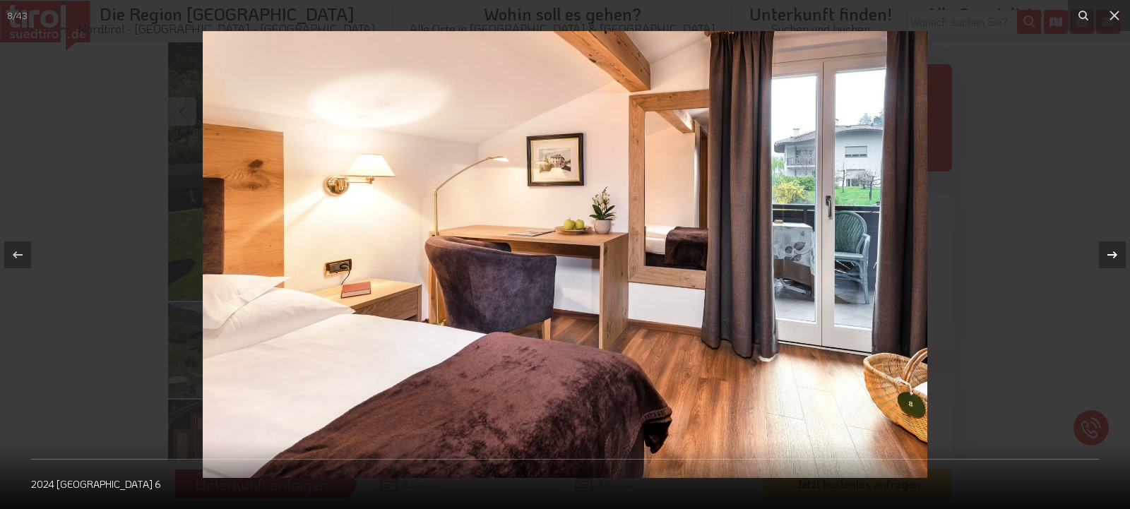
click at [1112, 249] on icon at bounding box center [1112, 254] width 17 height 17
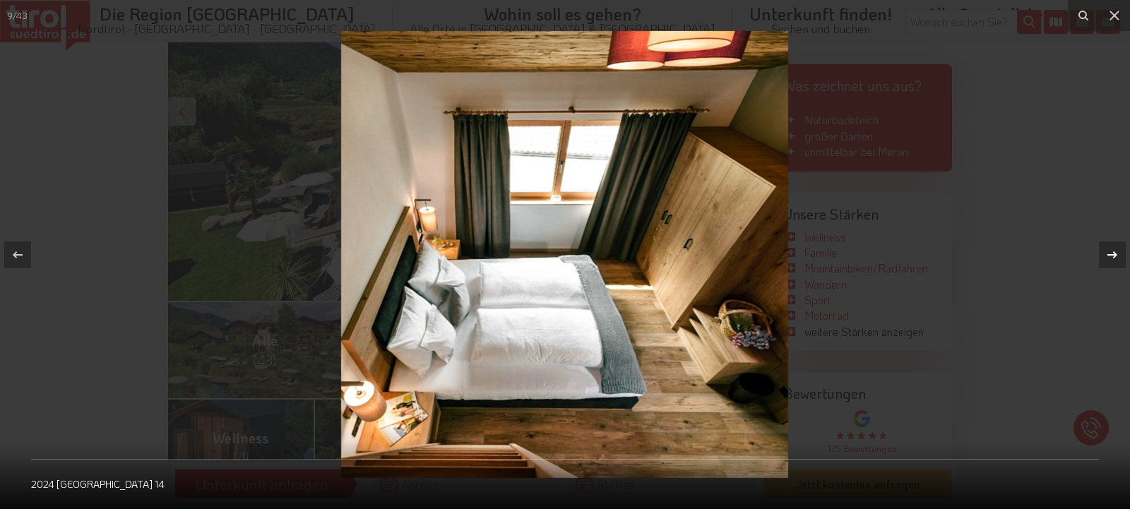
click at [1112, 249] on icon at bounding box center [1112, 254] width 17 height 17
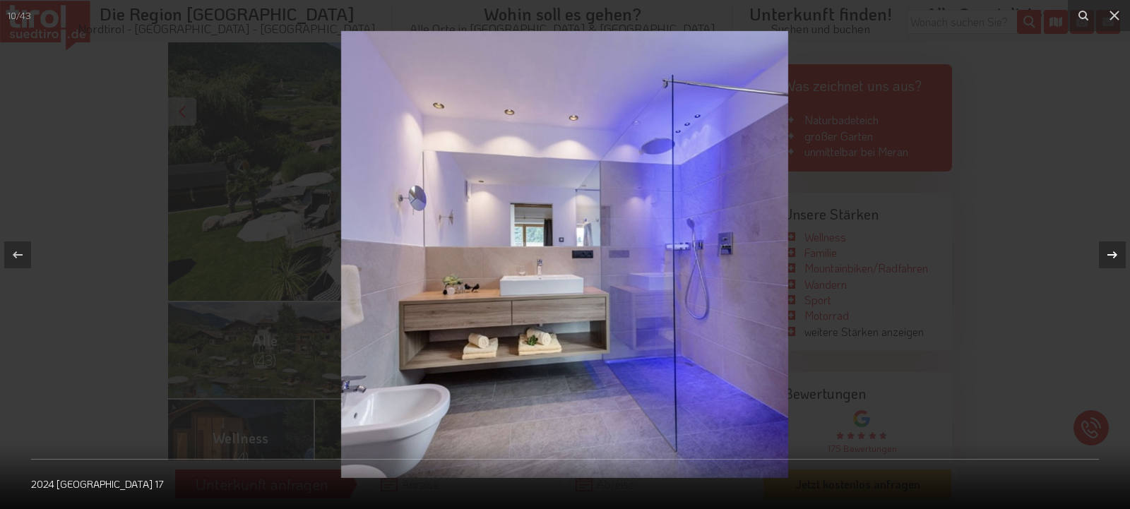
click at [1112, 249] on icon at bounding box center [1112, 254] width 17 height 17
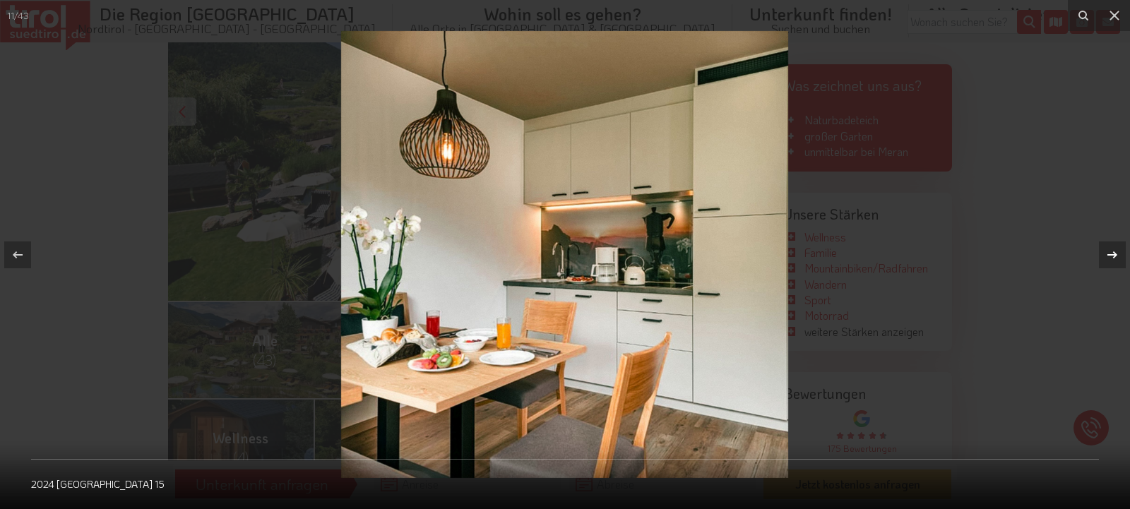
click at [1112, 249] on icon at bounding box center [1112, 254] width 17 height 17
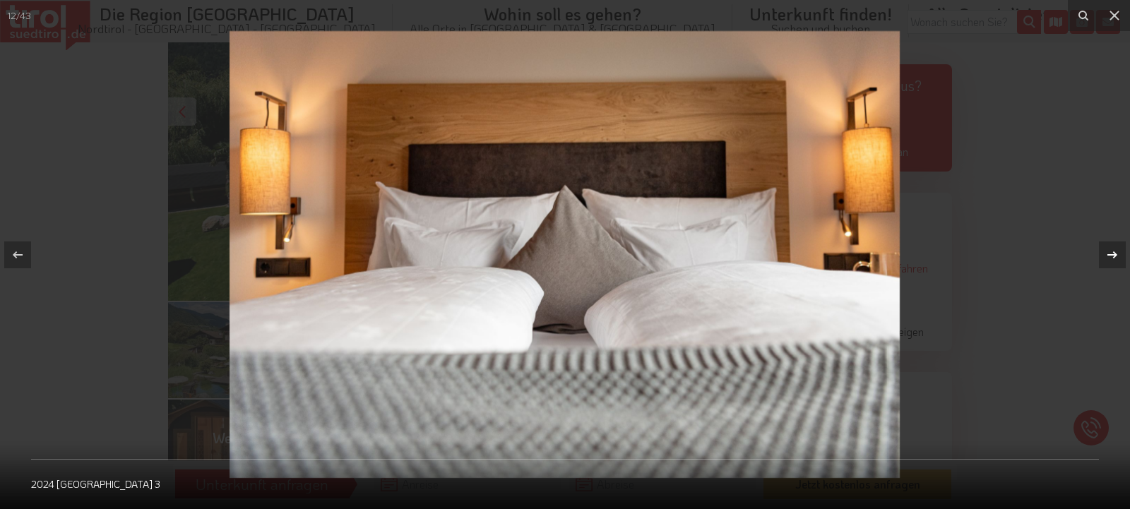
click at [1112, 249] on icon at bounding box center [1112, 254] width 17 height 17
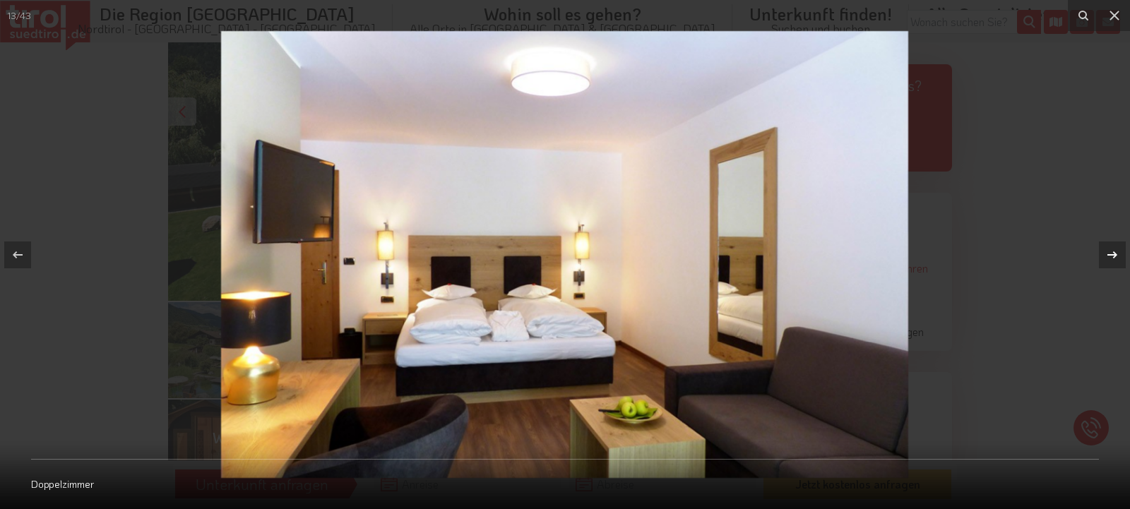
click at [1112, 249] on icon at bounding box center [1112, 254] width 17 height 17
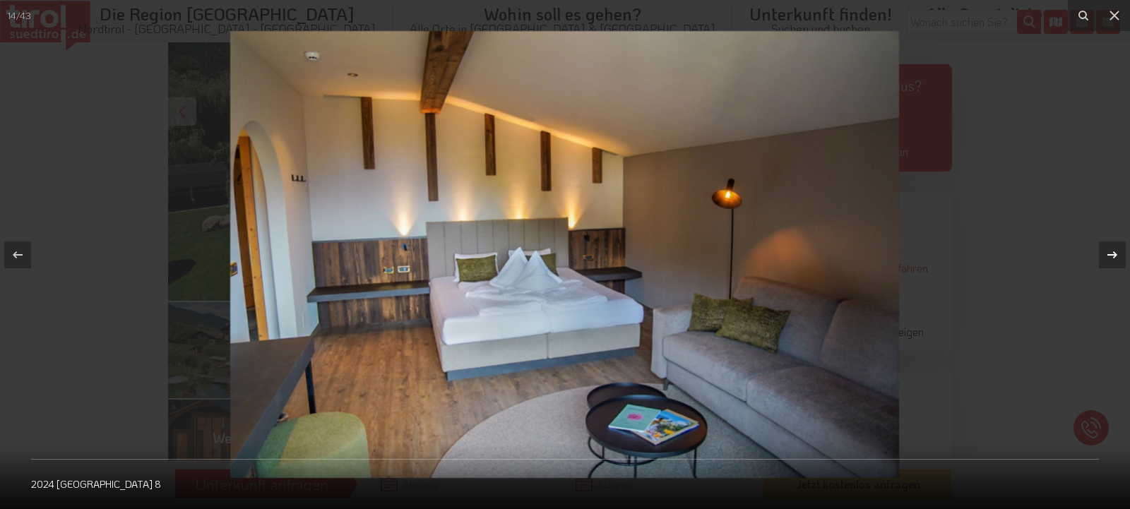
click at [1112, 249] on icon at bounding box center [1112, 254] width 17 height 17
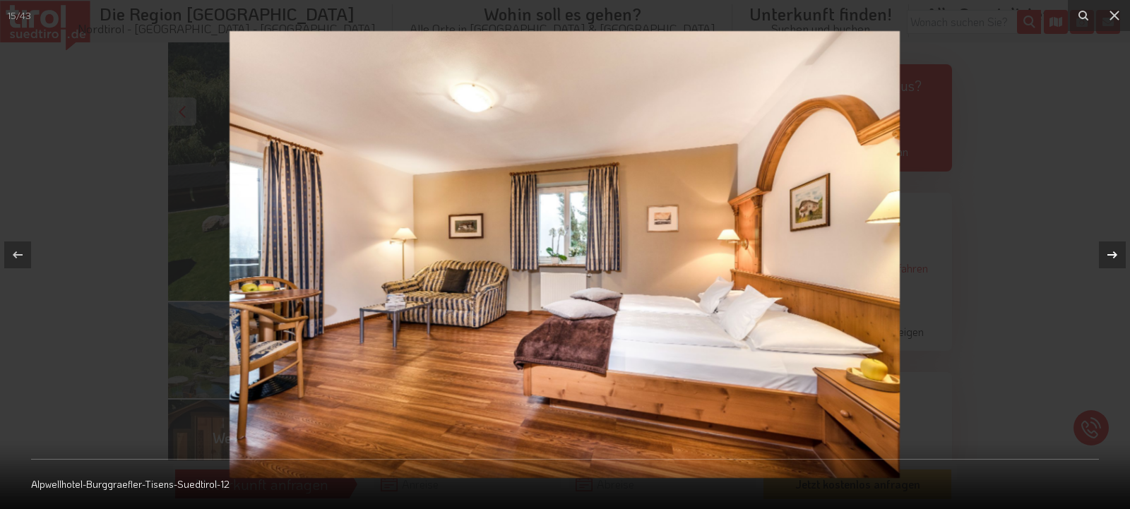
click at [1112, 249] on icon at bounding box center [1112, 254] width 17 height 17
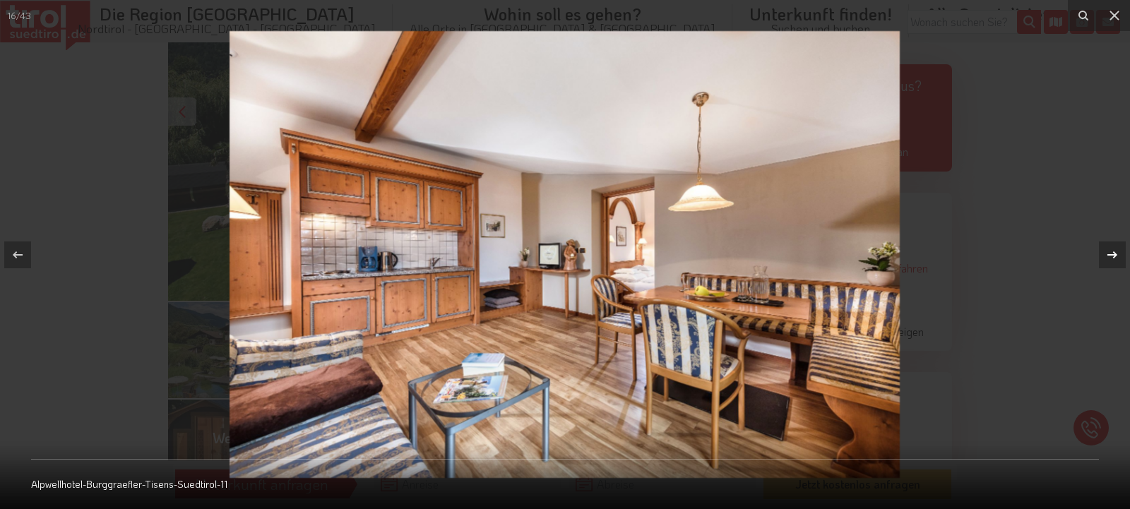
click at [1112, 249] on icon at bounding box center [1112, 254] width 17 height 17
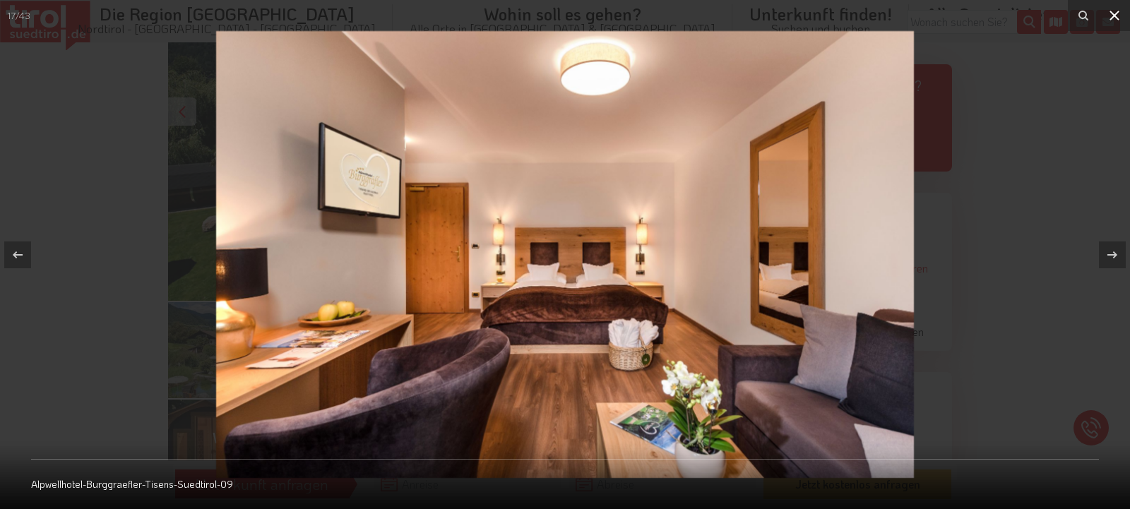
click at [1113, 14] on icon at bounding box center [1114, 16] width 10 height 10
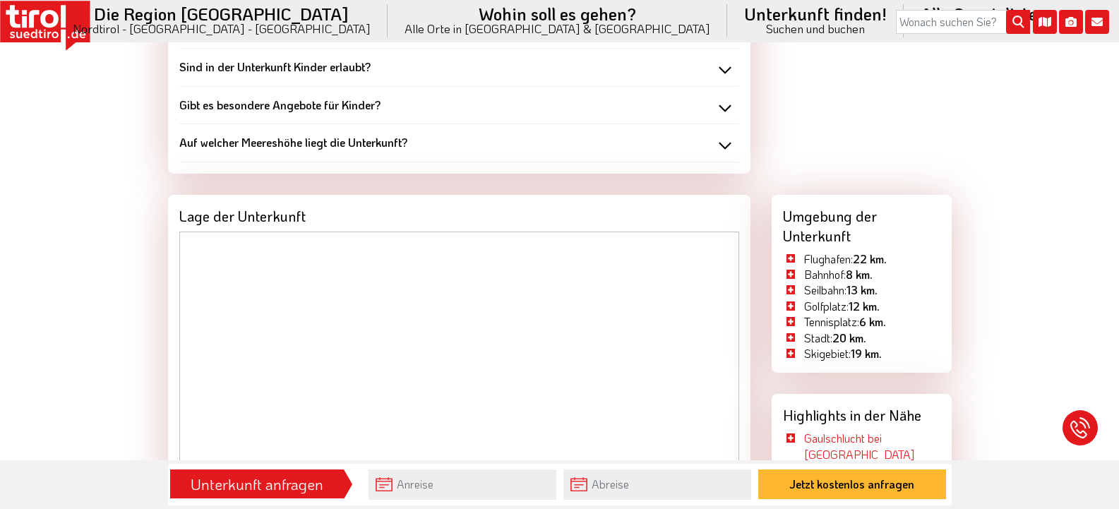
scroll to position [1624, 0]
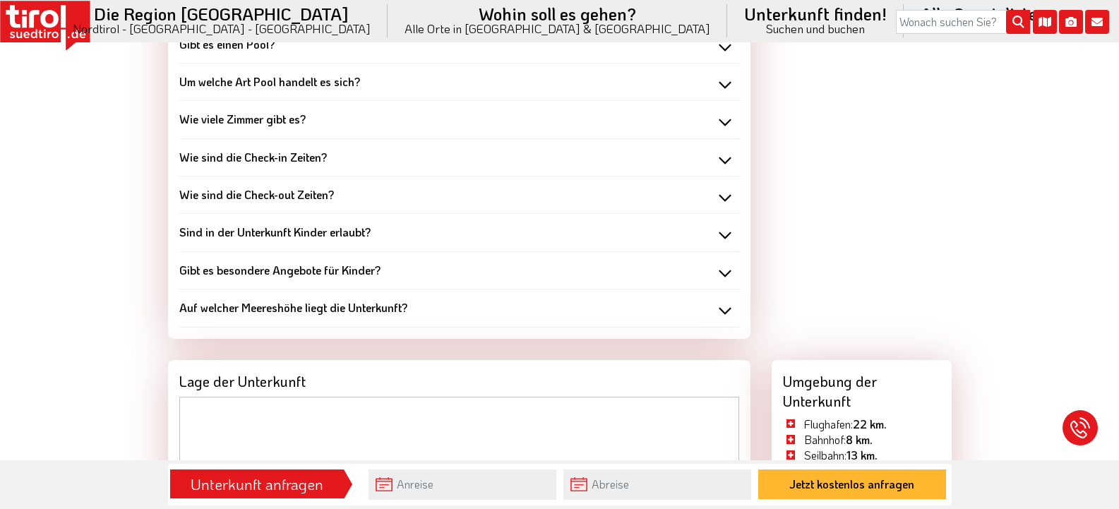
click at [791, 417] on li "Flughafen: 22 km." at bounding box center [835, 425] width 104 height 16
